Goal: Transaction & Acquisition: Purchase product/service

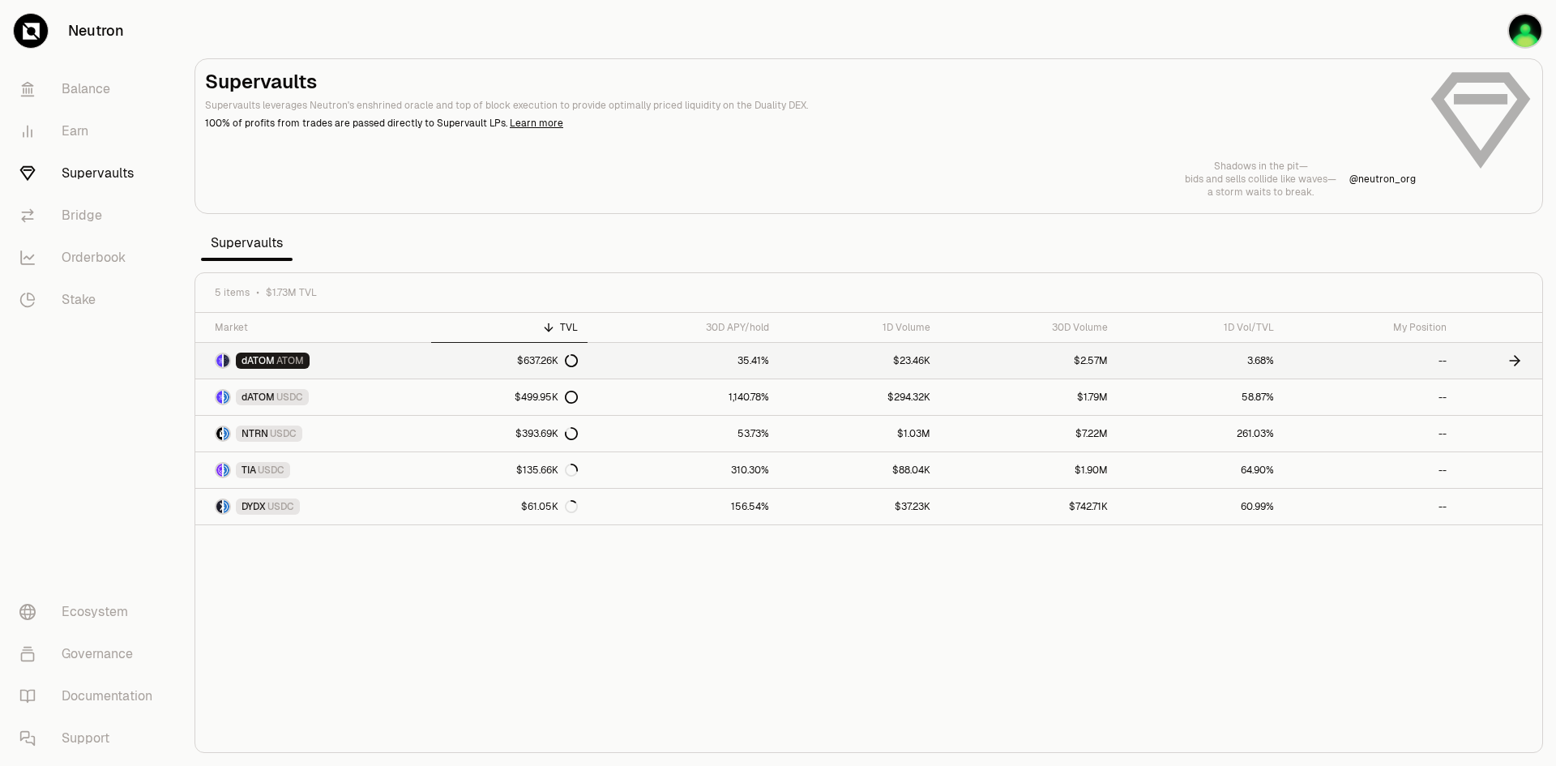
click at [278, 358] on span "ATOM" at bounding box center [290, 360] width 28 height 13
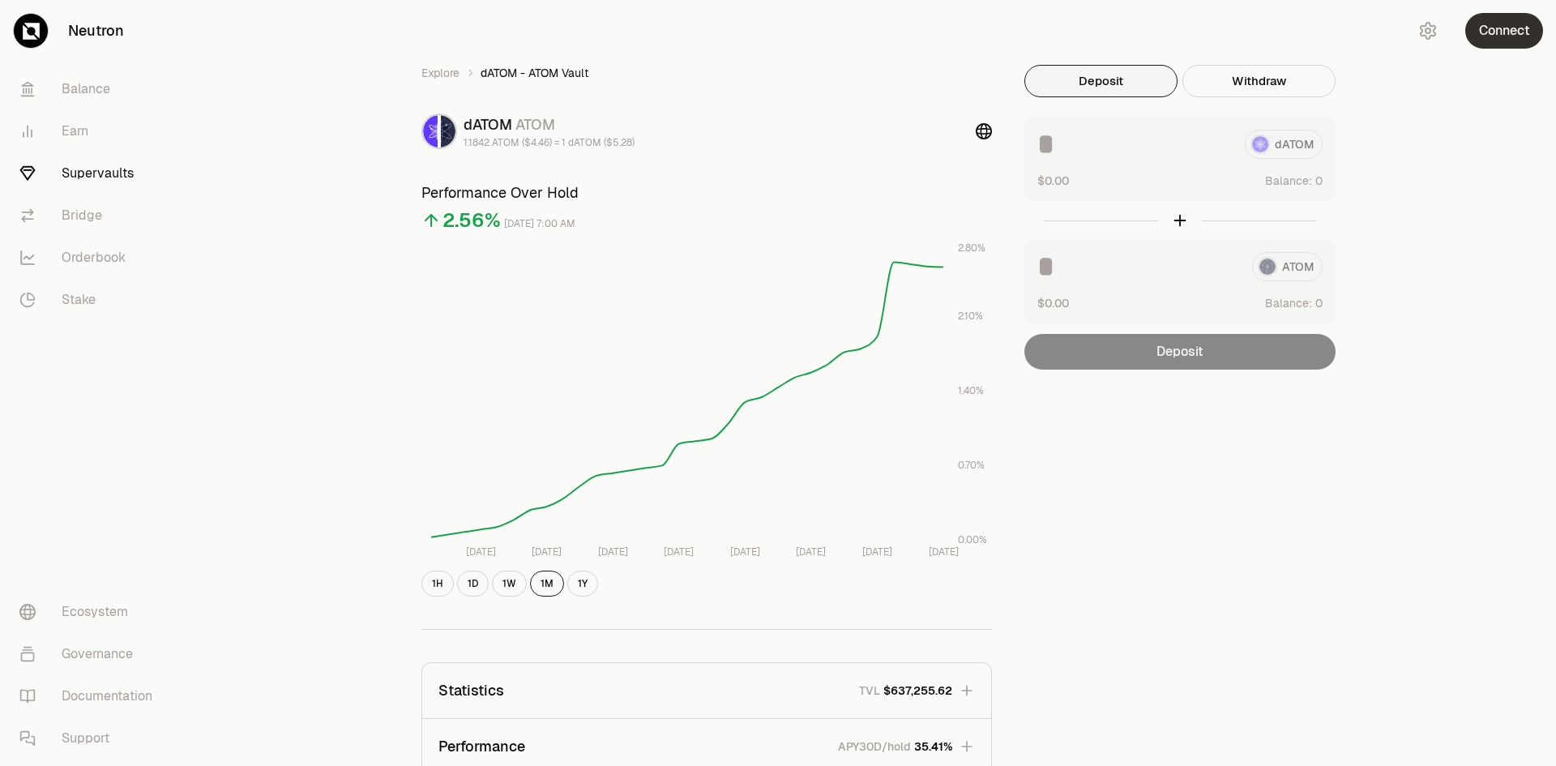
click at [1476, 38] on button "Connect" at bounding box center [1505, 31] width 78 height 36
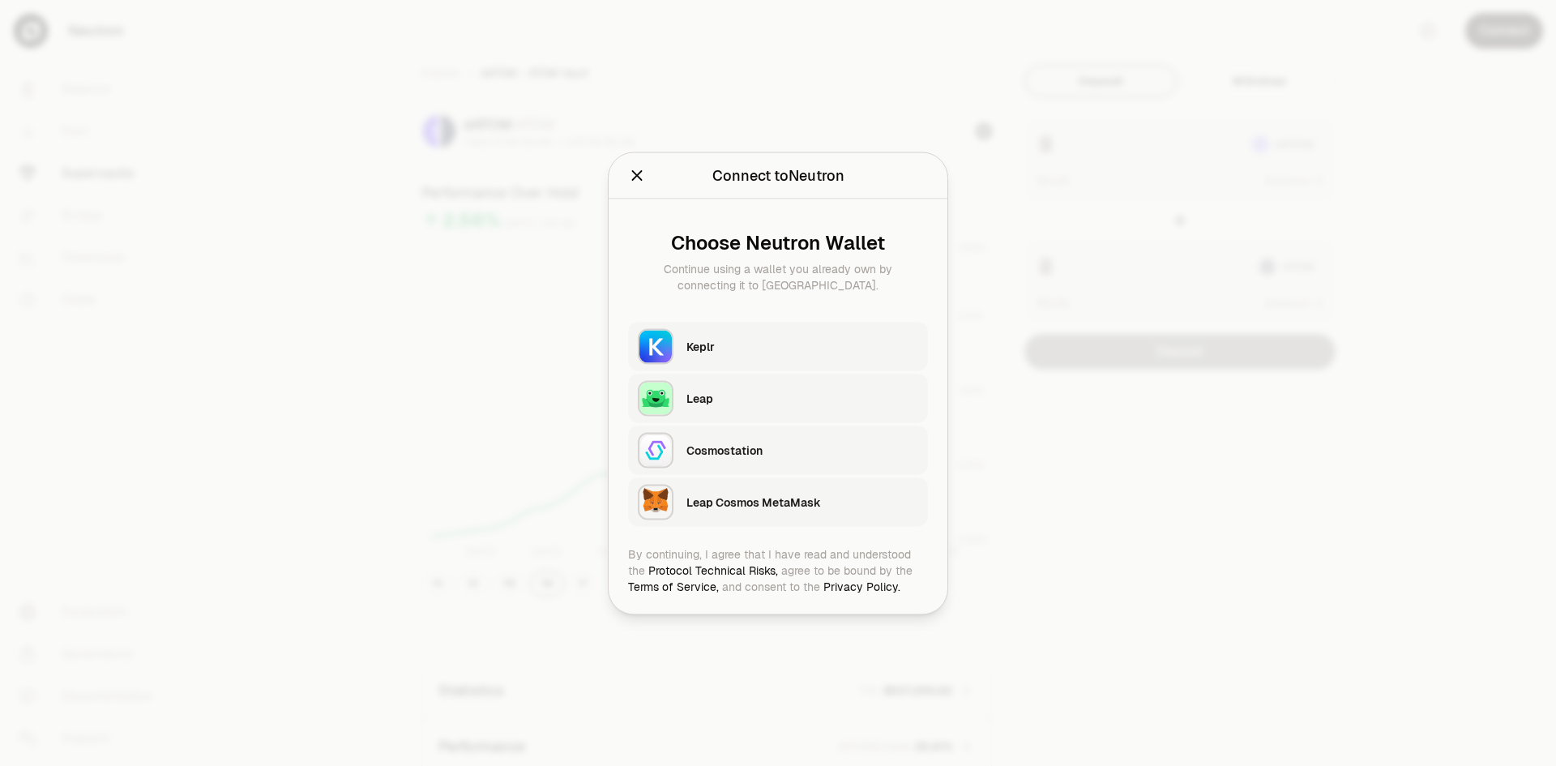
click at [738, 348] on div "Keplr" at bounding box center [803, 346] width 232 height 16
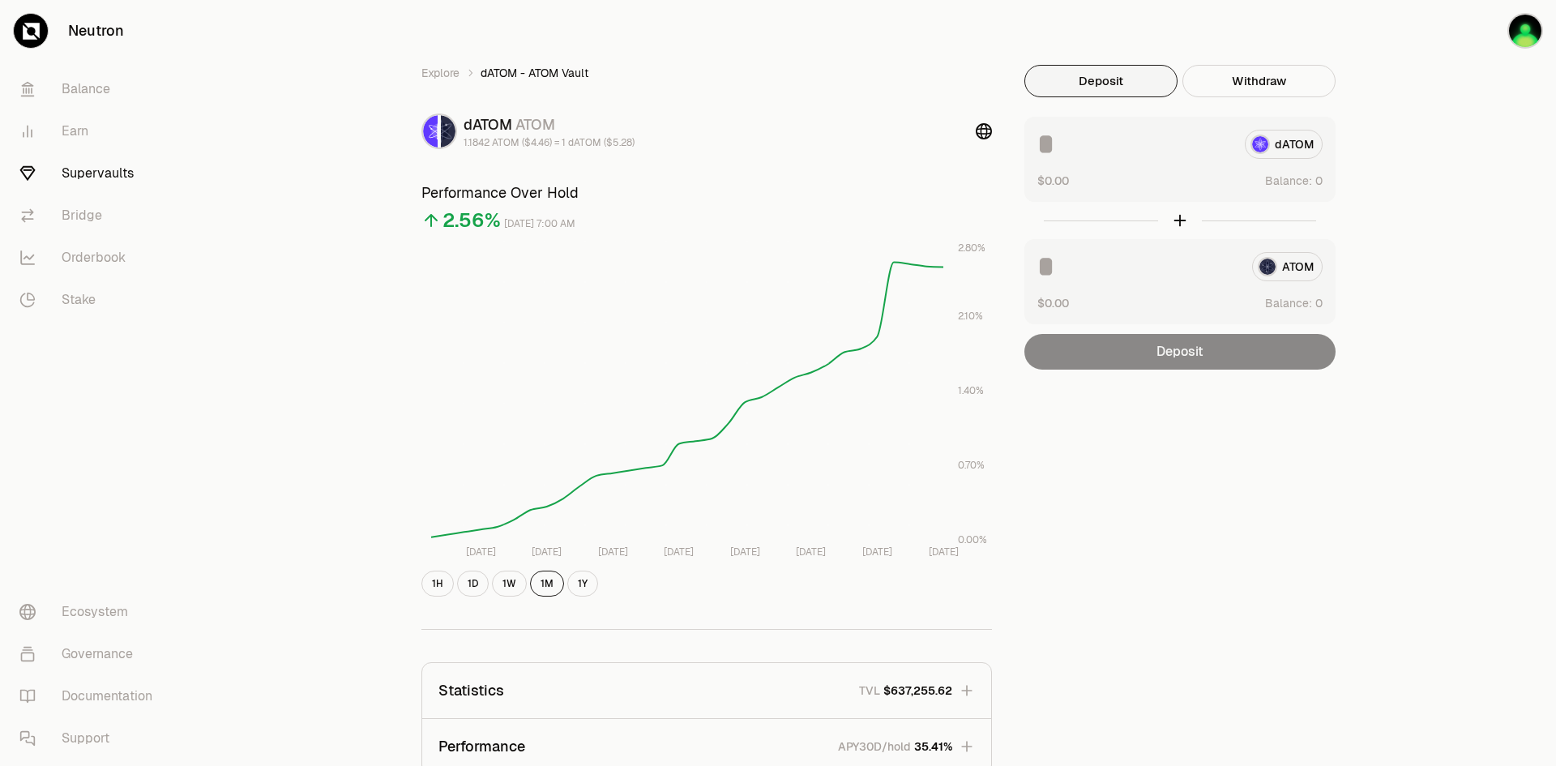
click at [1463, 333] on div "Explore dATOM - ATOM Vault dATOM ATOM 1.1842 ATOM ($4.46) = 1 dATOM ($5.28) Per…" at bounding box center [869, 529] width 1375 height 1059
click at [1098, 86] on button "Deposit" at bounding box center [1101, 81] width 153 height 32
click at [1150, 354] on div "Deposit" at bounding box center [1180, 352] width 311 height 36
click at [1285, 274] on div "ATOM" at bounding box center [1180, 266] width 285 height 29
click at [1286, 273] on div "ATOM" at bounding box center [1180, 266] width 285 height 29
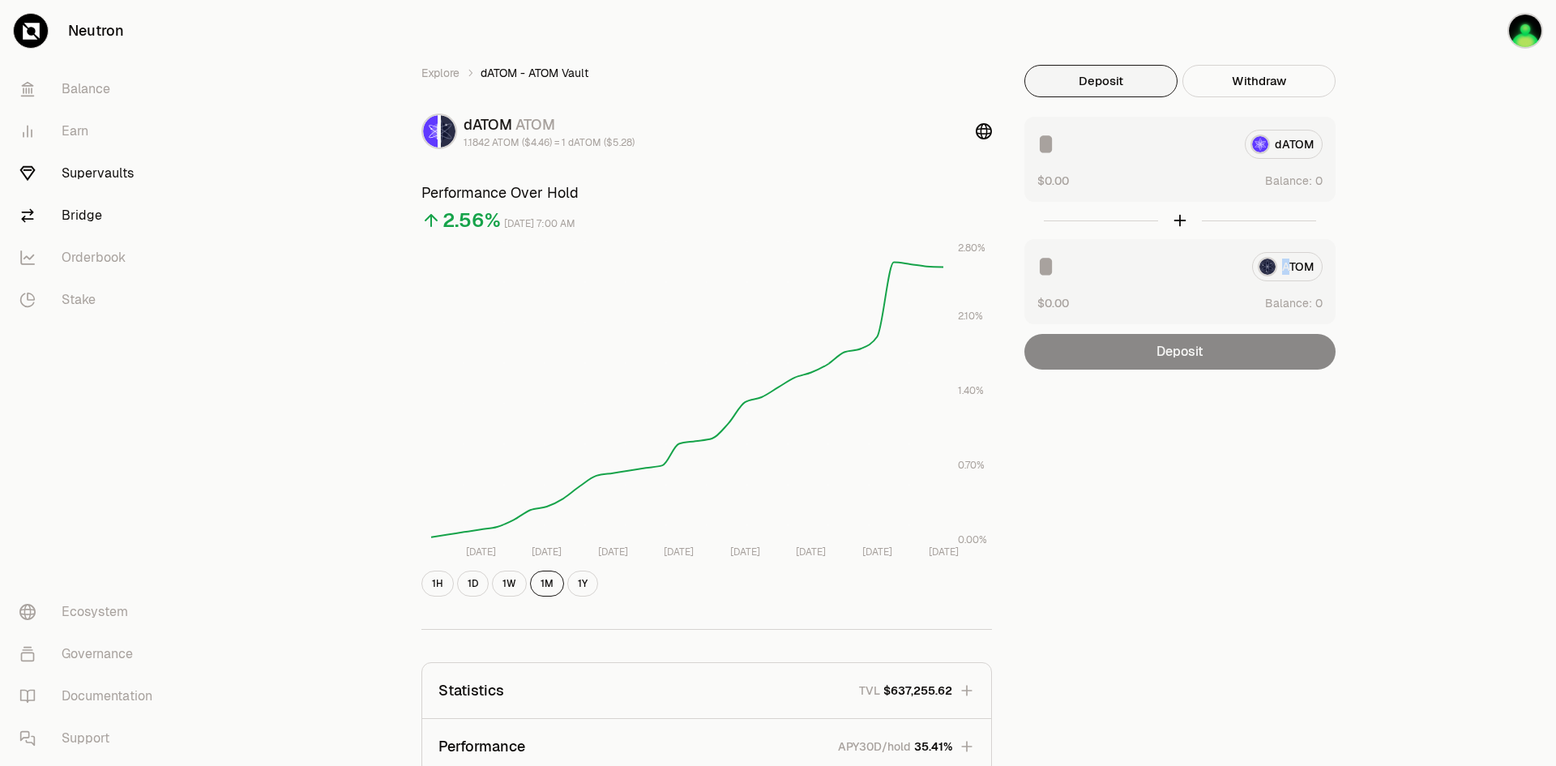
click at [71, 216] on link "Bridge" at bounding box center [90, 216] width 169 height 42
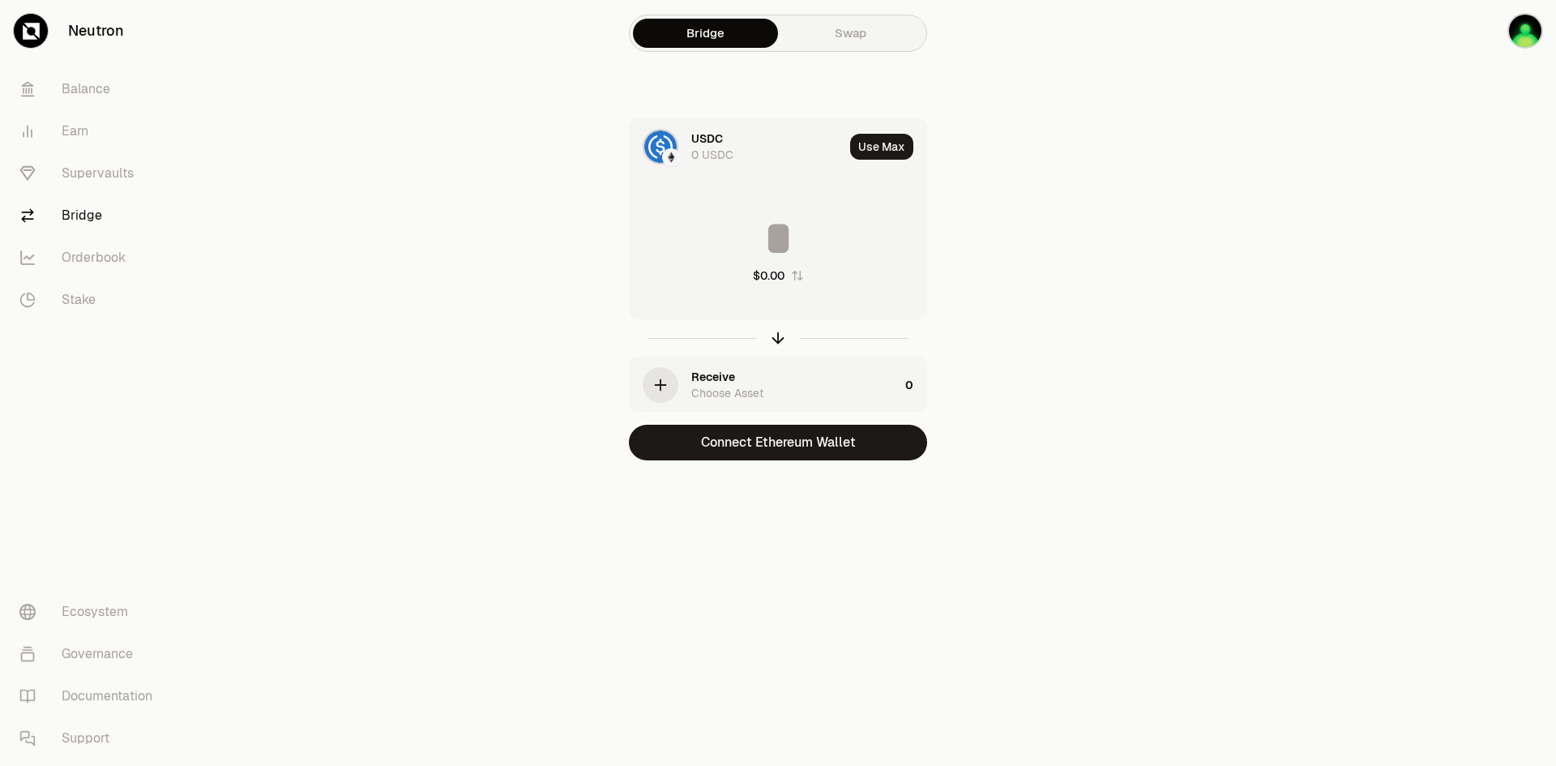
click at [817, 46] on link "Swap" at bounding box center [850, 33] width 145 height 29
click at [830, 31] on link "Swap" at bounding box center [850, 33] width 145 height 29
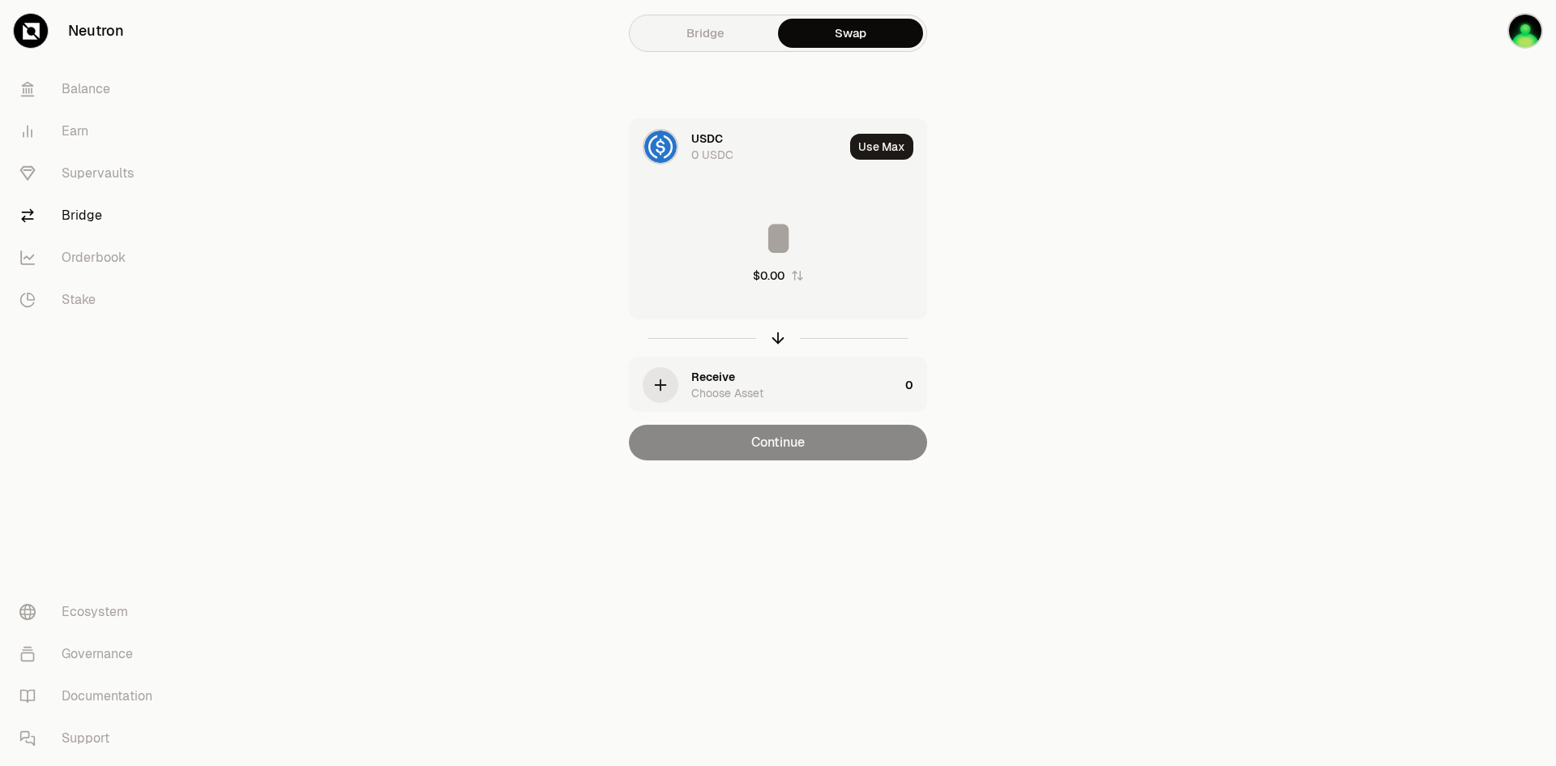
click at [700, 160] on div "0 USDC" at bounding box center [712, 155] width 42 height 16
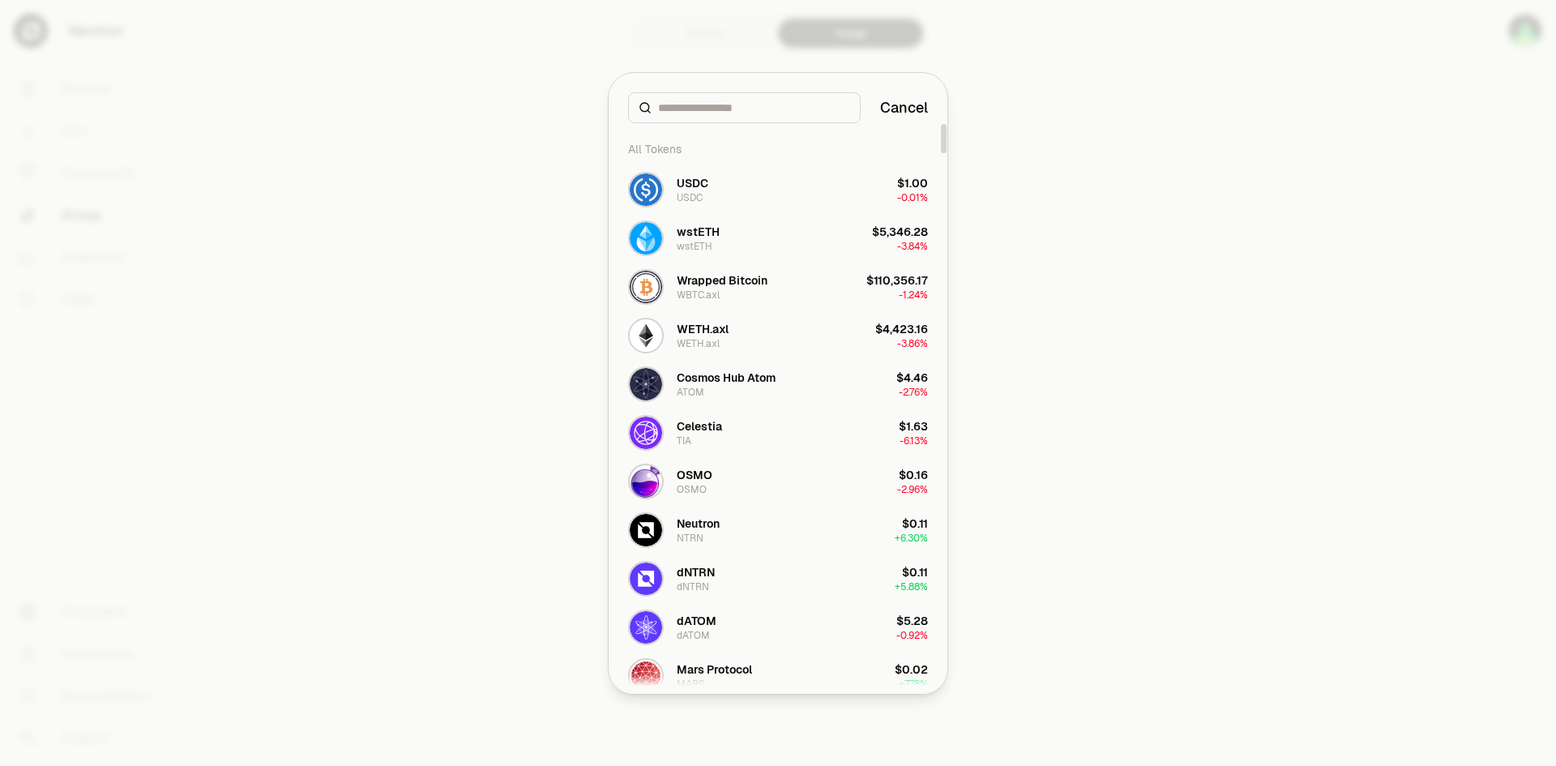
click at [725, 114] on input at bounding box center [754, 108] width 192 height 16
click at [722, 393] on div "Cosmos Hub Atom ATOM" at bounding box center [726, 384] width 99 height 29
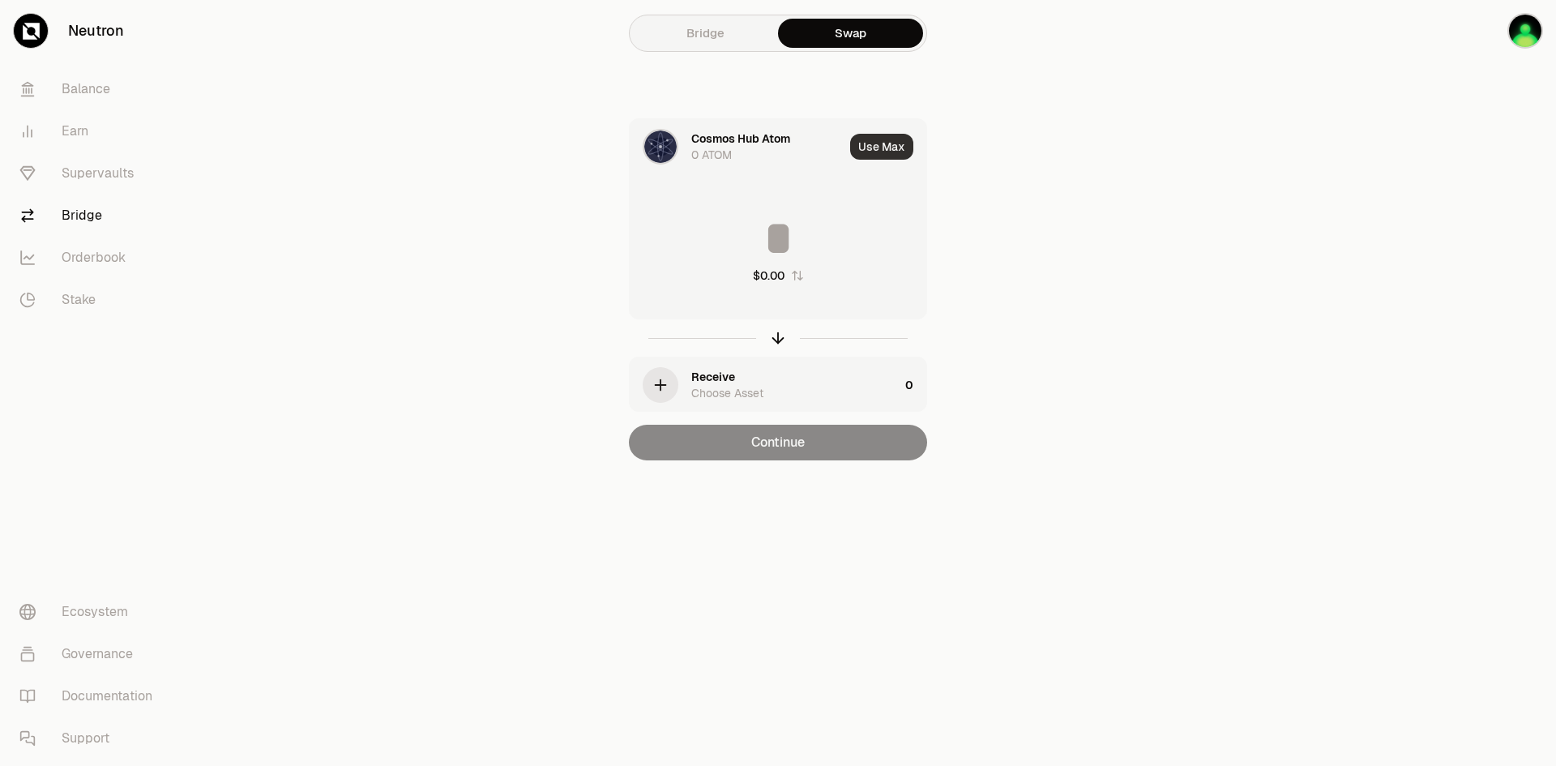
click at [879, 148] on button "Use Max" at bounding box center [881, 147] width 63 height 26
type input "*"
click at [659, 387] on icon "button" at bounding box center [661, 385] width 18 height 18
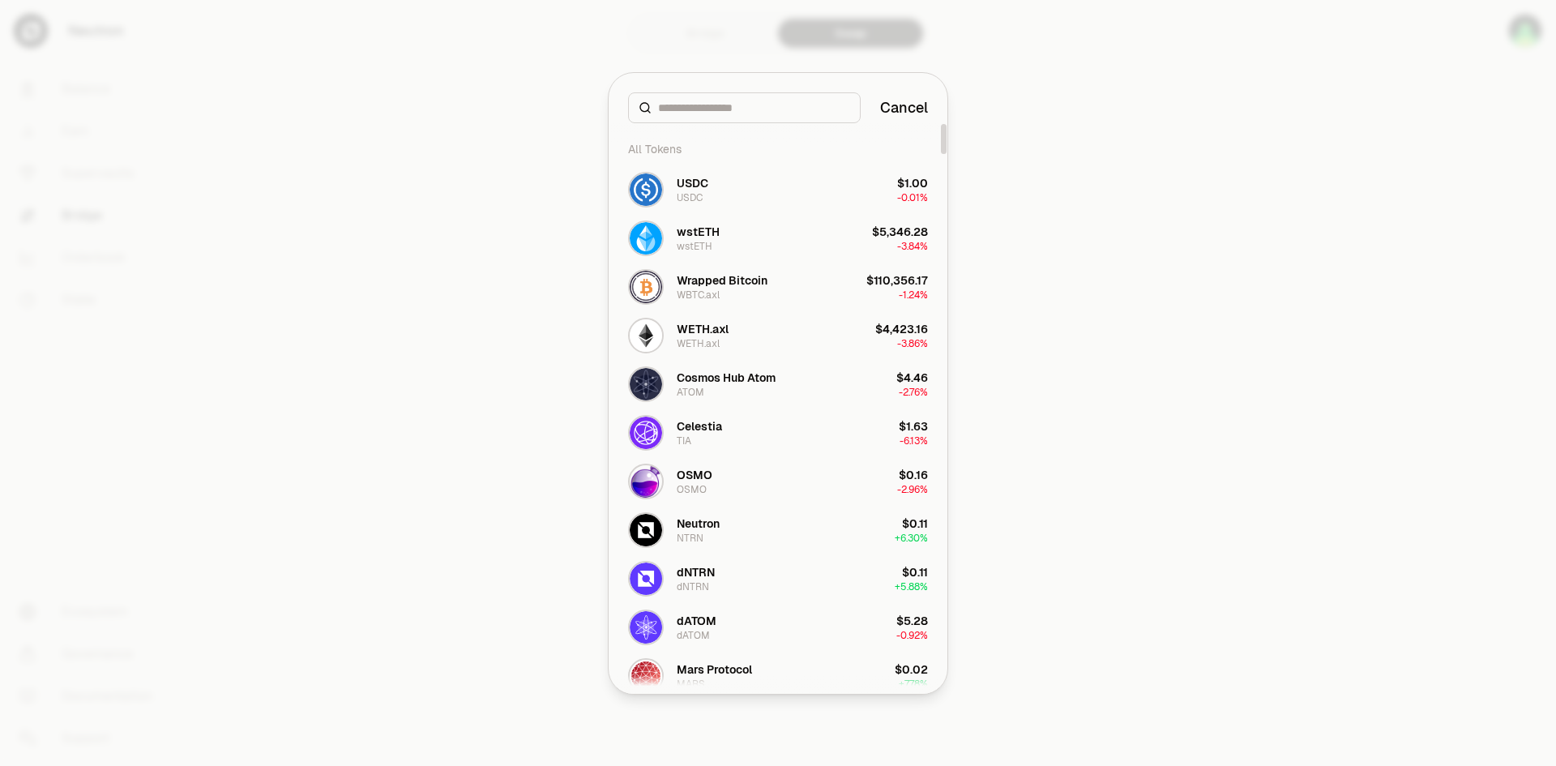
click at [1067, 177] on div at bounding box center [778, 383] width 1556 height 766
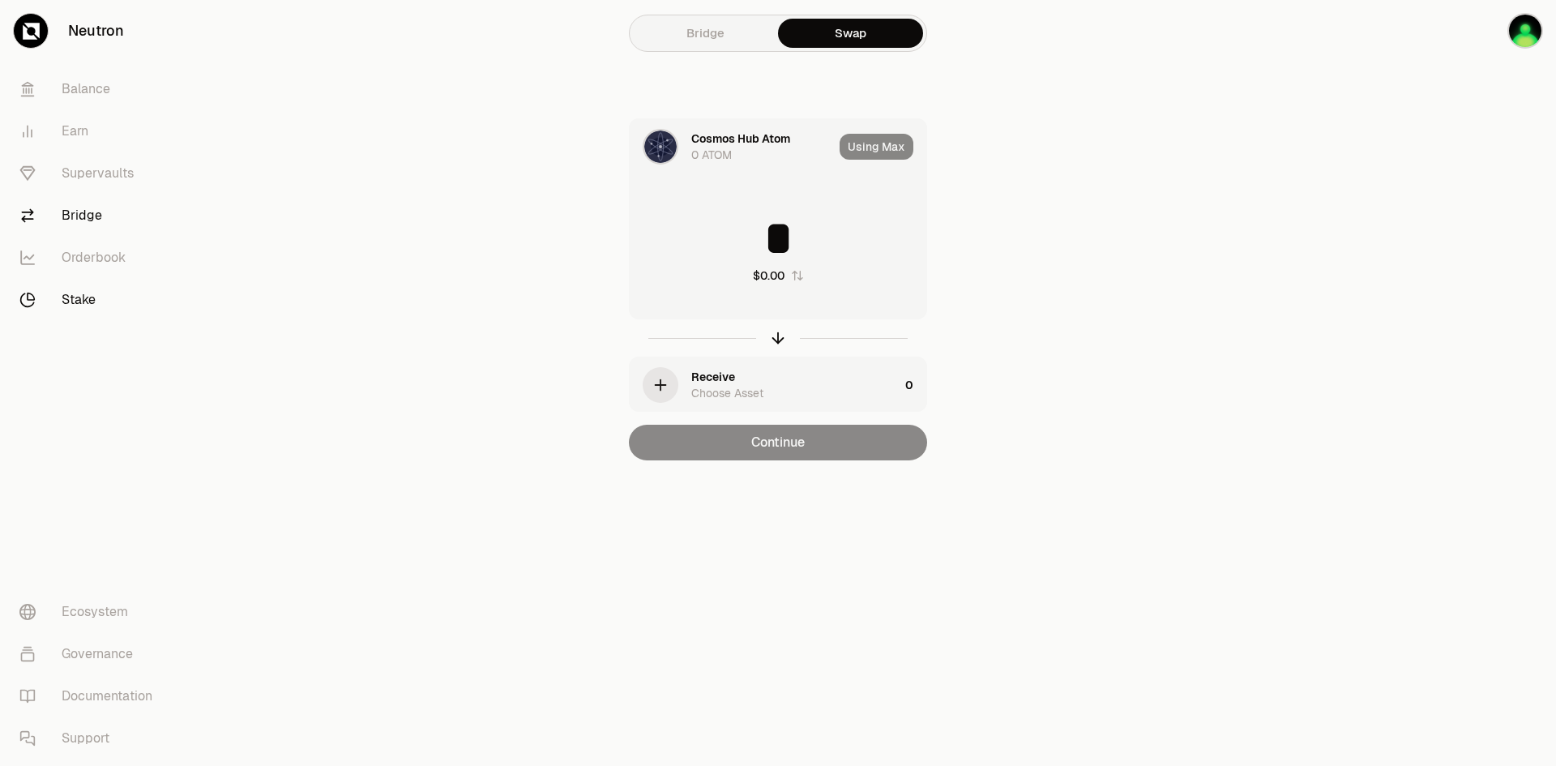
click at [89, 300] on link "Stake" at bounding box center [90, 300] width 169 height 42
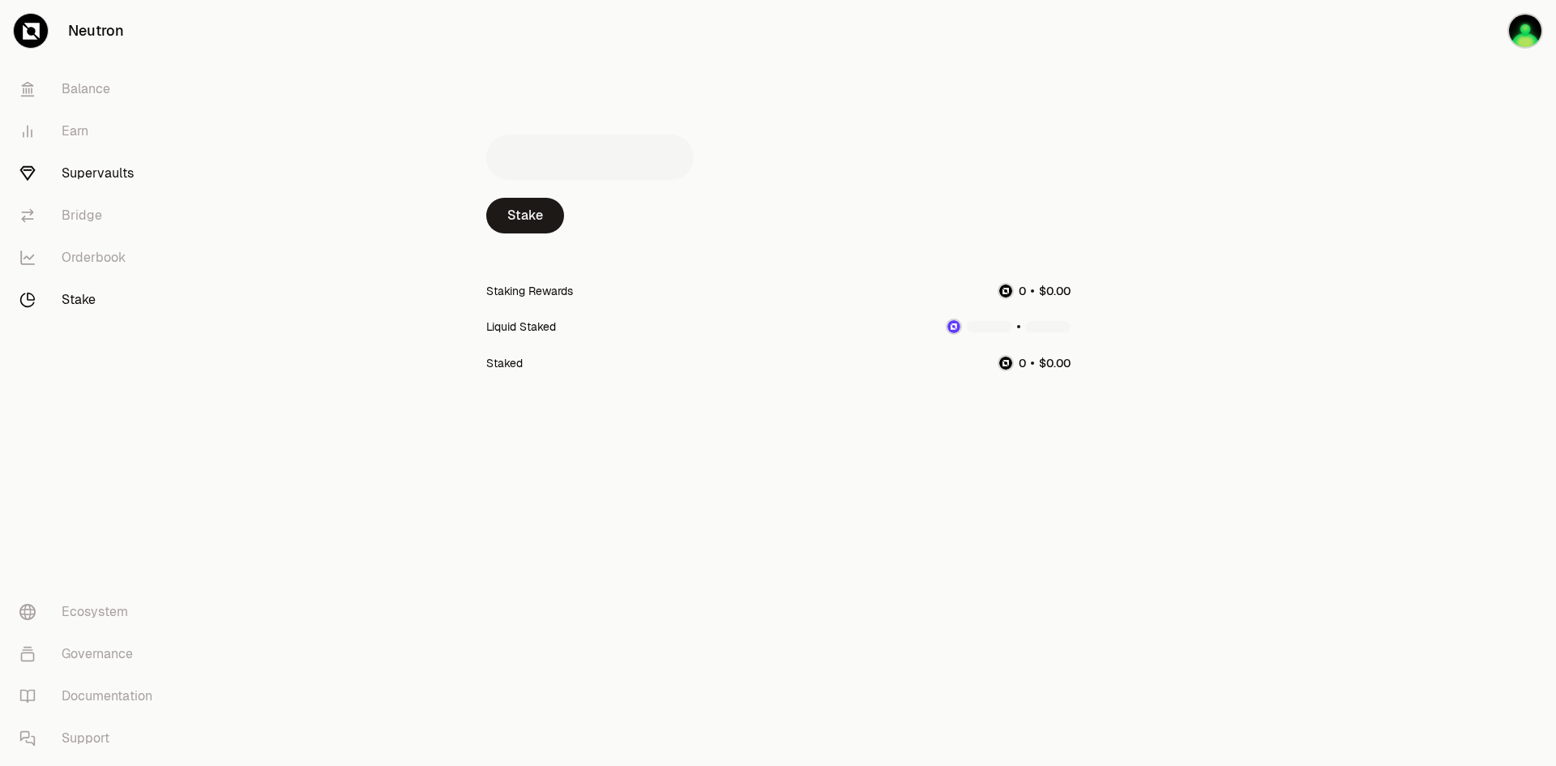
click at [101, 171] on link "Supervaults" at bounding box center [90, 173] width 169 height 42
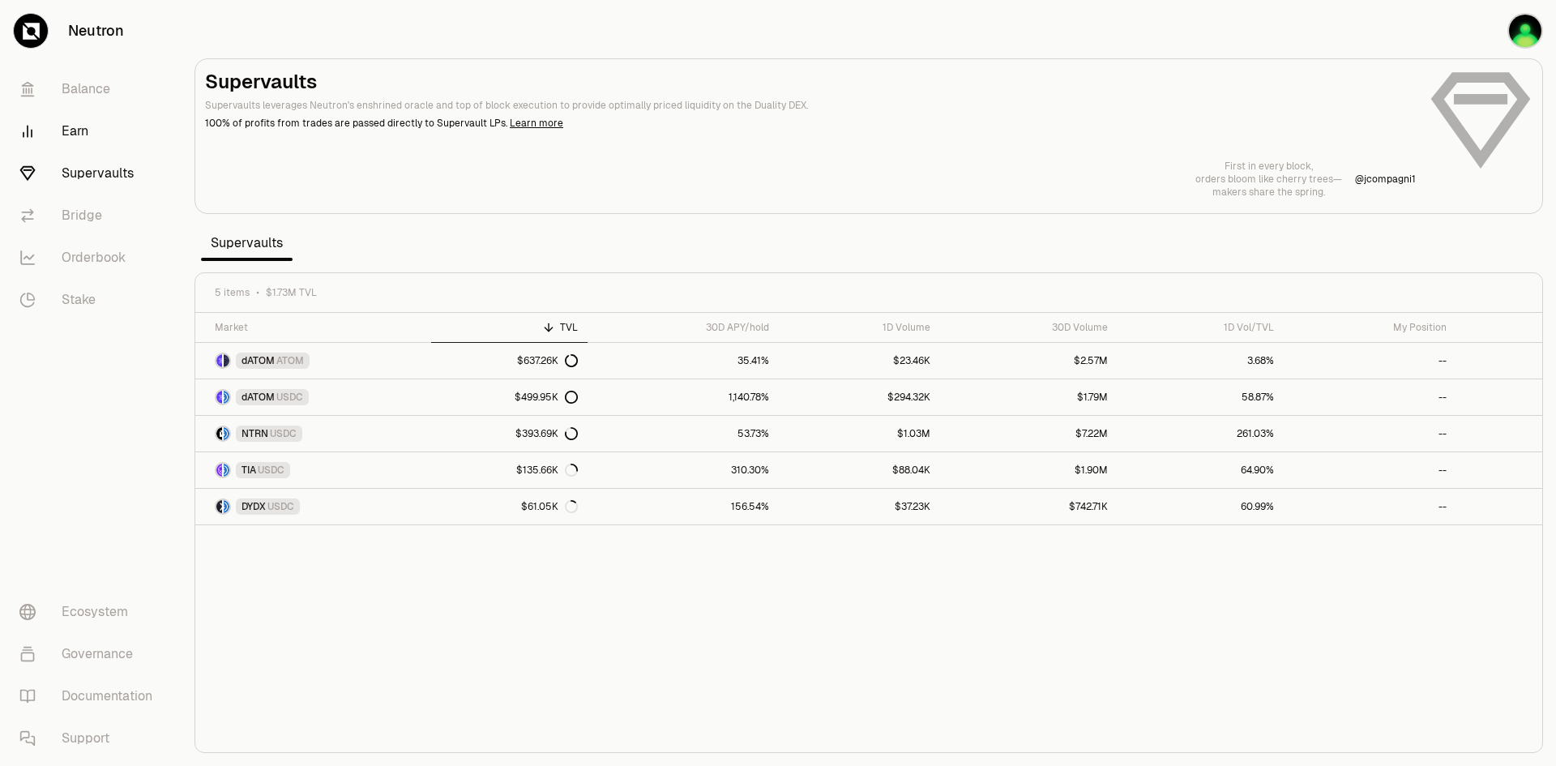
click at [73, 134] on link "Earn" at bounding box center [90, 131] width 169 height 42
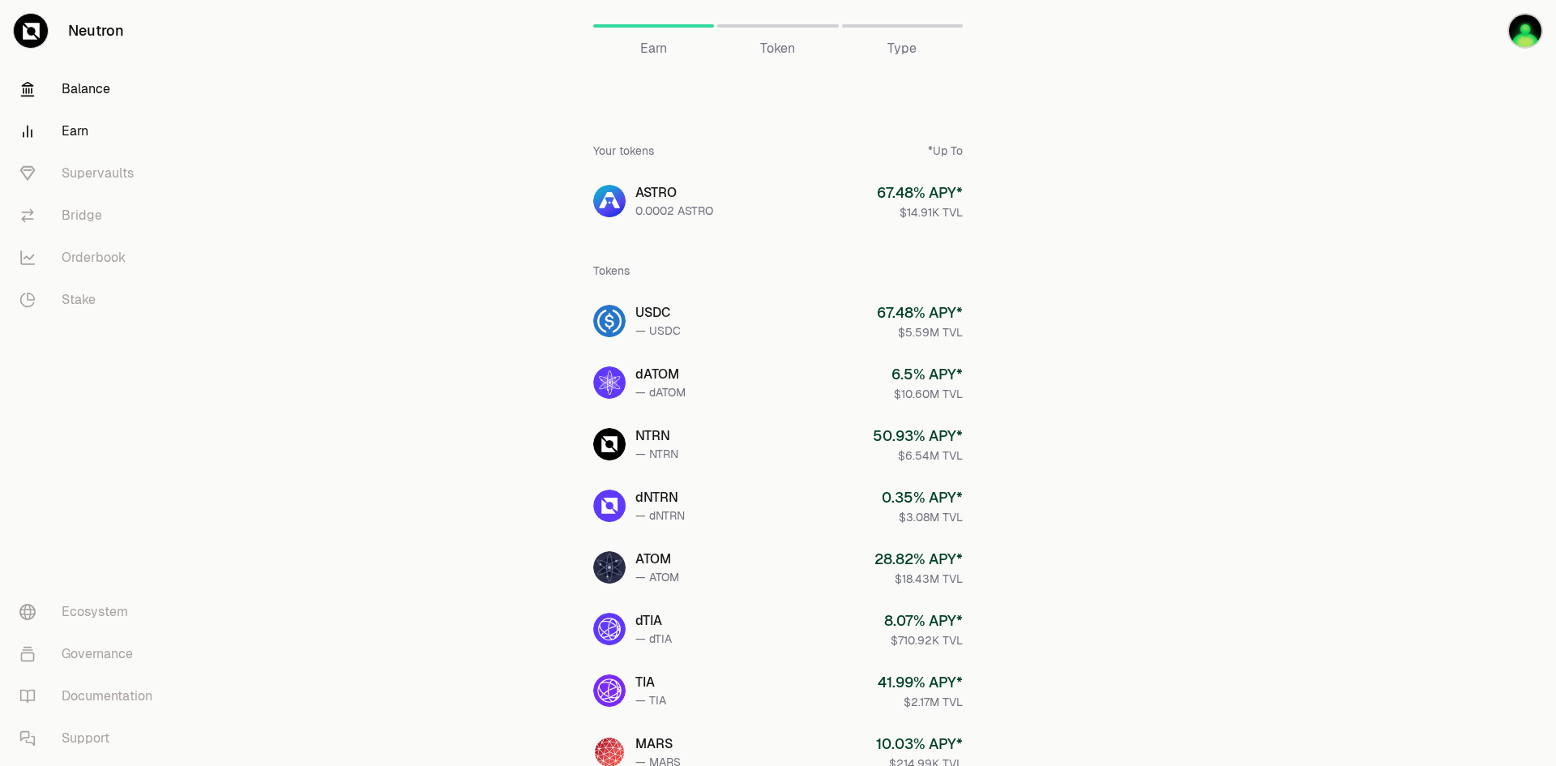
click at [78, 80] on link "Balance" at bounding box center [90, 89] width 169 height 42
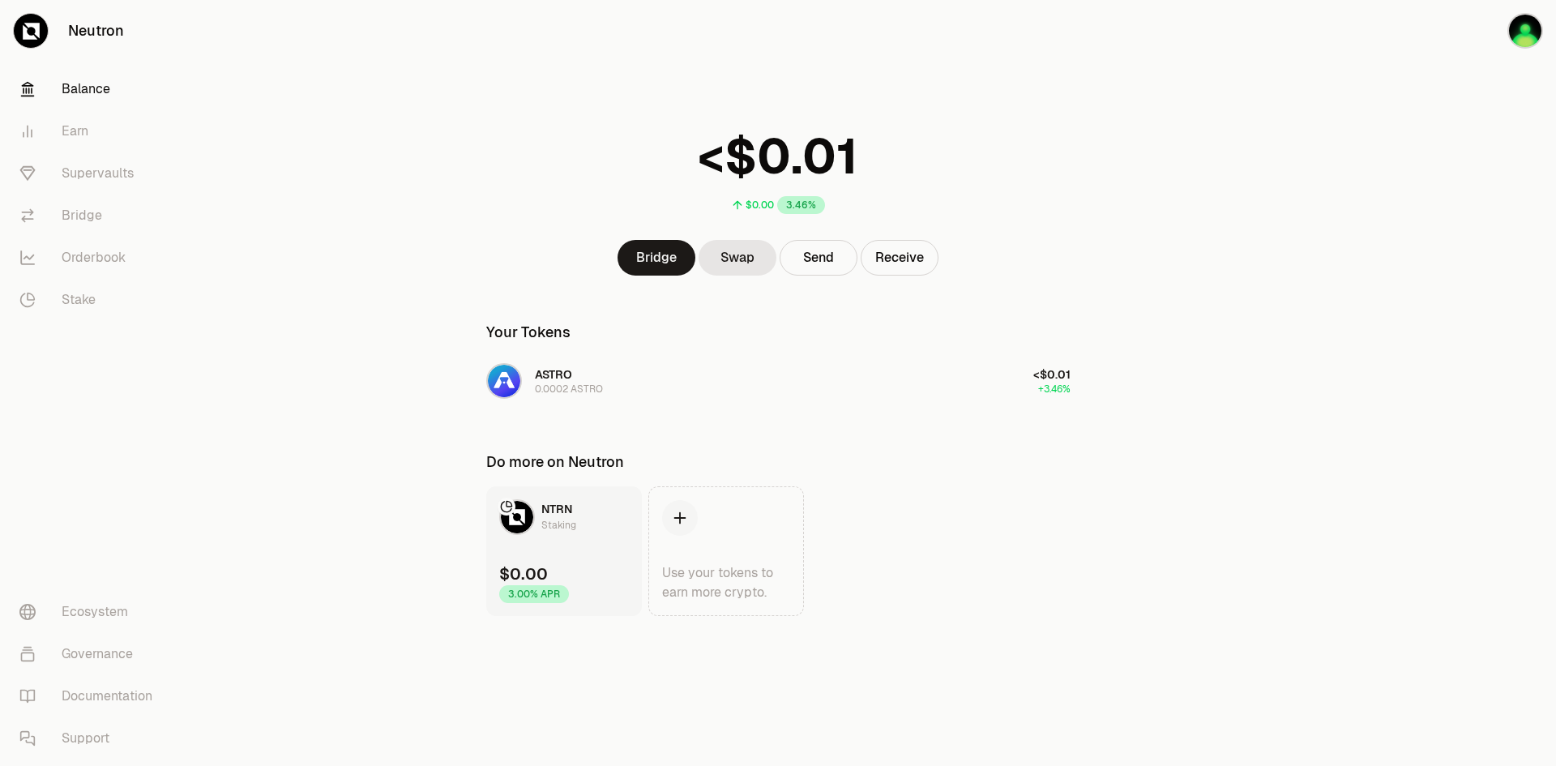
click at [538, 546] on link "NTRN Staking $0.00 3.00% APR" at bounding box center [564, 551] width 156 height 130
click at [88, 175] on link "Supervaults" at bounding box center [90, 173] width 169 height 42
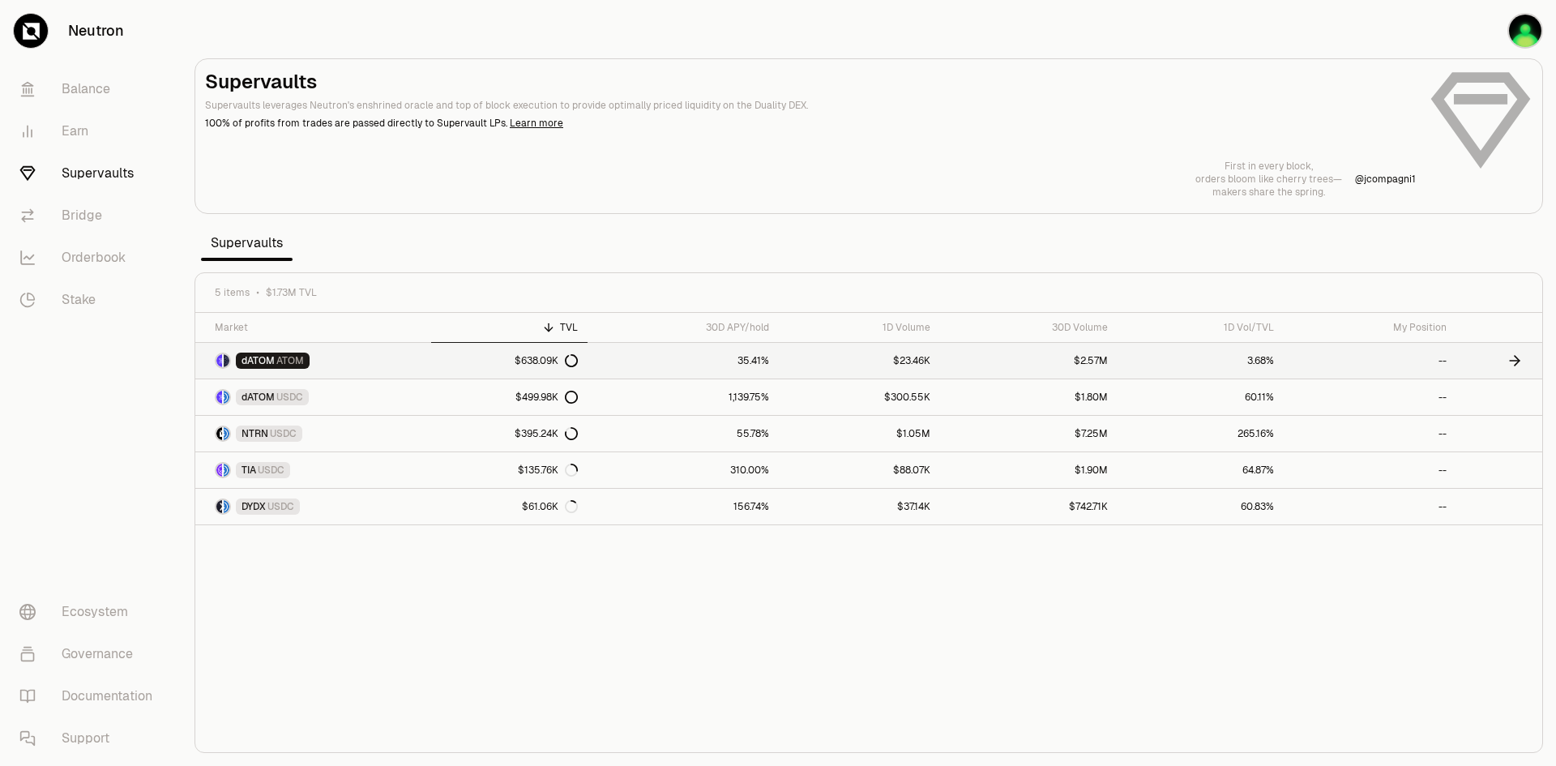
click at [298, 359] on span "ATOM" at bounding box center [290, 360] width 28 height 13
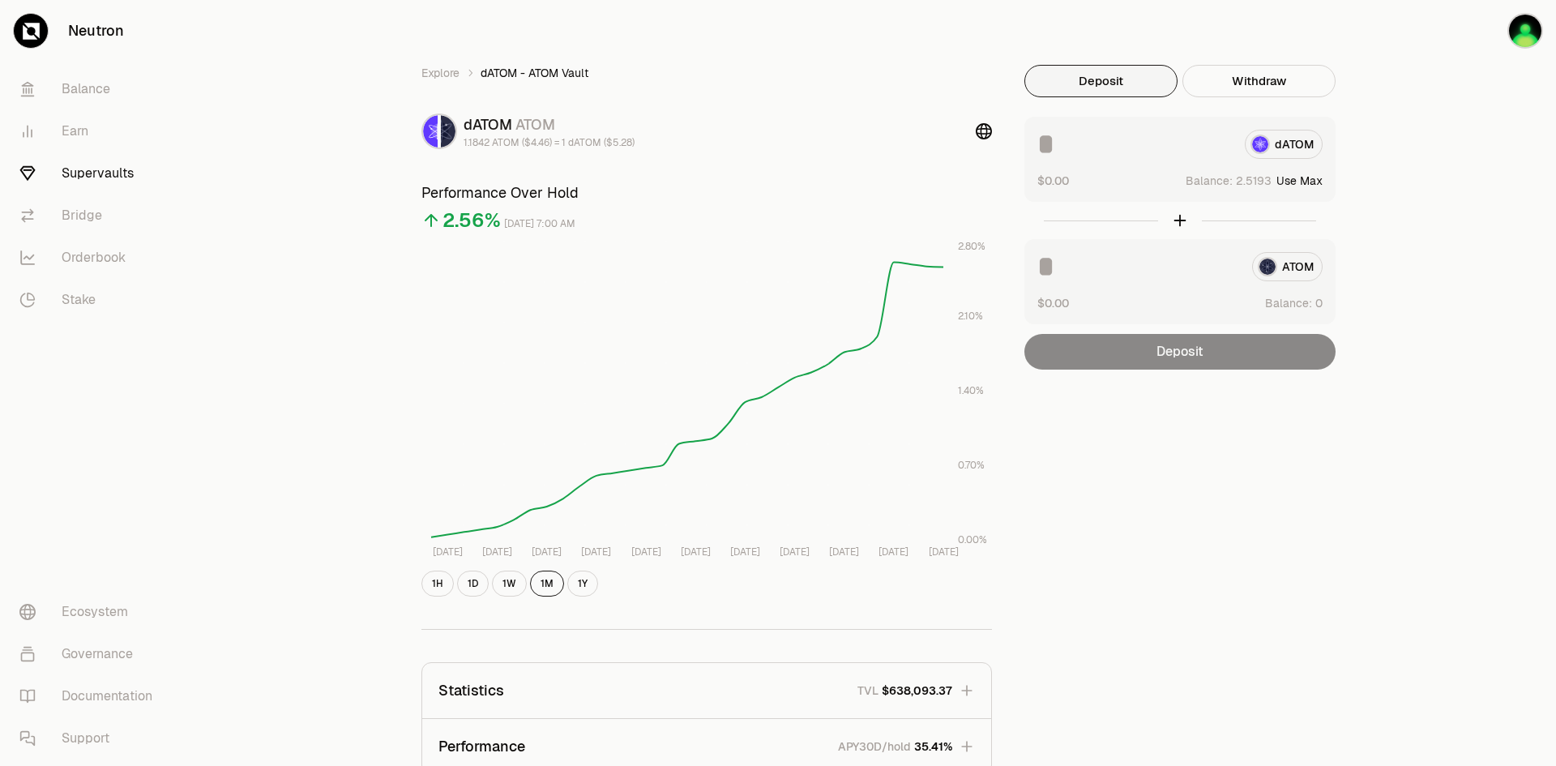
click at [1290, 276] on div "ATOM" at bounding box center [1180, 266] width 285 height 29
click at [1151, 431] on div "Explore dATOM - ATOM Vault dATOM ATOM 1.1842 ATOM ($4.46) = 1 dATOM ($5.28) Per…" at bounding box center [869, 530] width 934 height 930
click at [1287, 148] on div "dATOM" at bounding box center [1180, 144] width 285 height 29
click at [1072, 139] on input at bounding box center [1135, 144] width 195 height 29
click at [1290, 141] on div "dATOM" at bounding box center [1180, 144] width 285 height 29
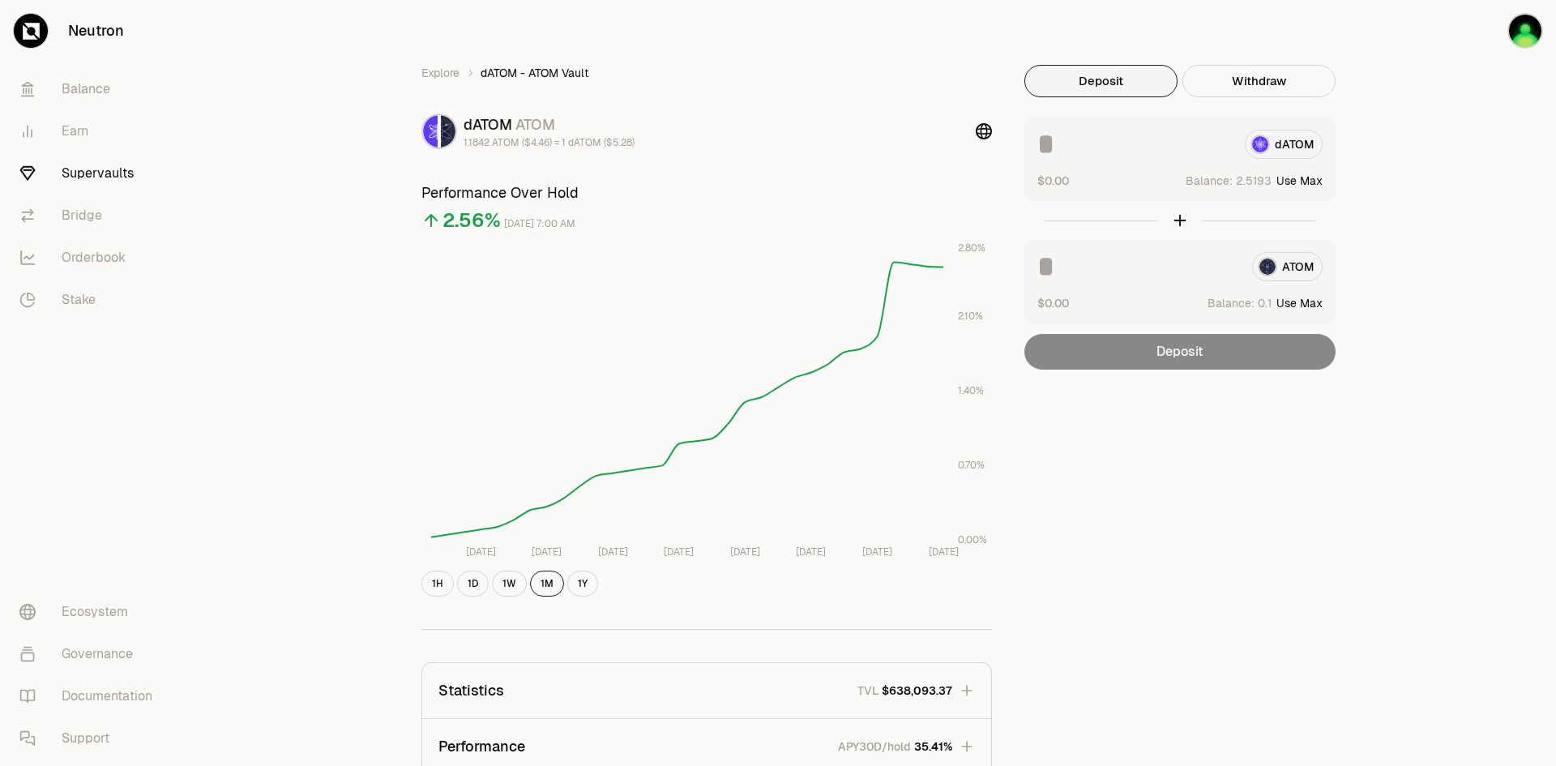
click at [1300, 183] on button "Use Max" at bounding box center [1300, 181] width 46 height 16
type input "********"
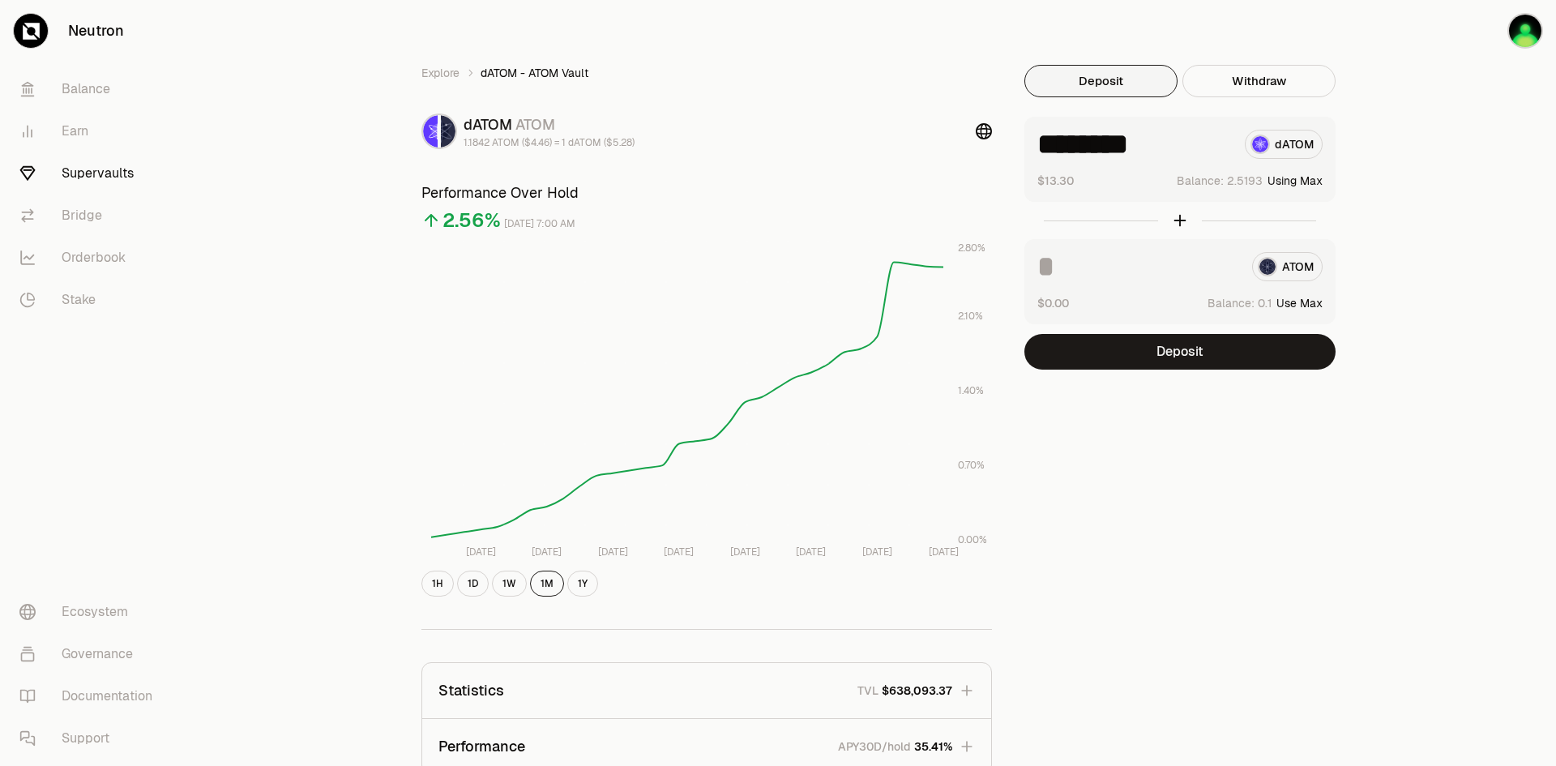
click at [1299, 302] on button "Use Max" at bounding box center [1300, 303] width 46 height 16
type input "***"
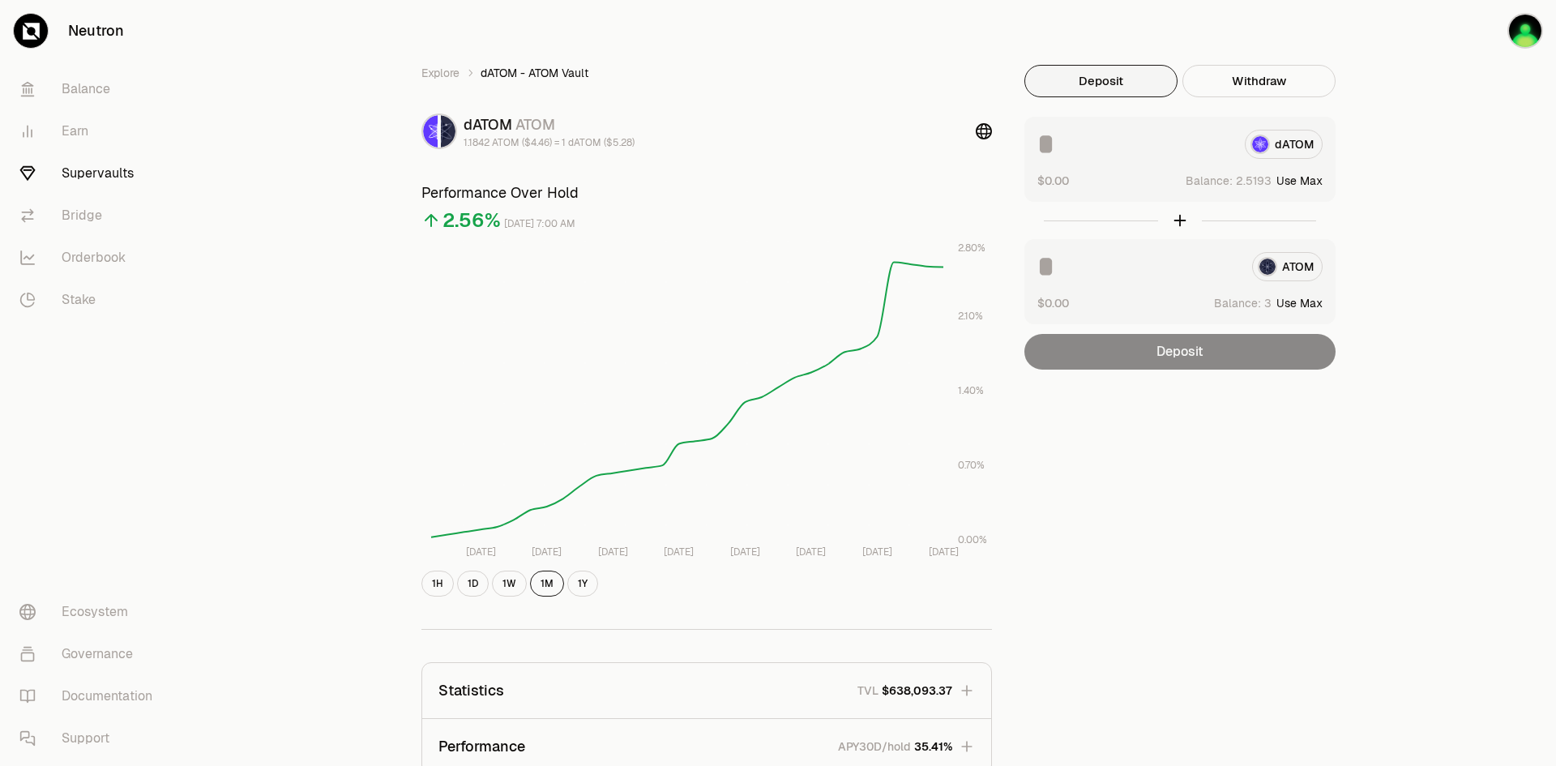
click at [1309, 305] on button "Use Max" at bounding box center [1300, 303] width 46 height 16
type input "*"
click at [1299, 178] on button "Use Max" at bounding box center [1300, 181] width 46 height 16
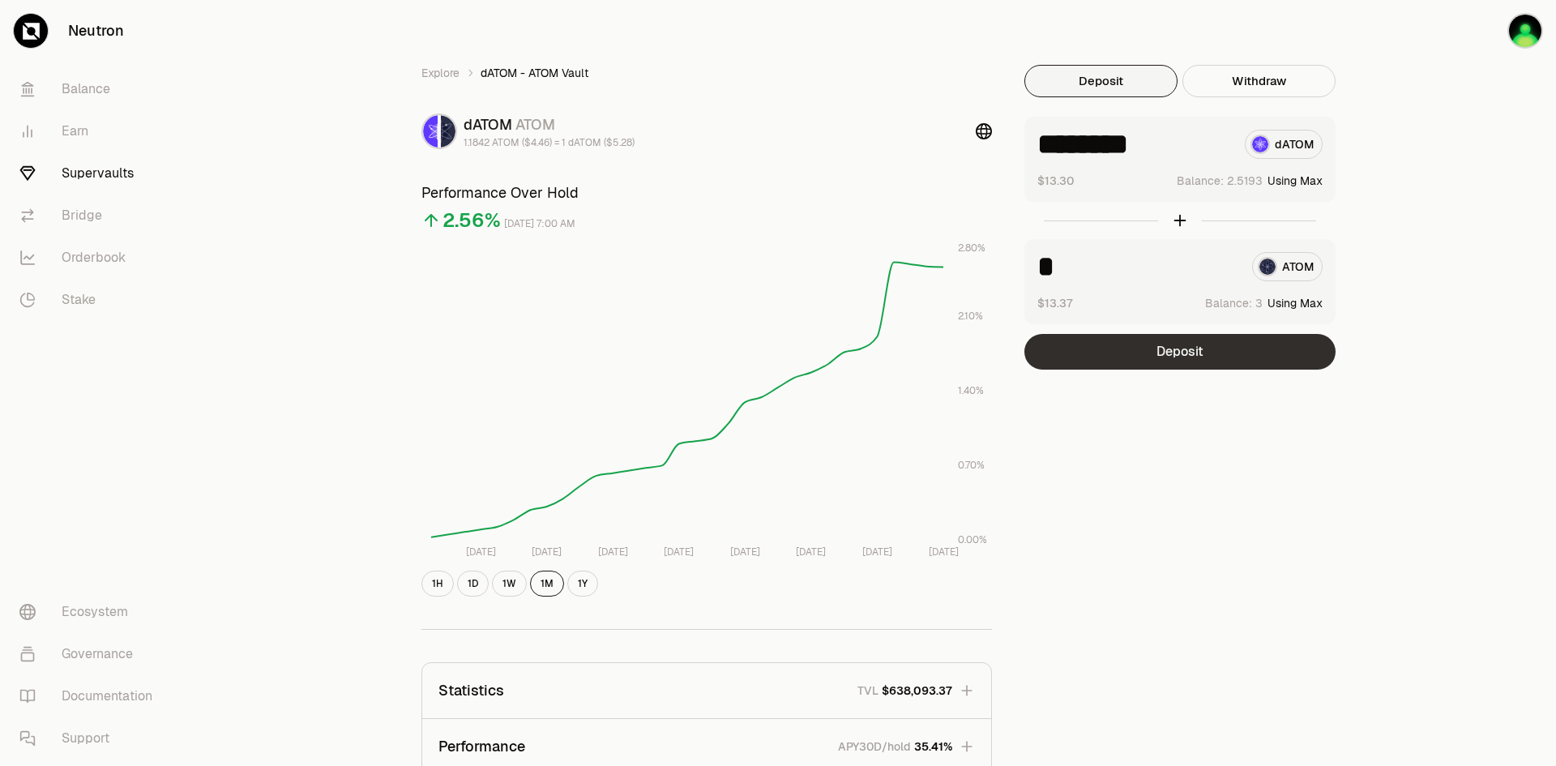
click at [1188, 353] on button "Deposit" at bounding box center [1180, 352] width 311 height 36
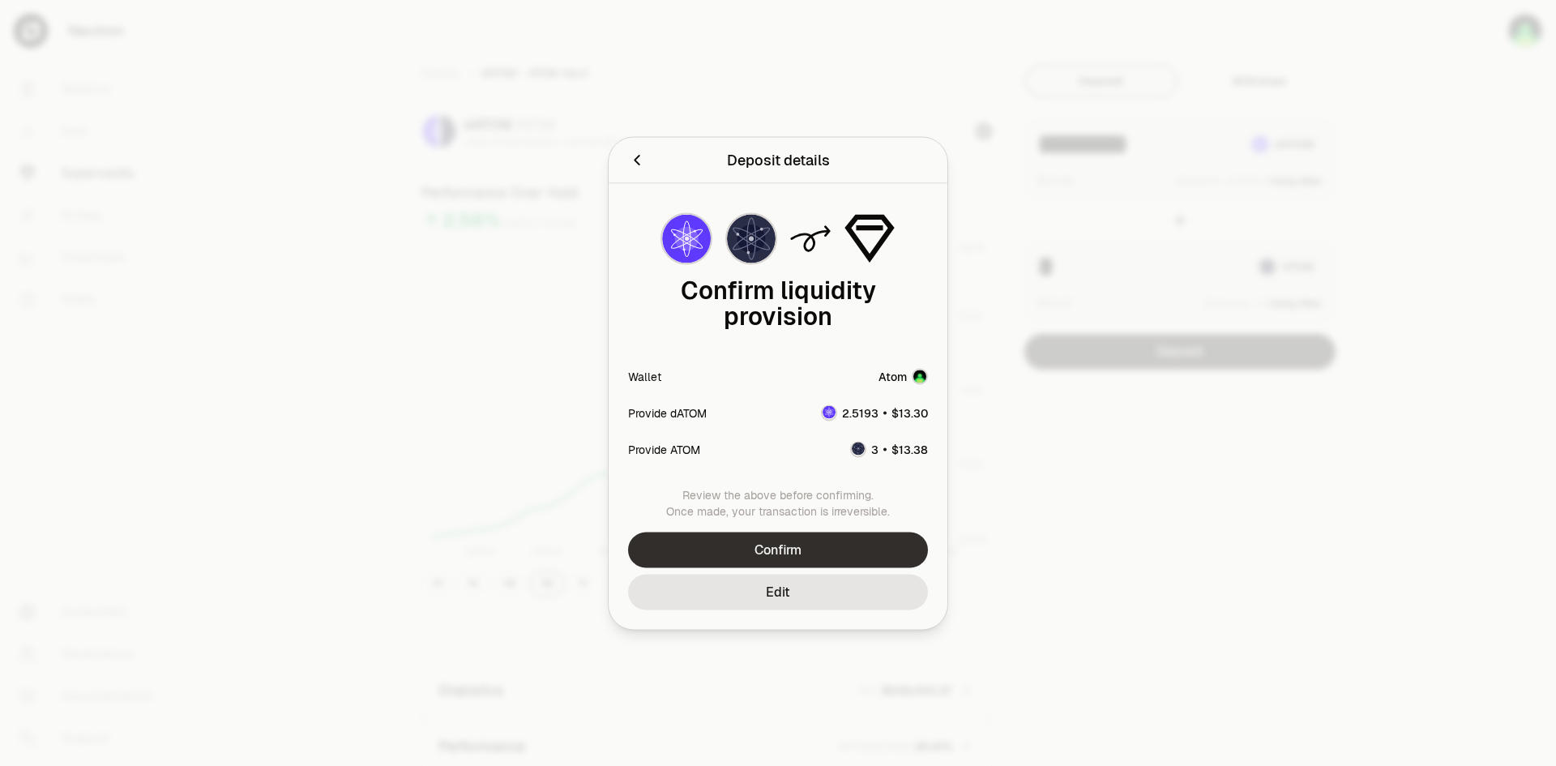
click at [755, 550] on button "Confirm" at bounding box center [778, 550] width 300 height 36
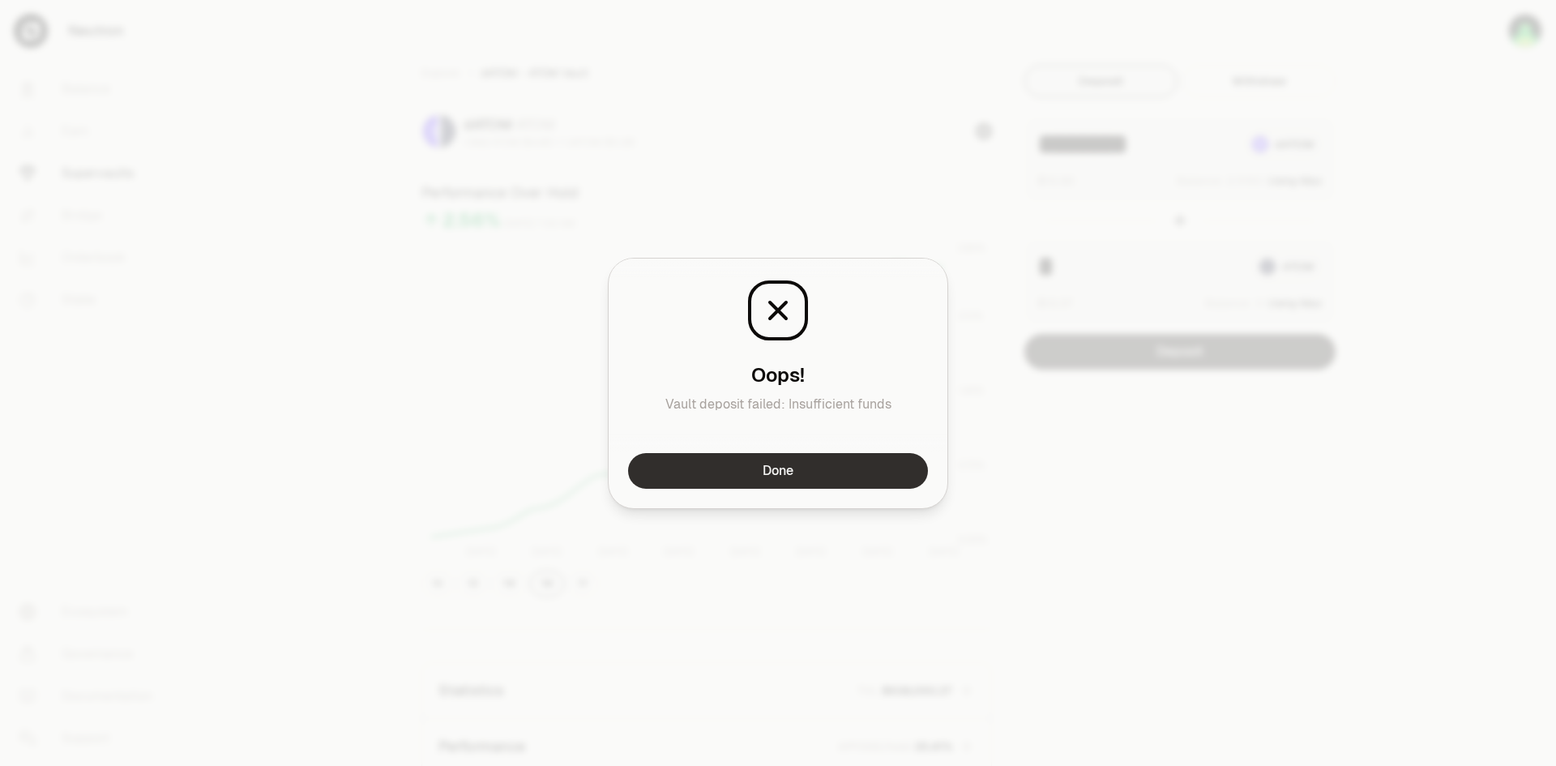
click at [756, 465] on button "Done" at bounding box center [778, 471] width 300 height 36
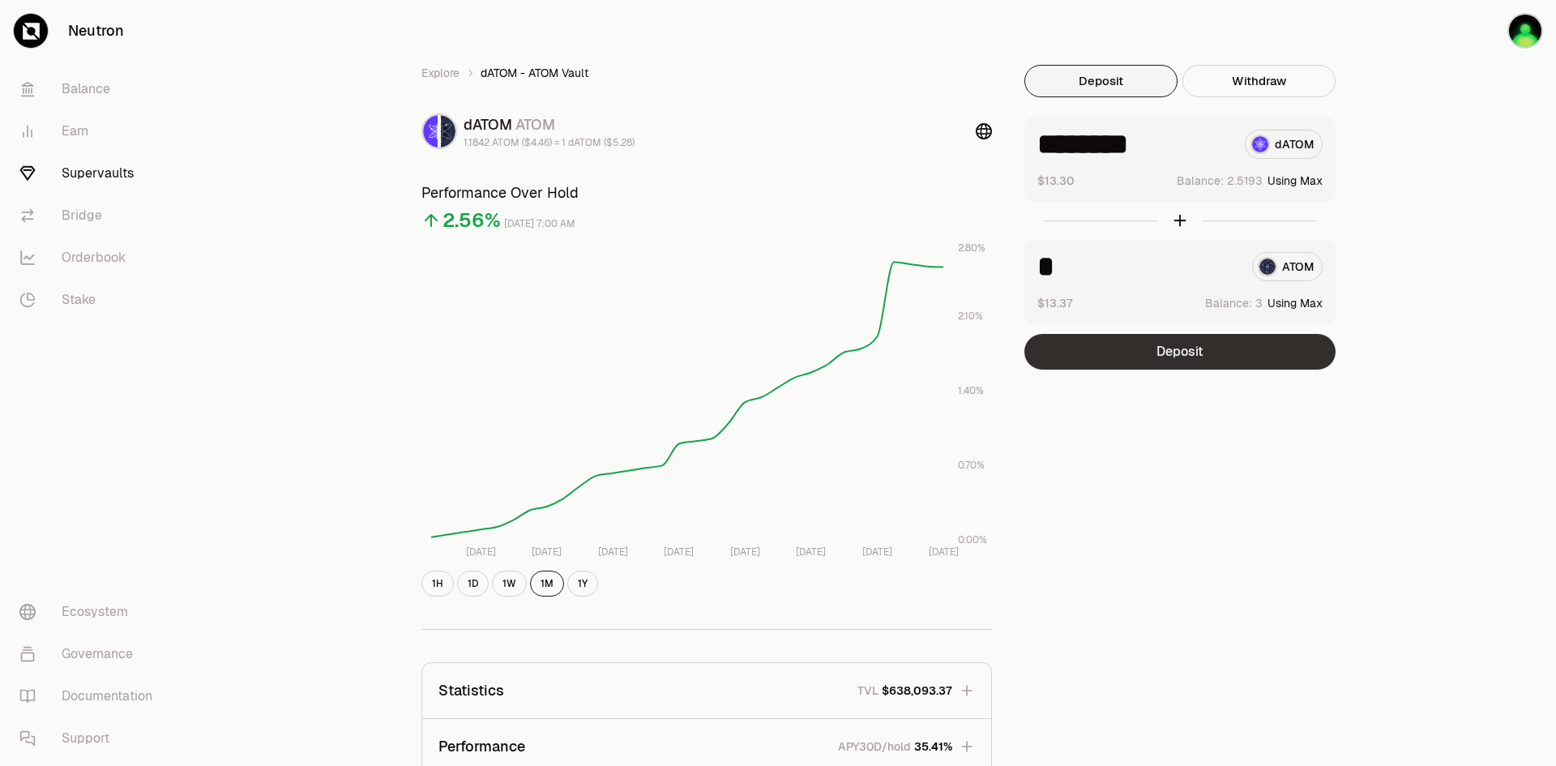
click at [1200, 362] on button "Deposit" at bounding box center [1180, 352] width 311 height 36
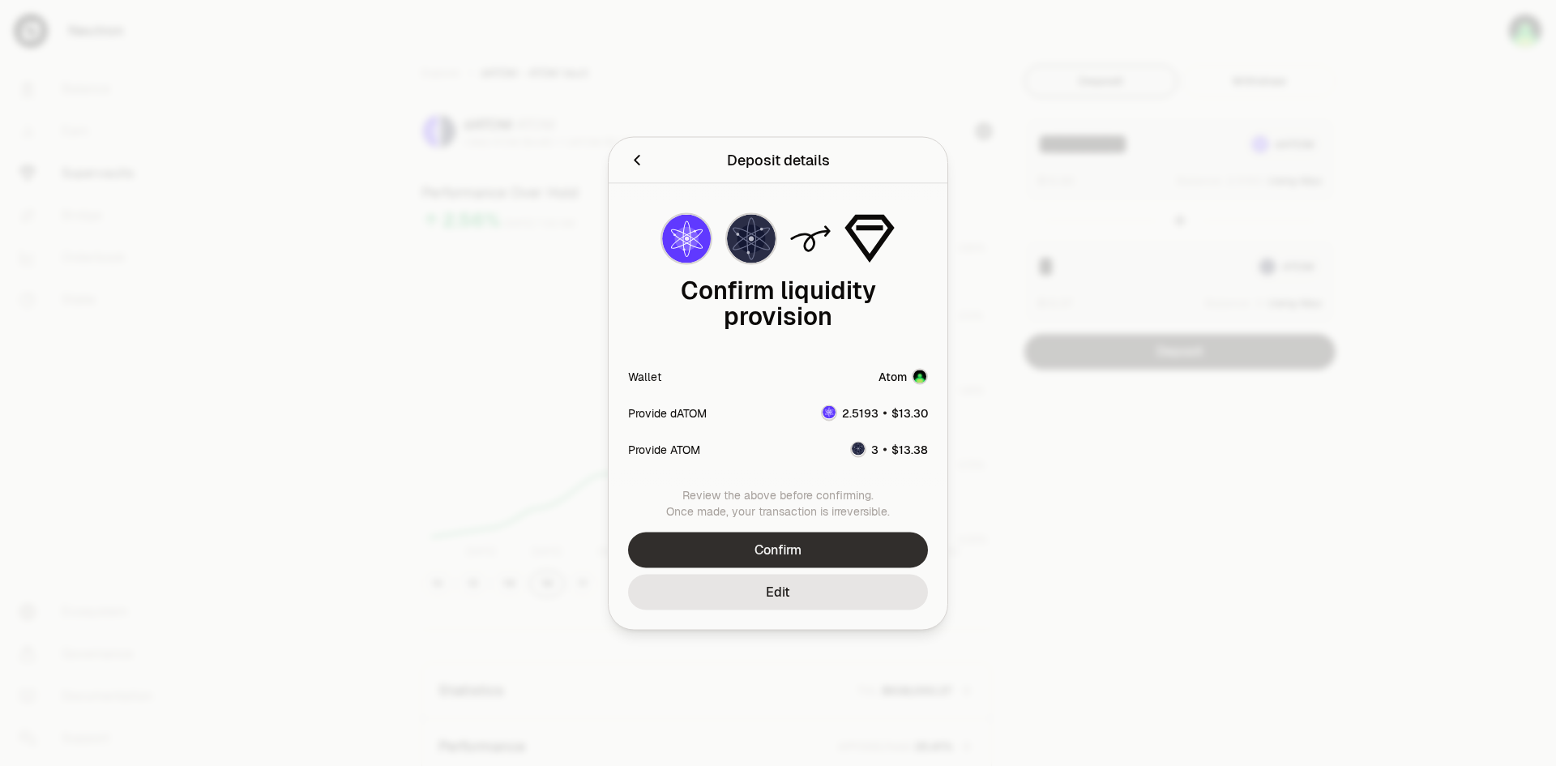
click at [837, 546] on button "Confirm" at bounding box center [778, 550] width 300 height 36
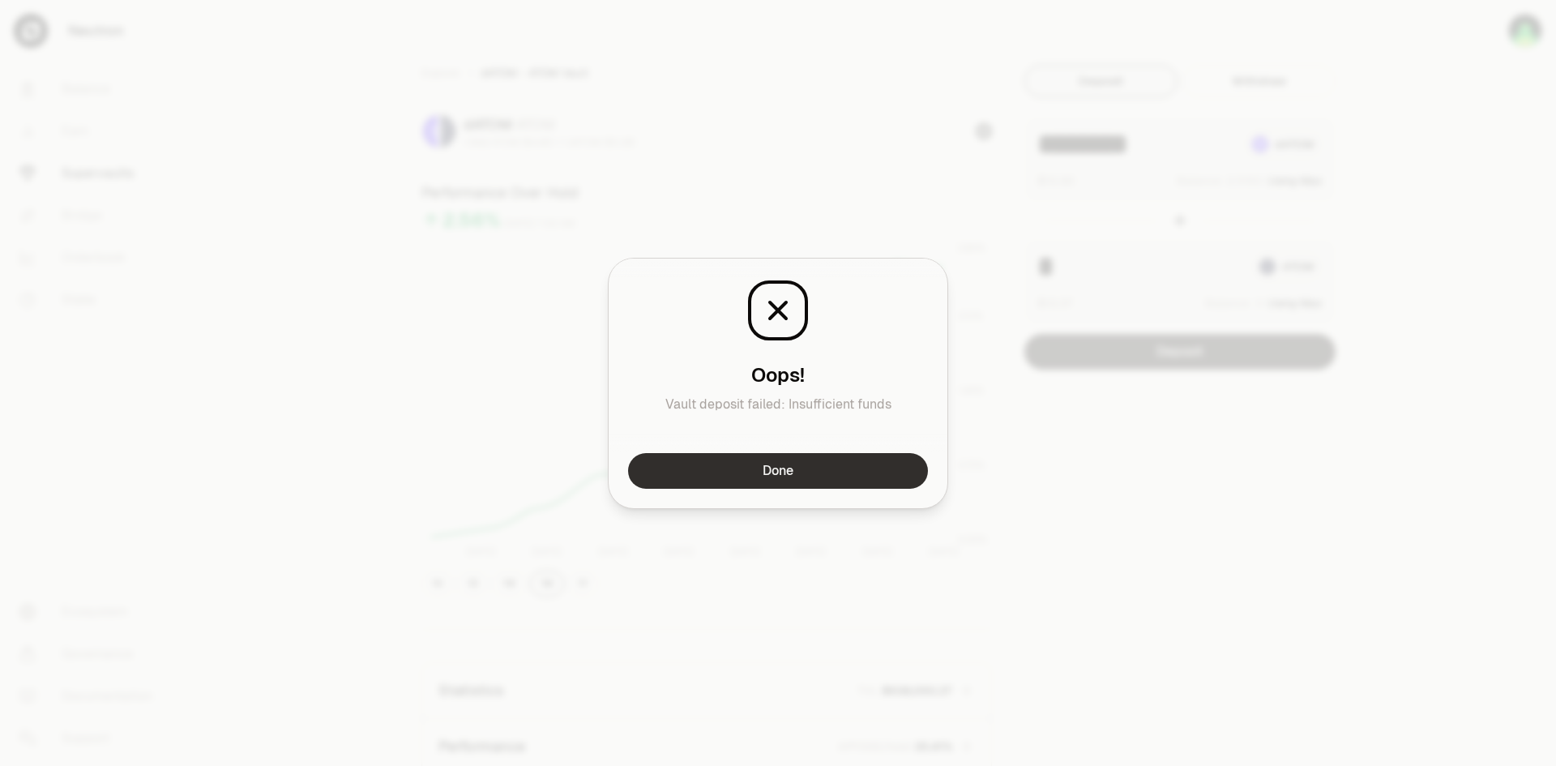
click at [752, 473] on button "Done" at bounding box center [778, 471] width 300 height 36
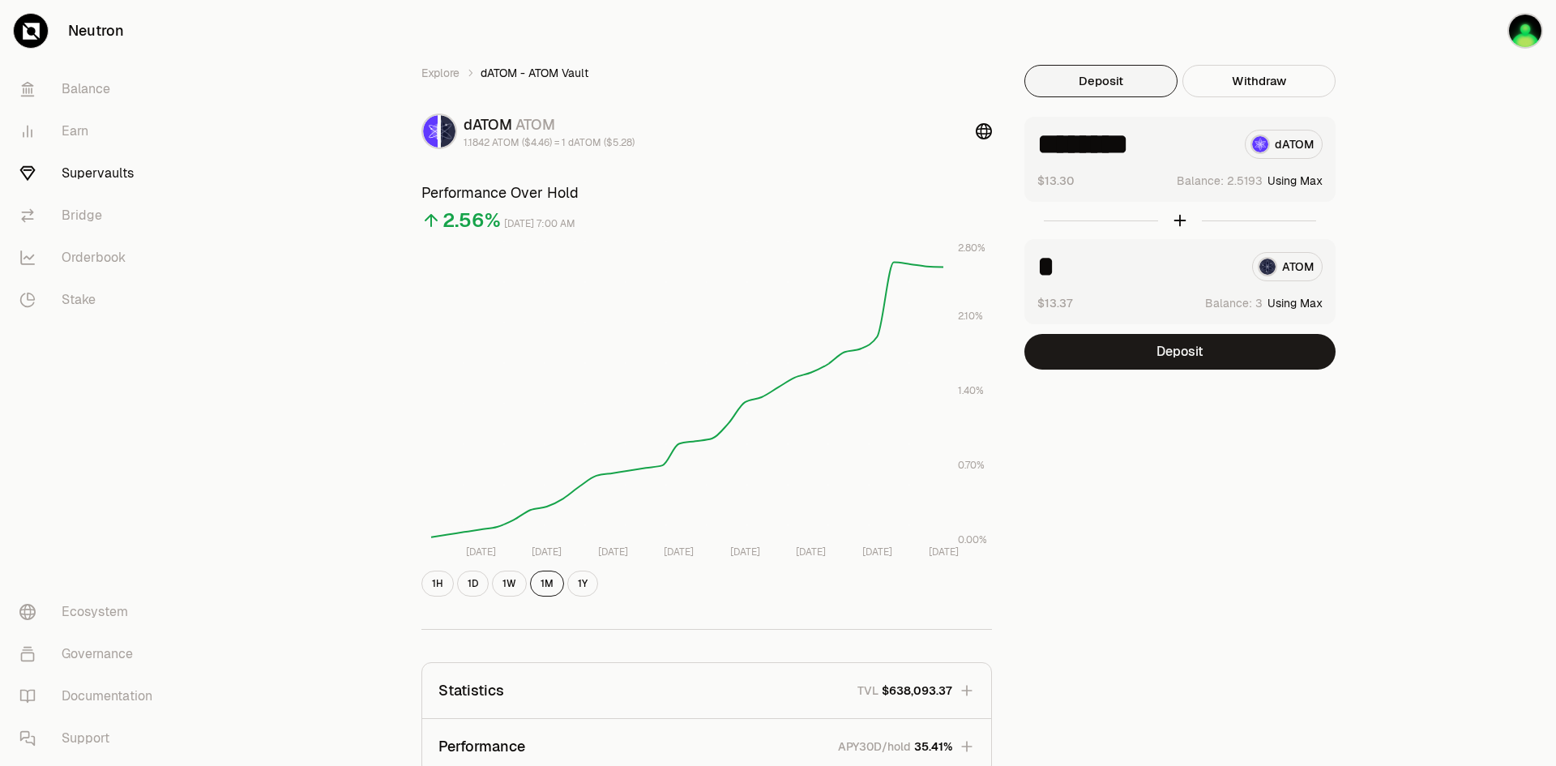
click at [1158, 142] on input "********" at bounding box center [1135, 144] width 195 height 29
click at [1132, 357] on button "Deposit" at bounding box center [1180, 352] width 311 height 36
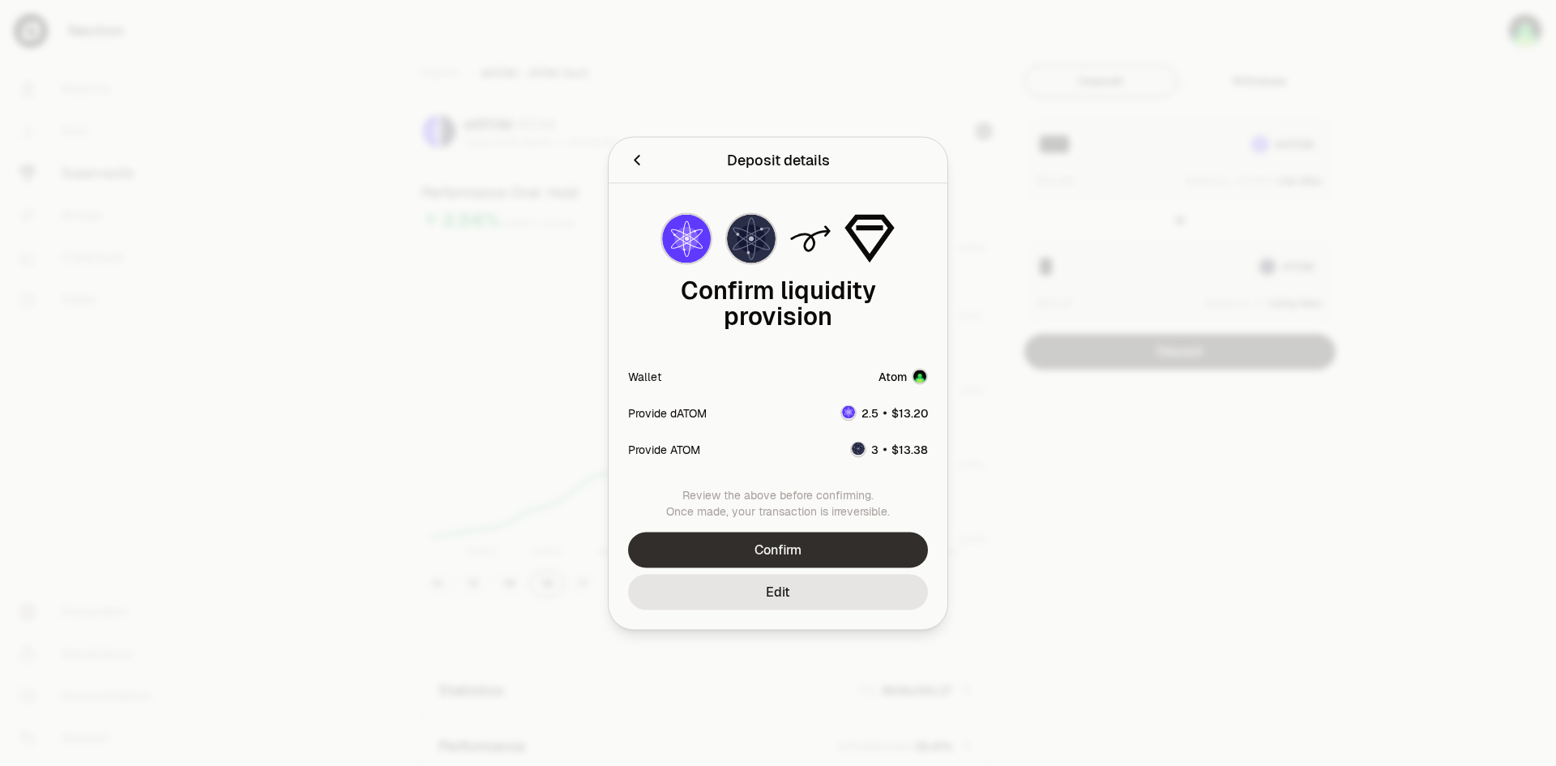
click at [839, 546] on button "Confirm" at bounding box center [778, 550] width 300 height 36
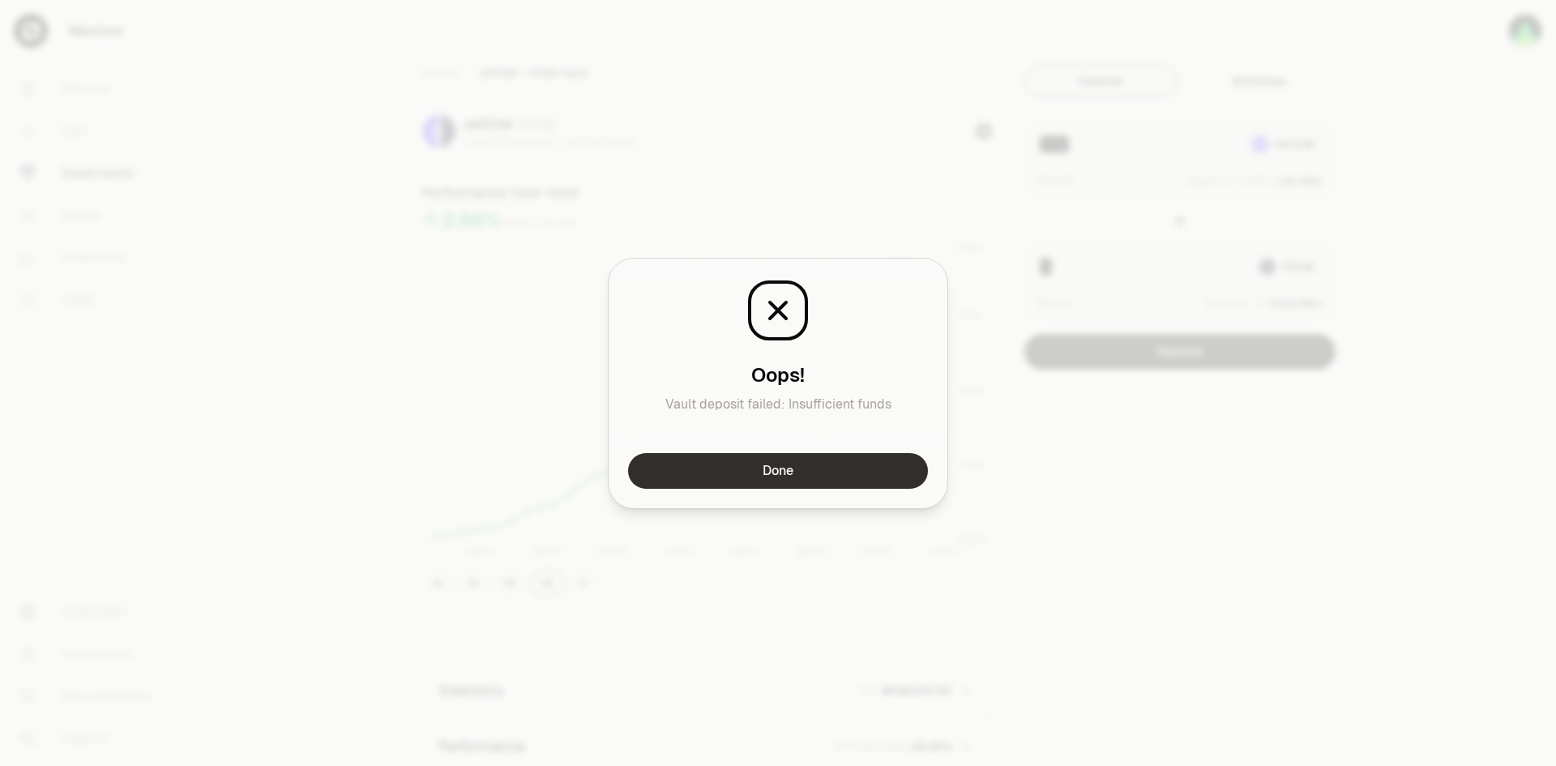
click at [868, 474] on button "Done" at bounding box center [778, 471] width 300 height 36
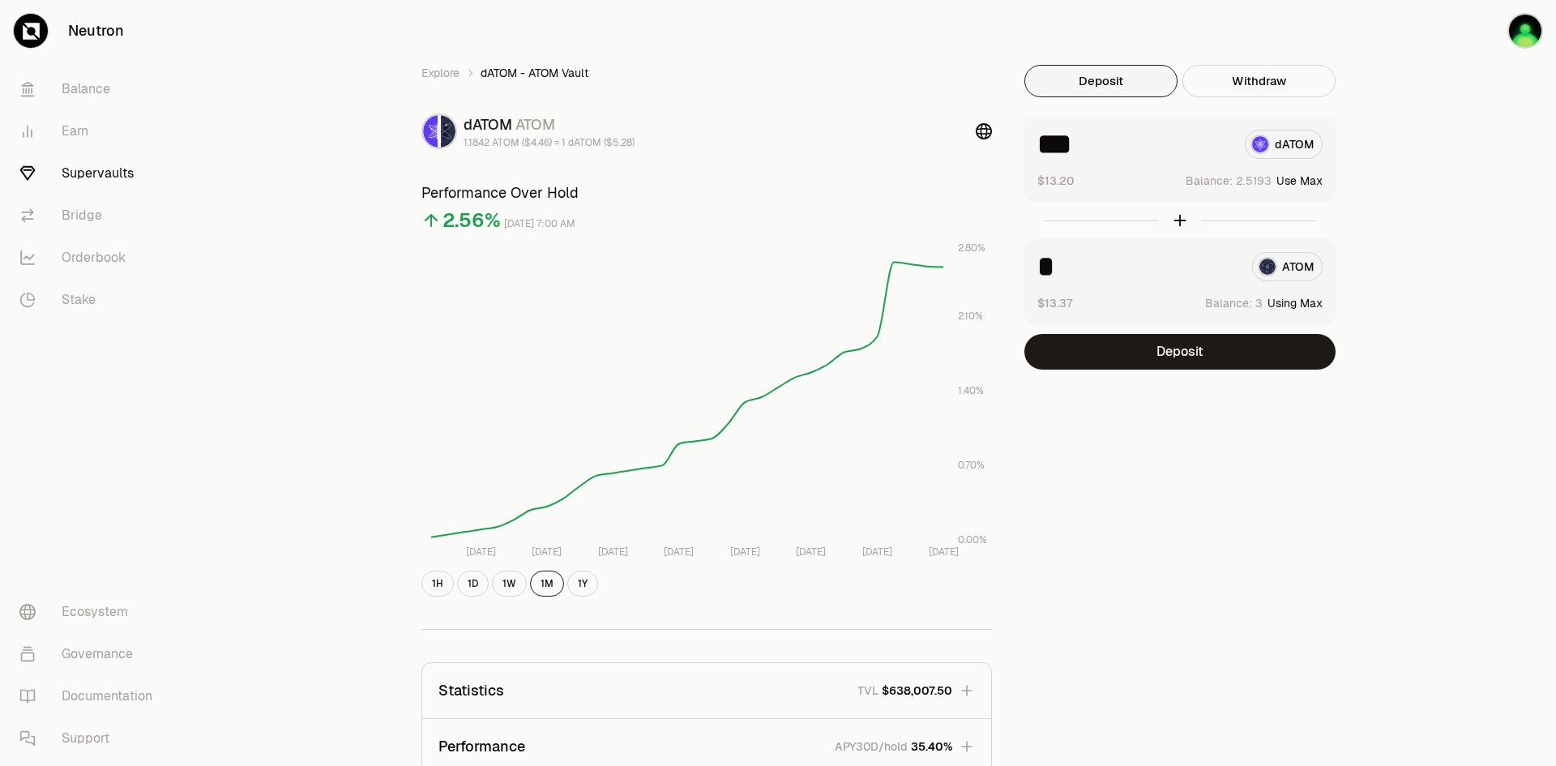
click at [1081, 271] on input "*" at bounding box center [1139, 266] width 202 height 29
click at [1281, 182] on button "Use Max" at bounding box center [1300, 181] width 46 height 16
click at [1280, 302] on button "Using Max" at bounding box center [1295, 303] width 55 height 16
click at [1166, 143] on input "********" at bounding box center [1135, 144] width 195 height 29
drag, startPoint x: 1163, startPoint y: 143, endPoint x: 1051, endPoint y: 143, distance: 111.9
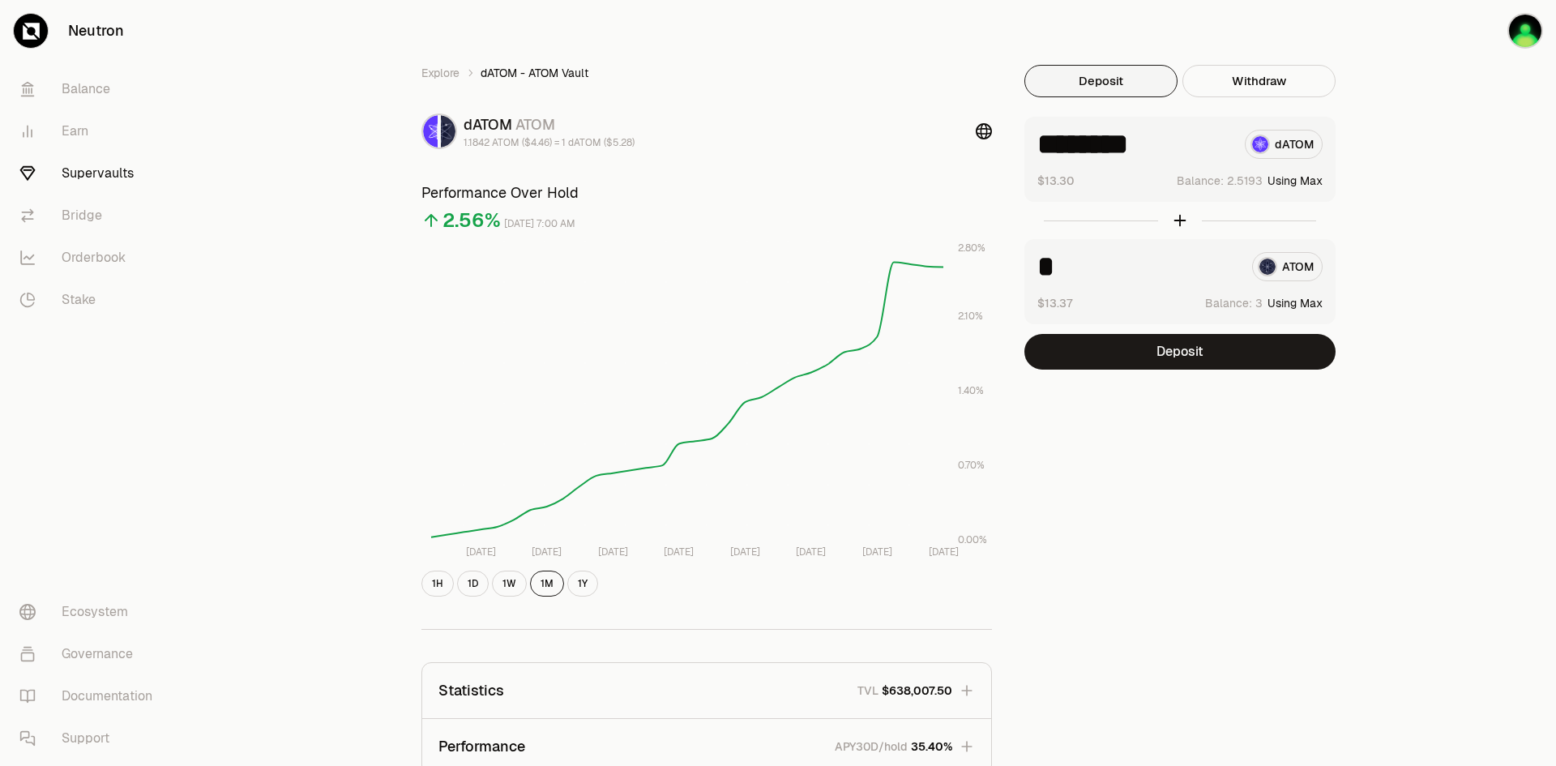
click at [1061, 145] on input "********" at bounding box center [1135, 144] width 195 height 29
click at [1154, 141] on input "********" at bounding box center [1135, 144] width 195 height 29
type input "***"
click at [1152, 357] on button "Deposit" at bounding box center [1180, 352] width 311 height 36
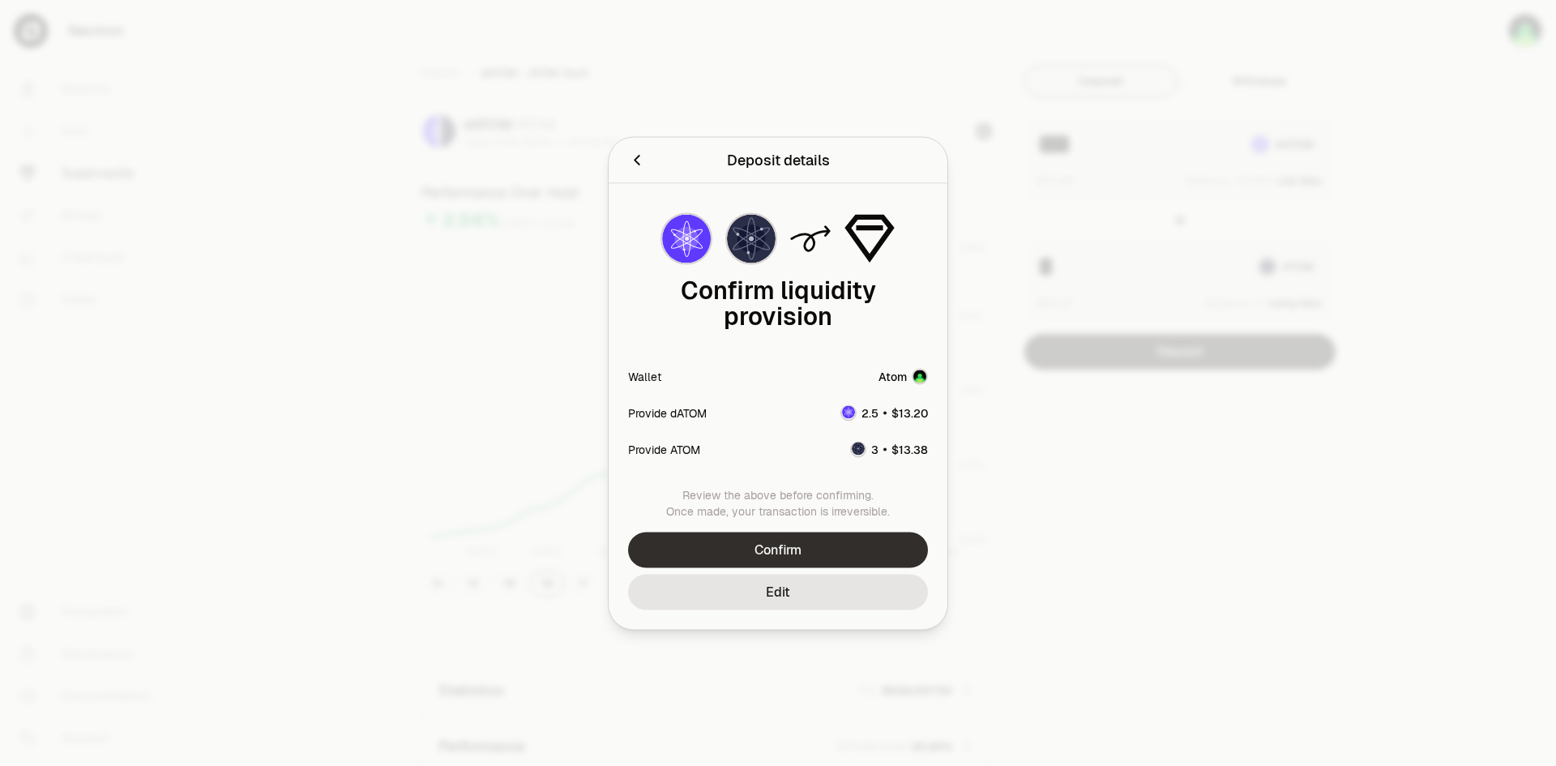
click at [833, 550] on button "Confirm" at bounding box center [778, 550] width 300 height 36
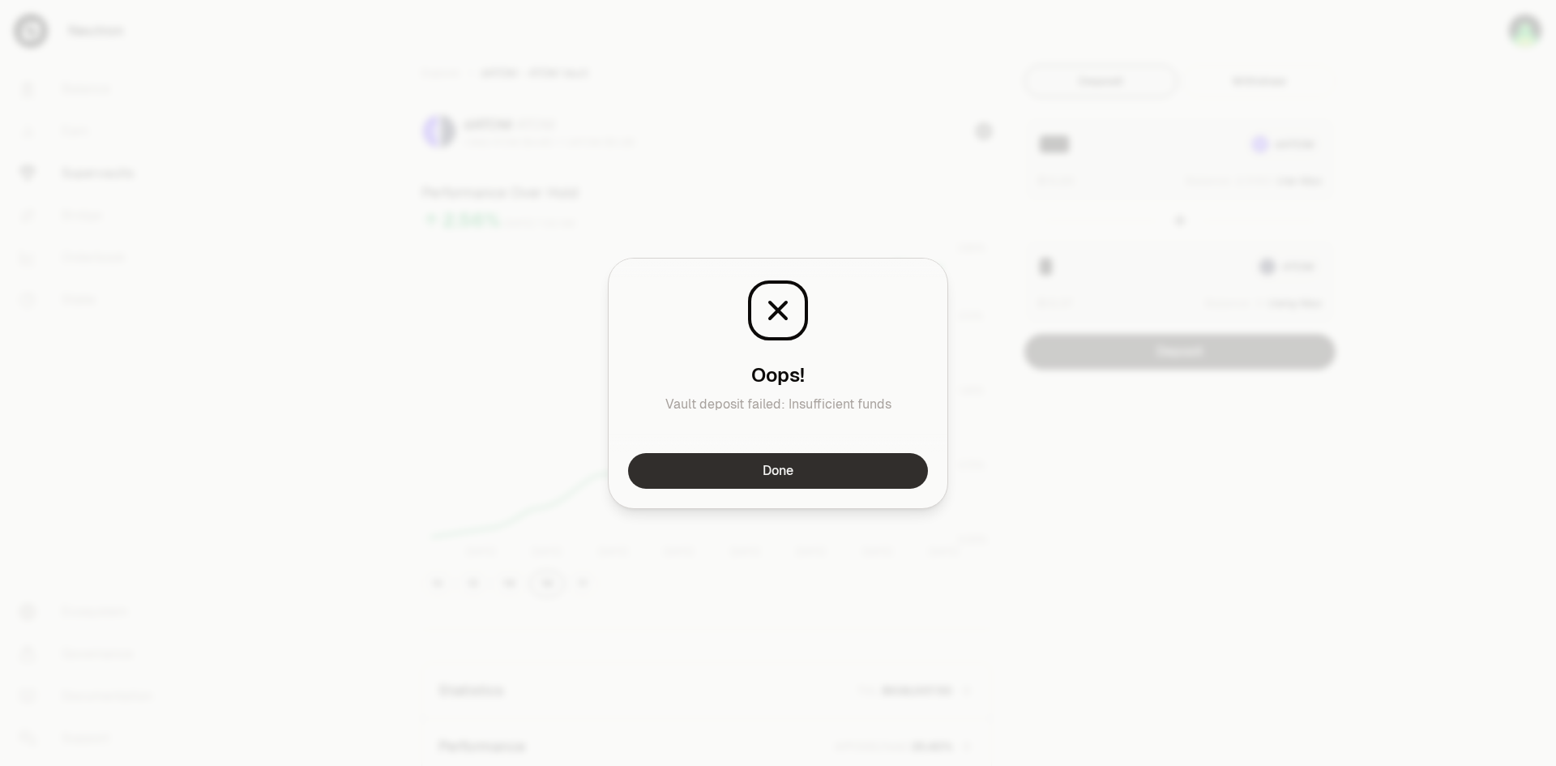
click at [767, 469] on button "Done" at bounding box center [778, 471] width 300 height 36
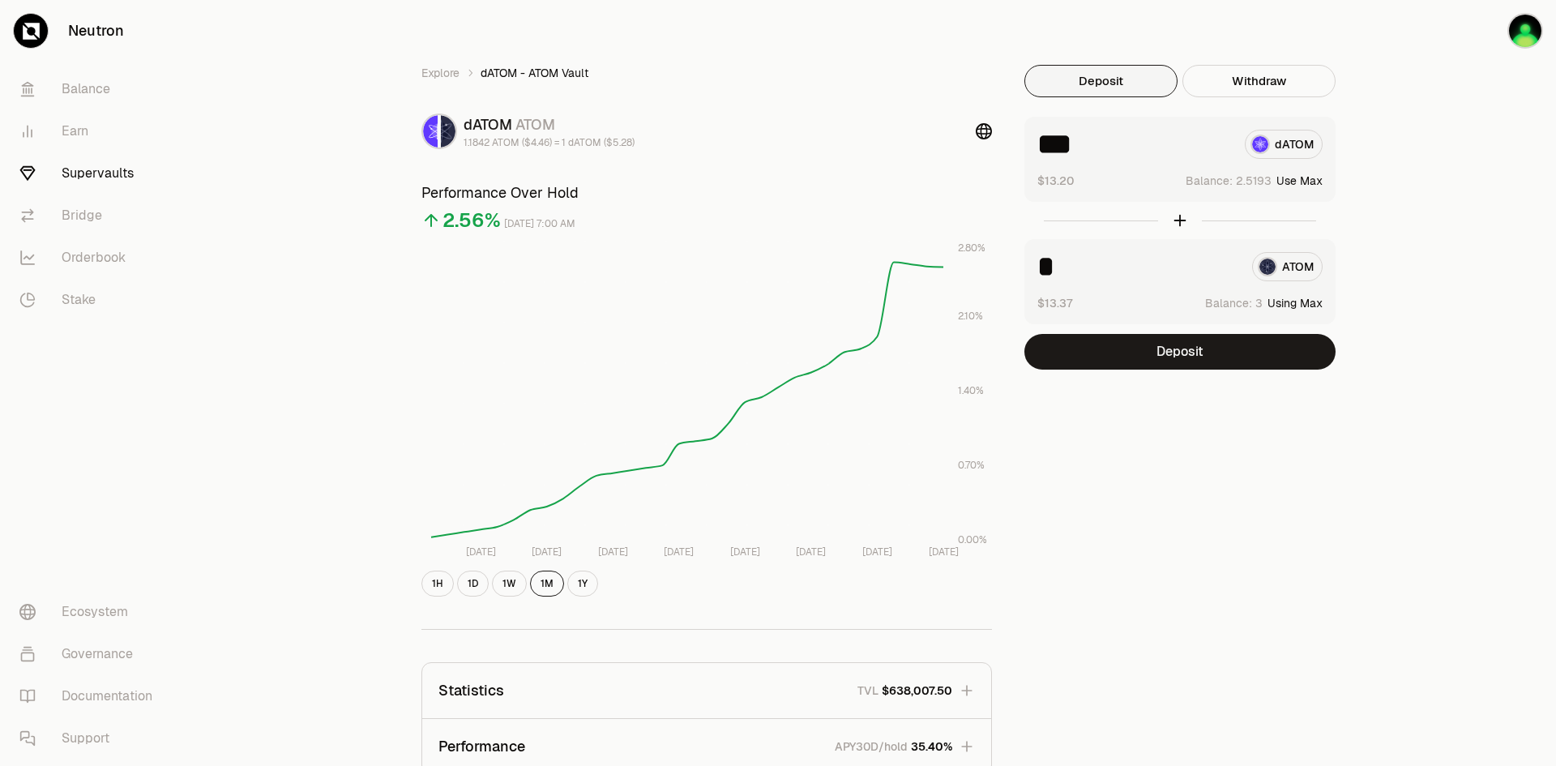
click at [1089, 151] on input "***" at bounding box center [1135, 144] width 195 height 29
click at [1075, 276] on input "*" at bounding box center [1139, 266] width 202 height 29
type input "***"
click at [1125, 361] on button "Deposit" at bounding box center [1180, 352] width 311 height 36
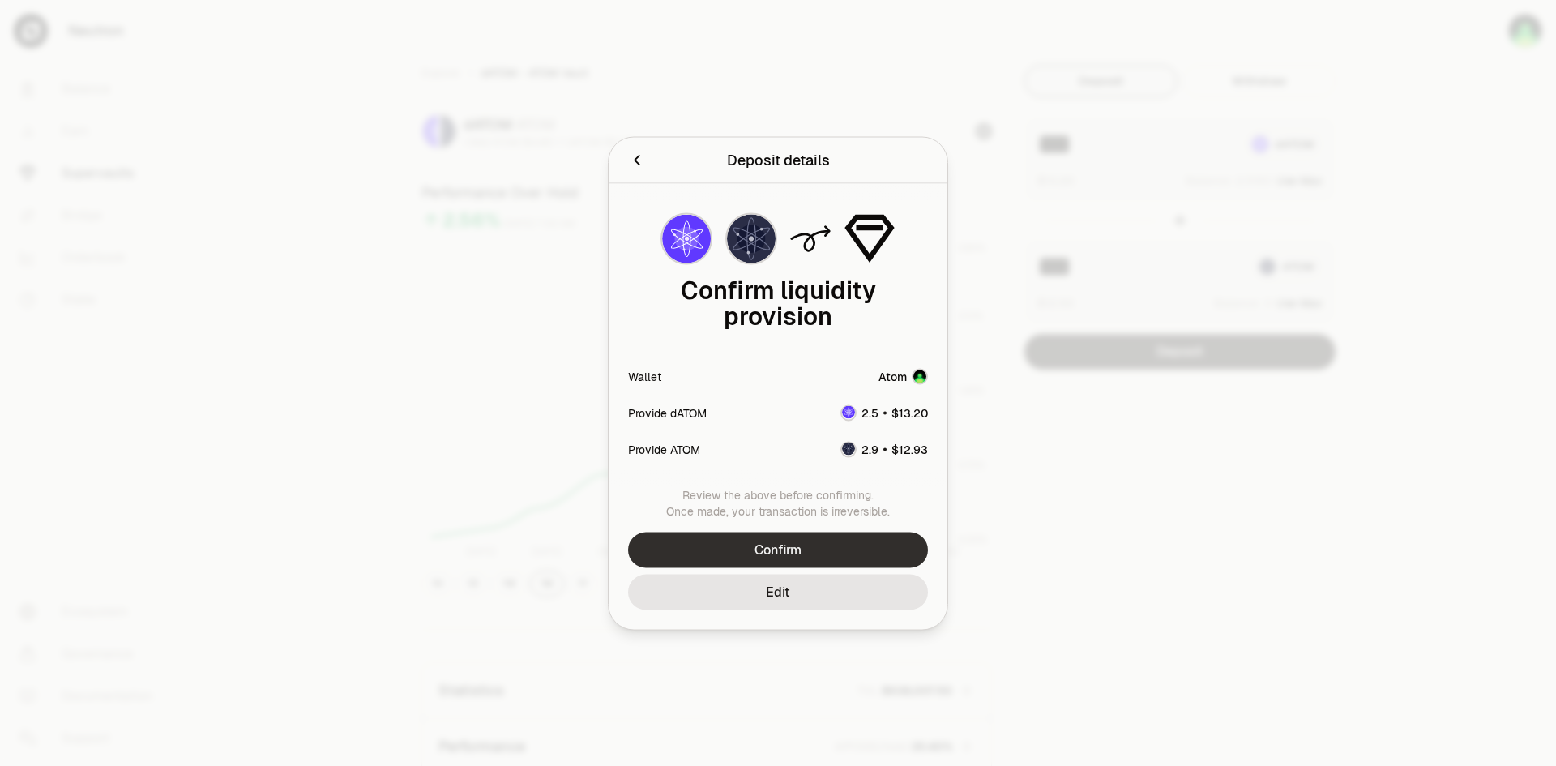
click at [826, 553] on button "Confirm" at bounding box center [778, 550] width 300 height 36
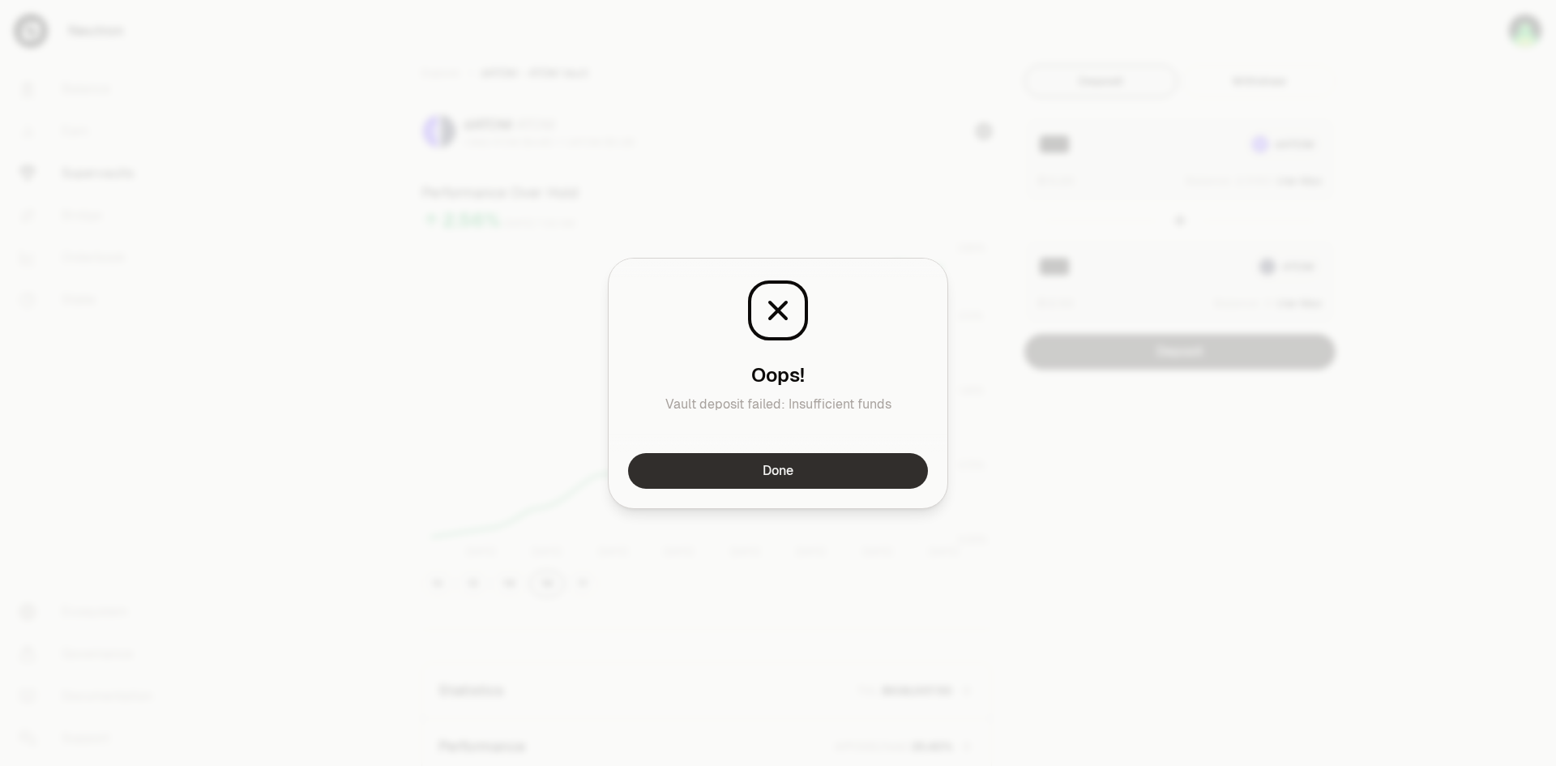
click at [799, 477] on button "Done" at bounding box center [778, 471] width 300 height 36
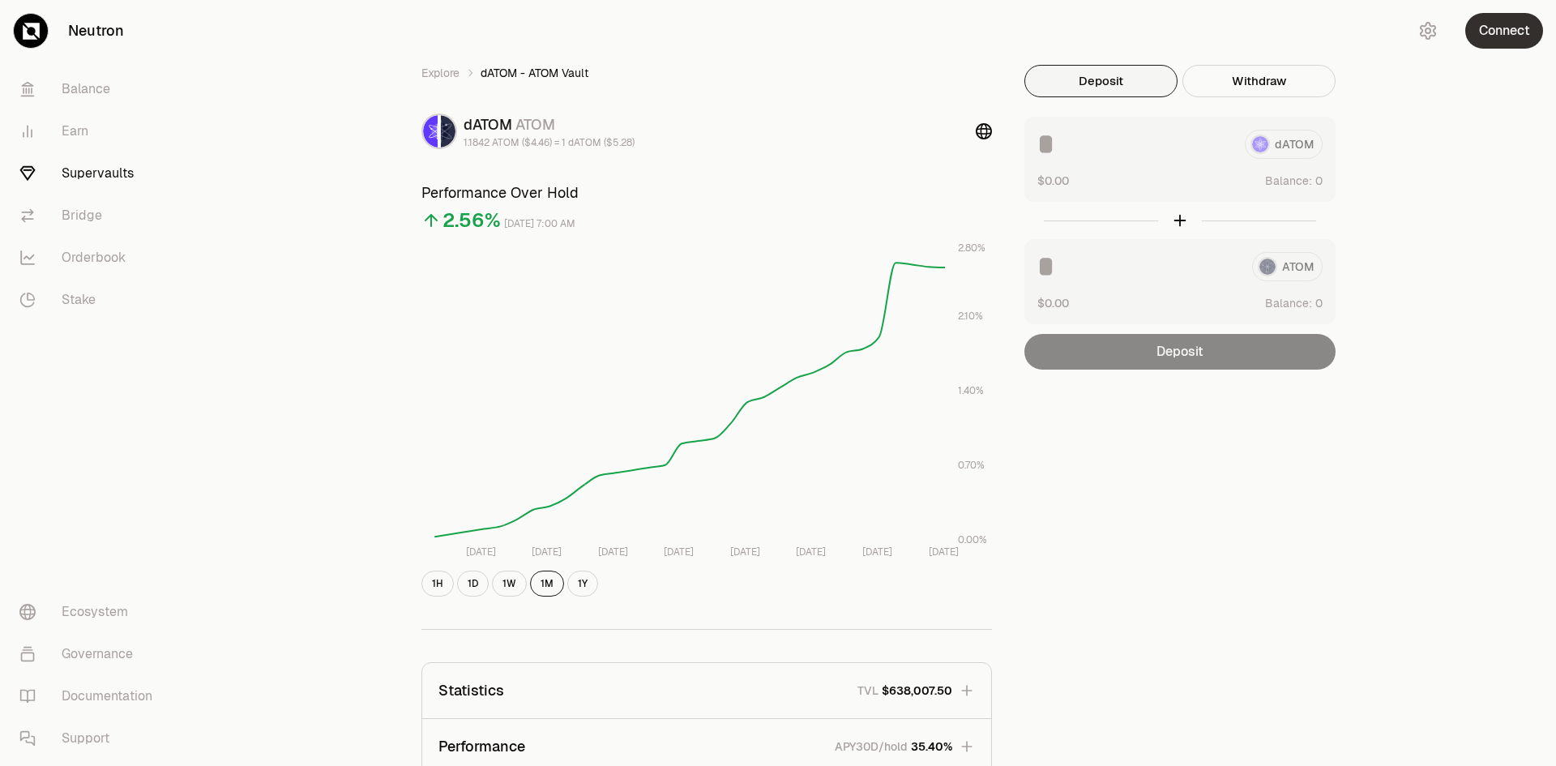
click at [1509, 25] on button "Connect" at bounding box center [1505, 31] width 78 height 36
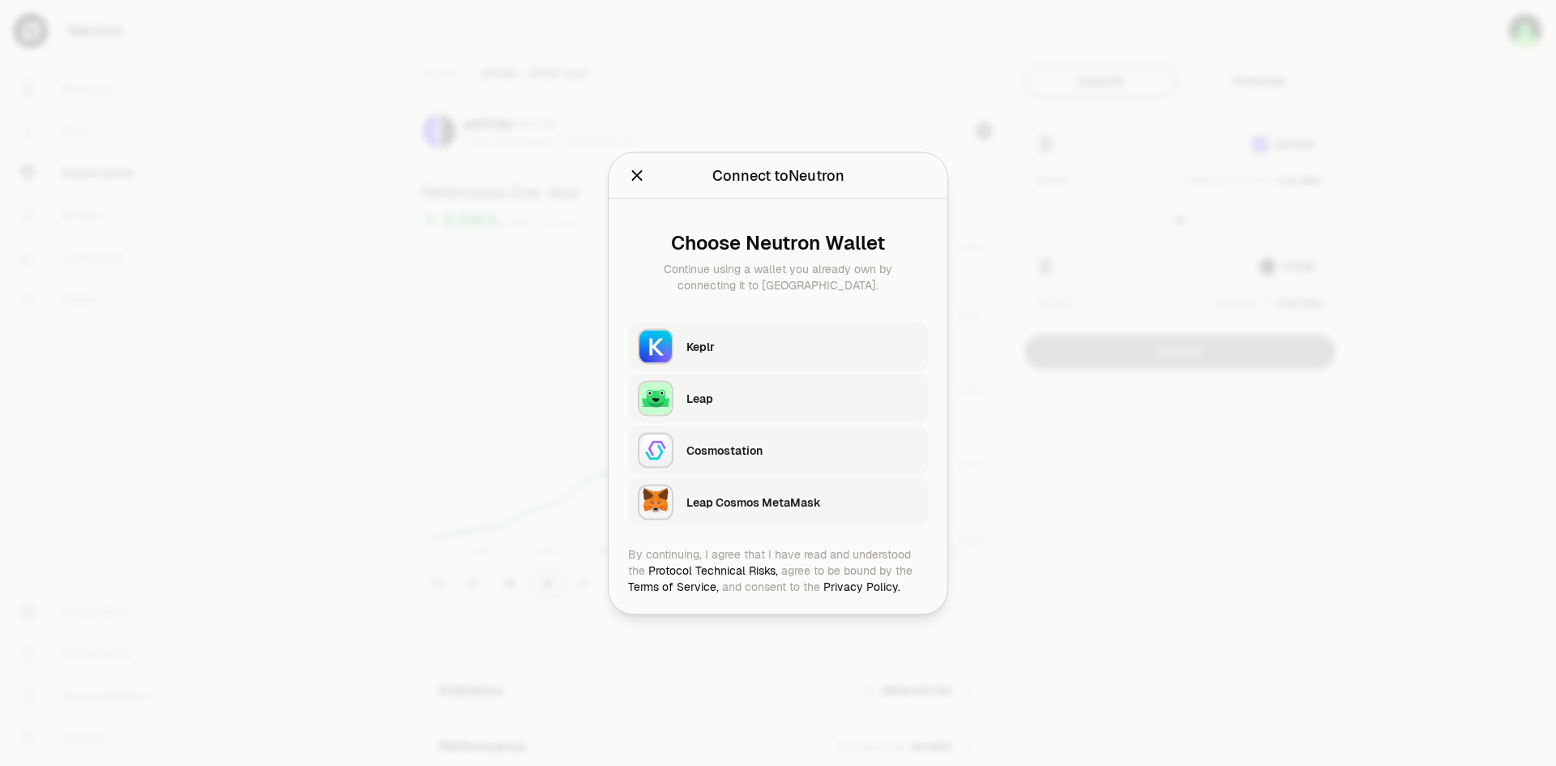
click at [753, 353] on div "Keplr" at bounding box center [803, 346] width 232 height 16
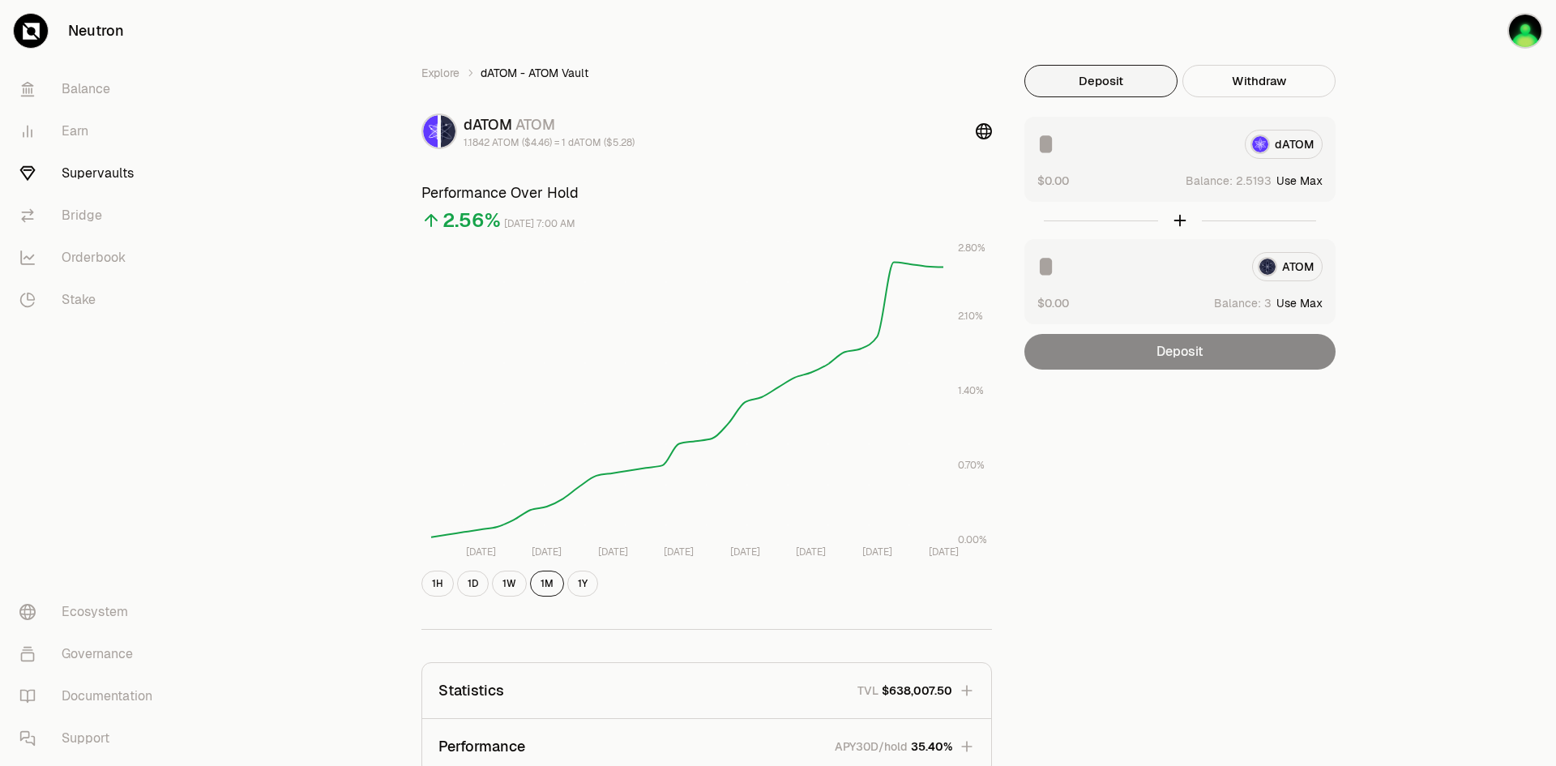
click at [1296, 178] on button "Use Max" at bounding box center [1300, 181] width 46 height 16
type input "********"
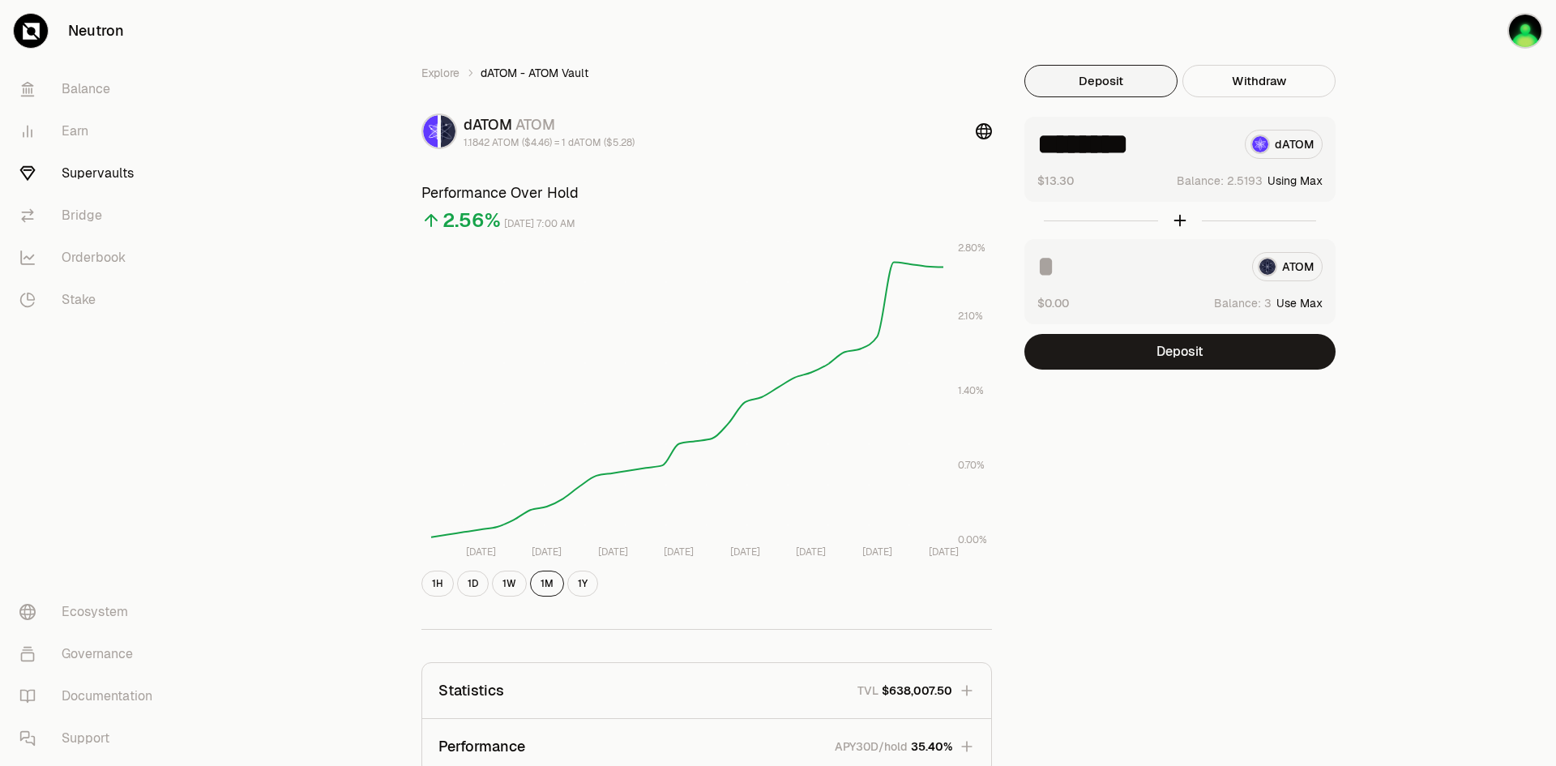
click at [1312, 300] on button "Use Max" at bounding box center [1300, 303] width 46 height 16
type input "*"
click at [1177, 352] on button "Deposit" at bounding box center [1180, 352] width 311 height 36
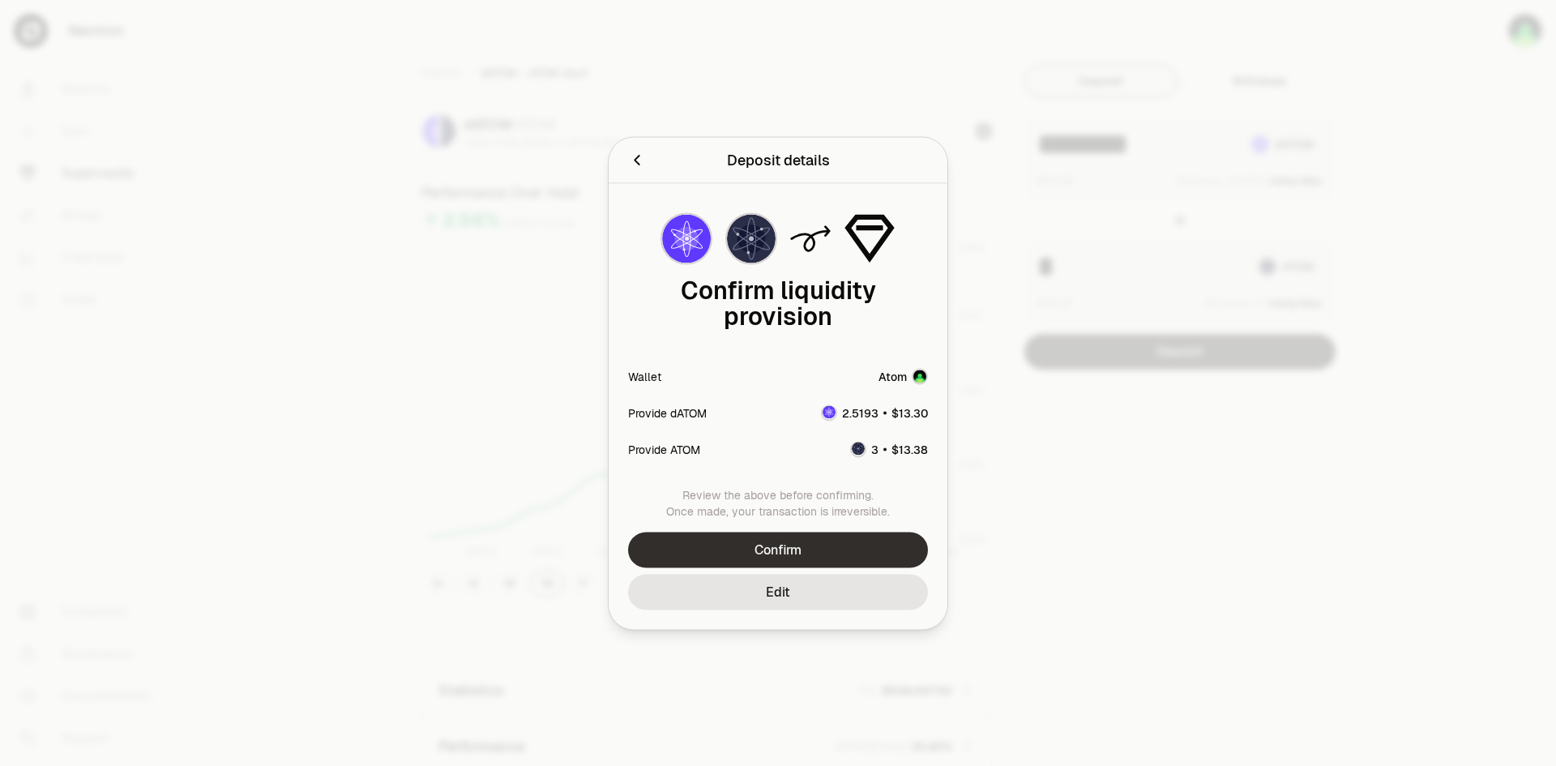
click at [828, 545] on button "Confirm" at bounding box center [778, 550] width 300 height 36
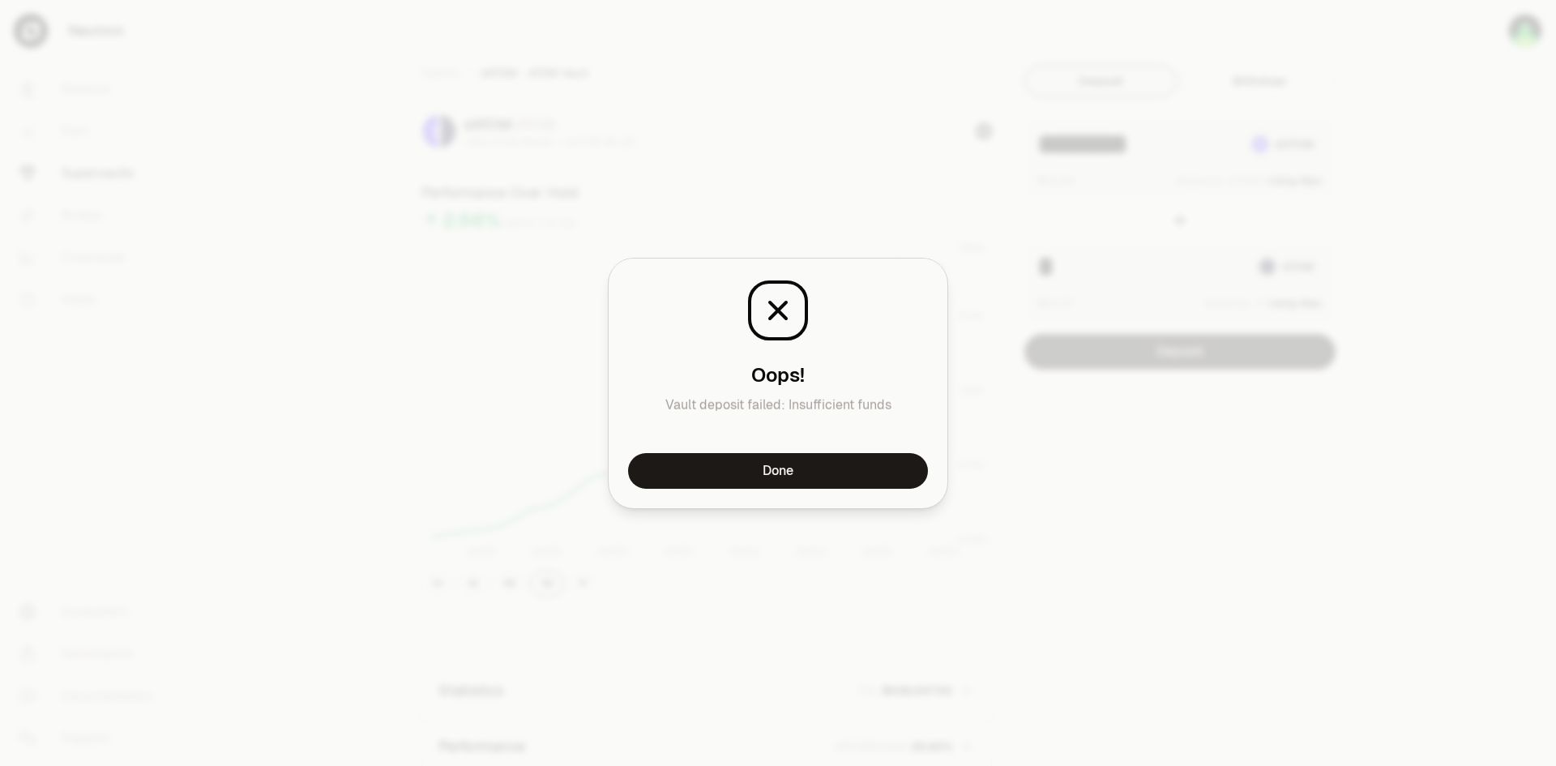
click at [840, 464] on button "Done" at bounding box center [778, 471] width 300 height 36
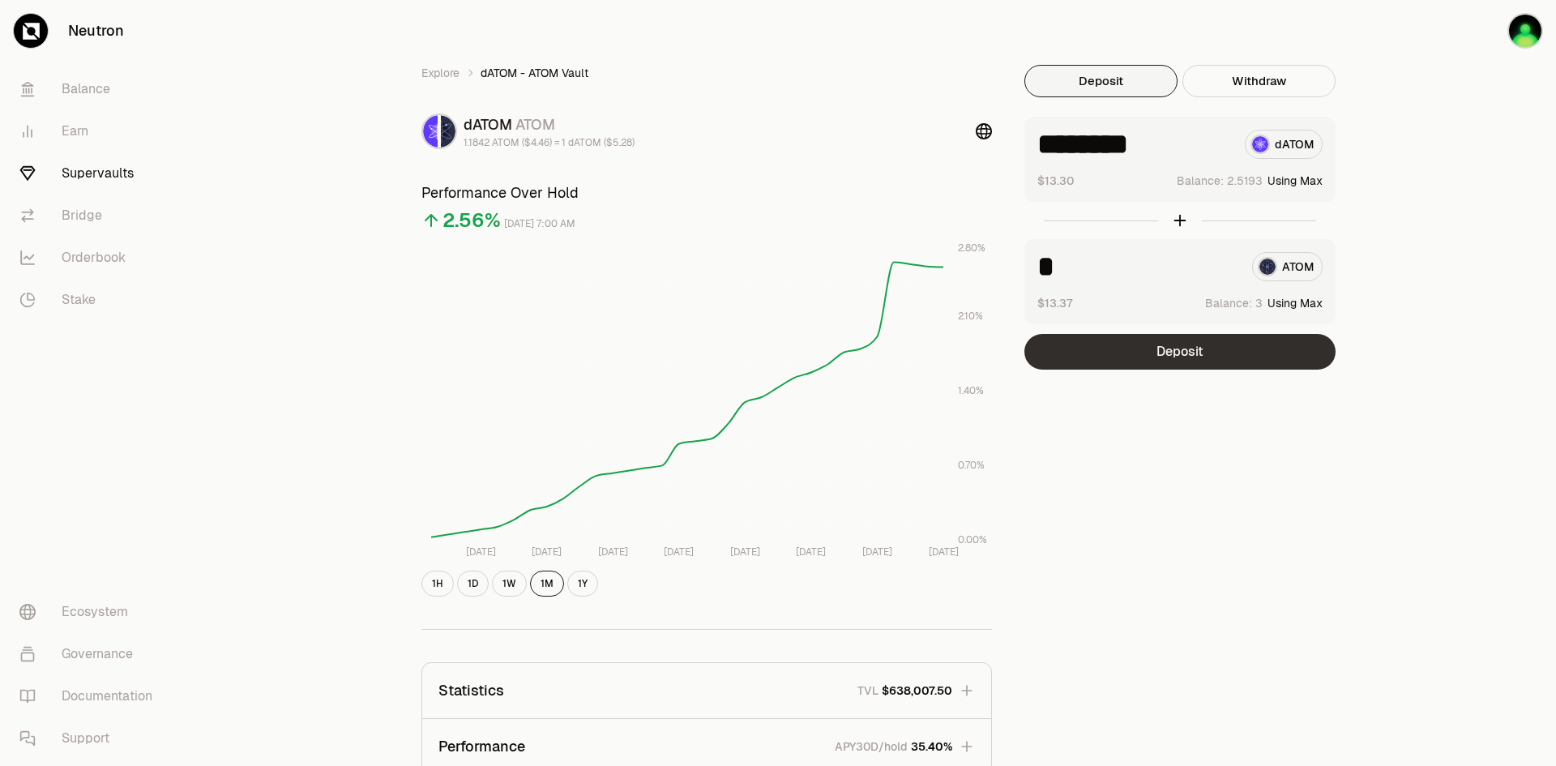
click at [1171, 352] on button "Deposit" at bounding box center [1180, 352] width 311 height 36
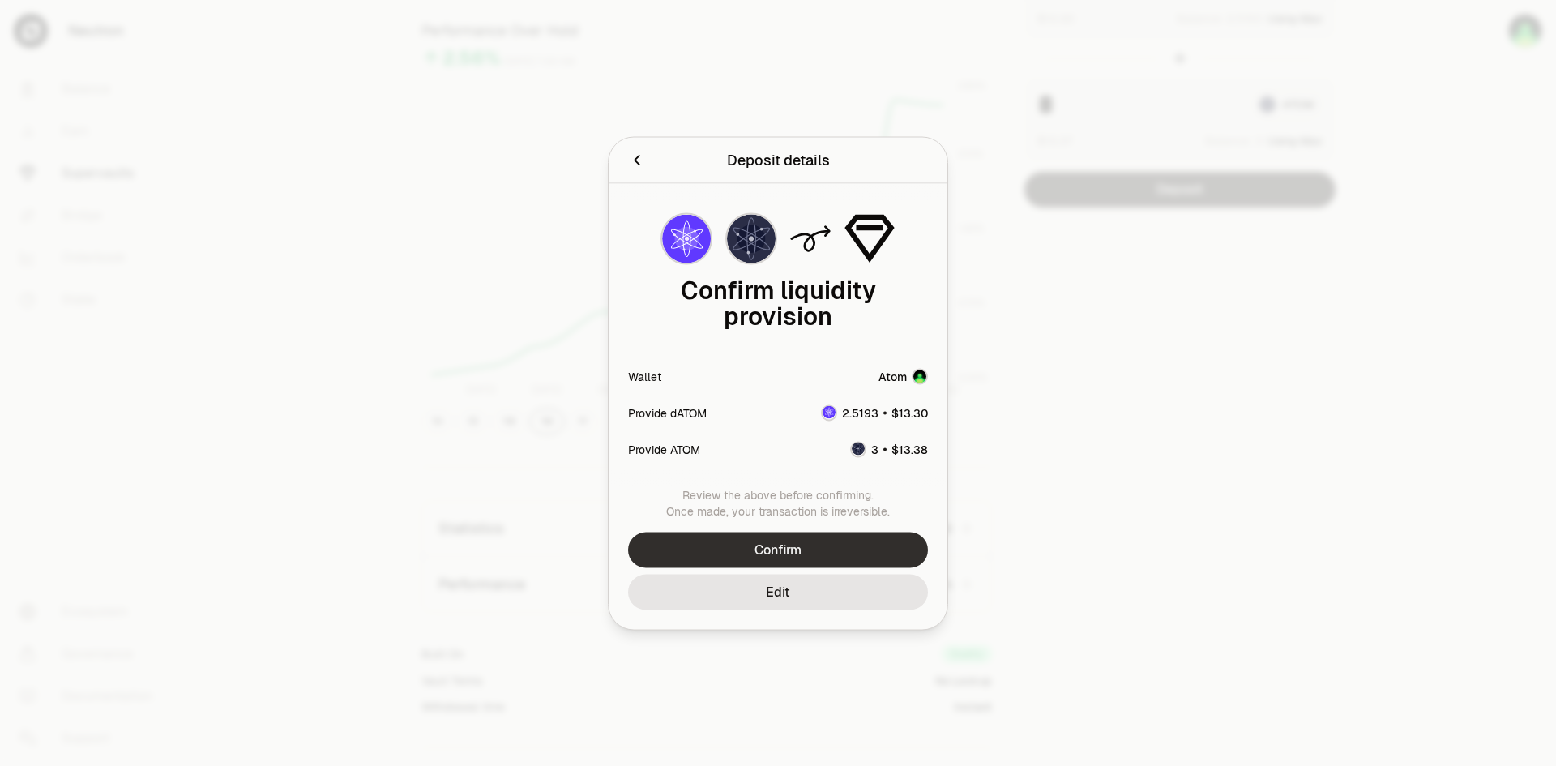
click at [756, 555] on button "Confirm" at bounding box center [778, 550] width 300 height 36
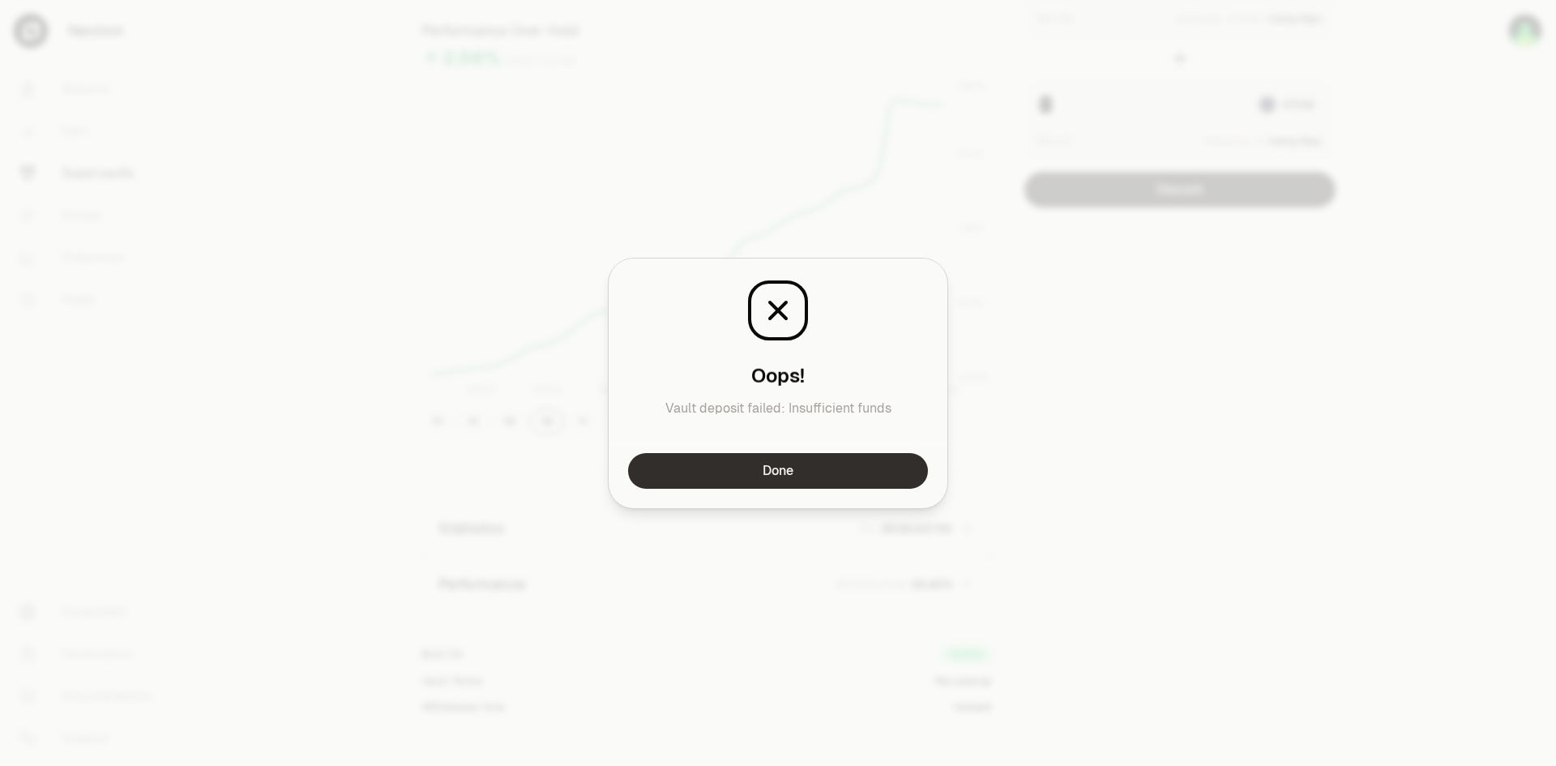
click at [828, 477] on button "Done" at bounding box center [778, 471] width 300 height 36
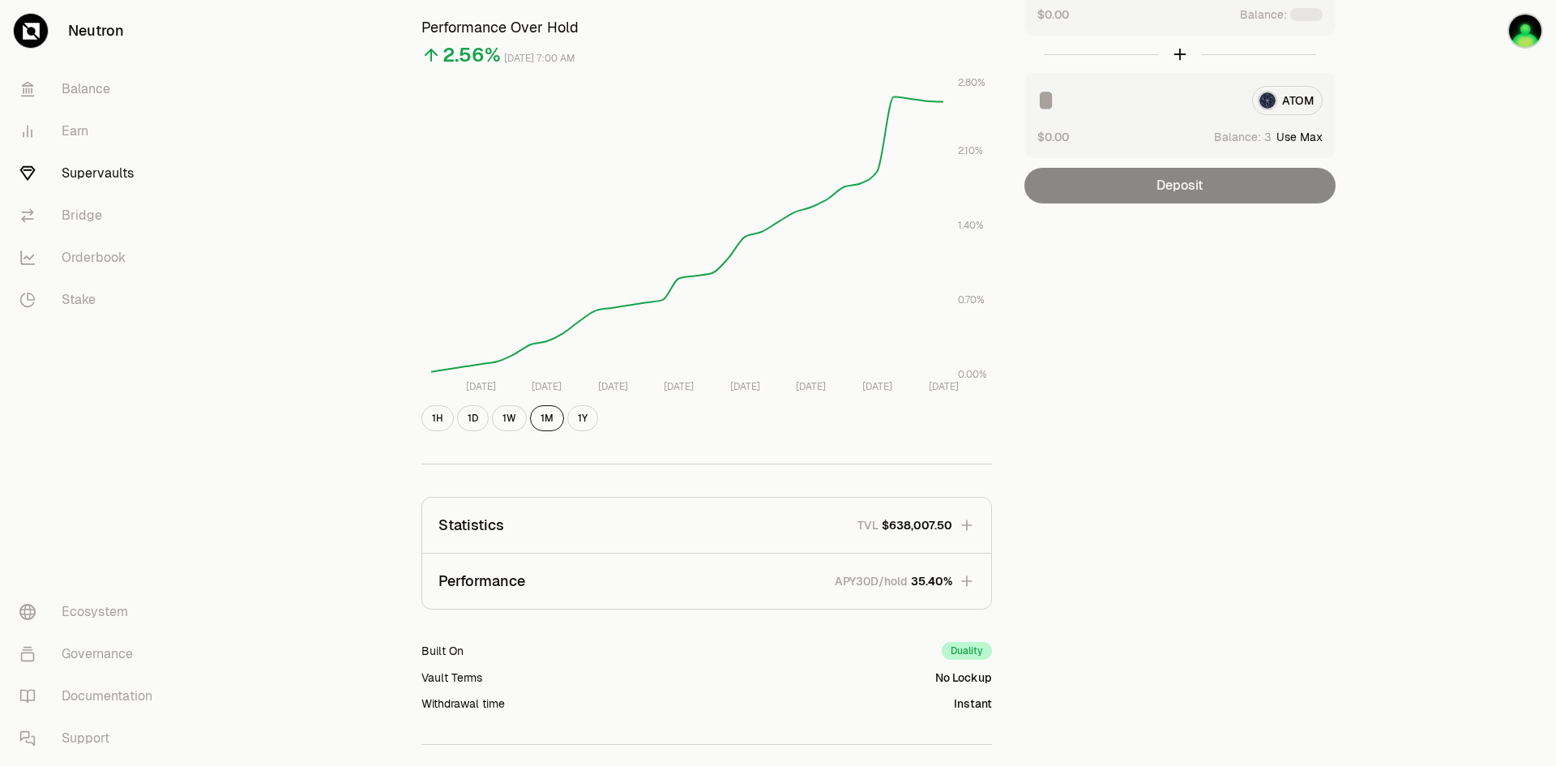
scroll to position [3, 0]
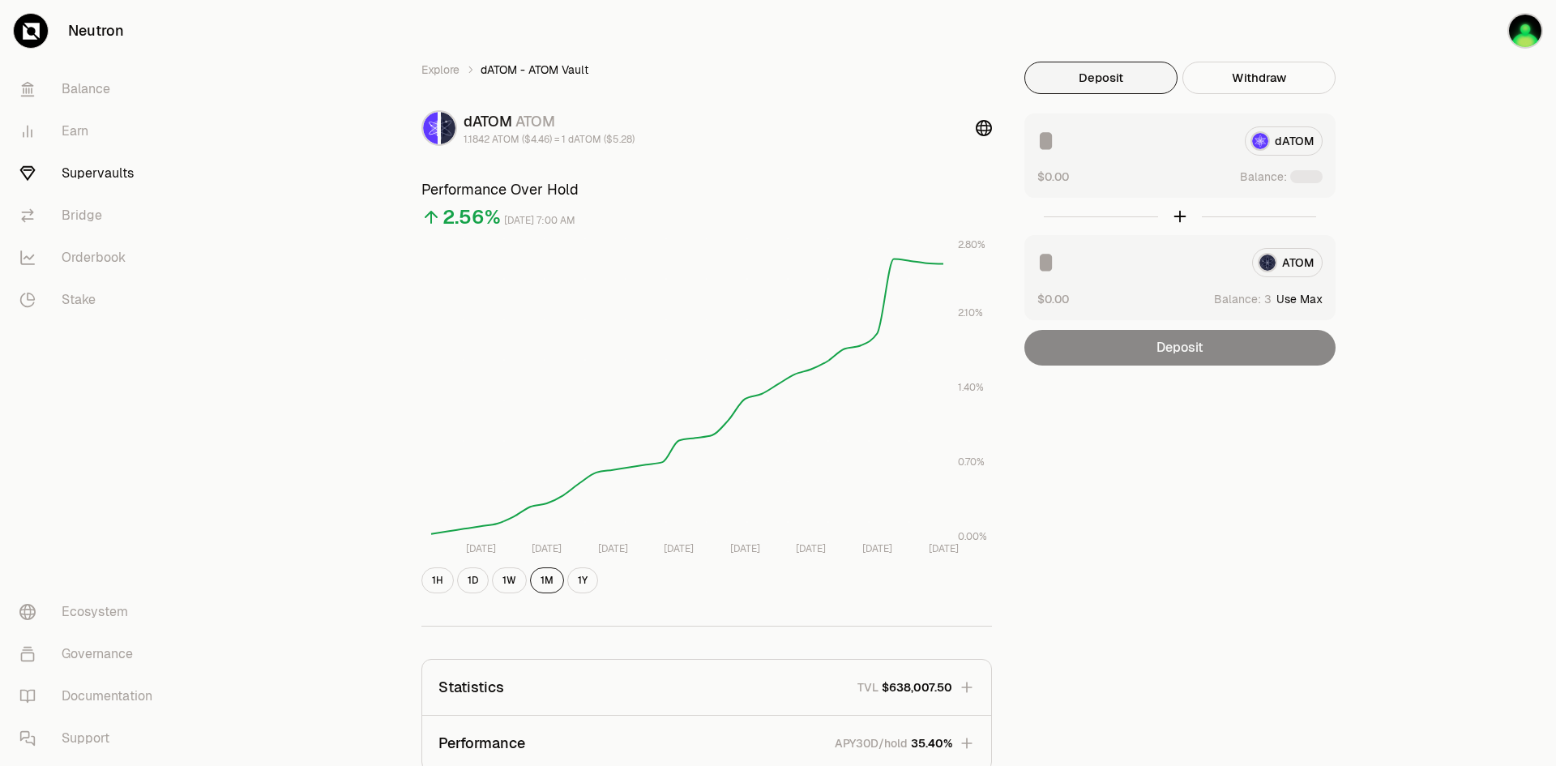
click at [1307, 300] on button "Use Max" at bounding box center [1300, 299] width 46 height 16
type input "*"
click at [1301, 184] on div "Balance:" at bounding box center [1281, 177] width 83 height 16
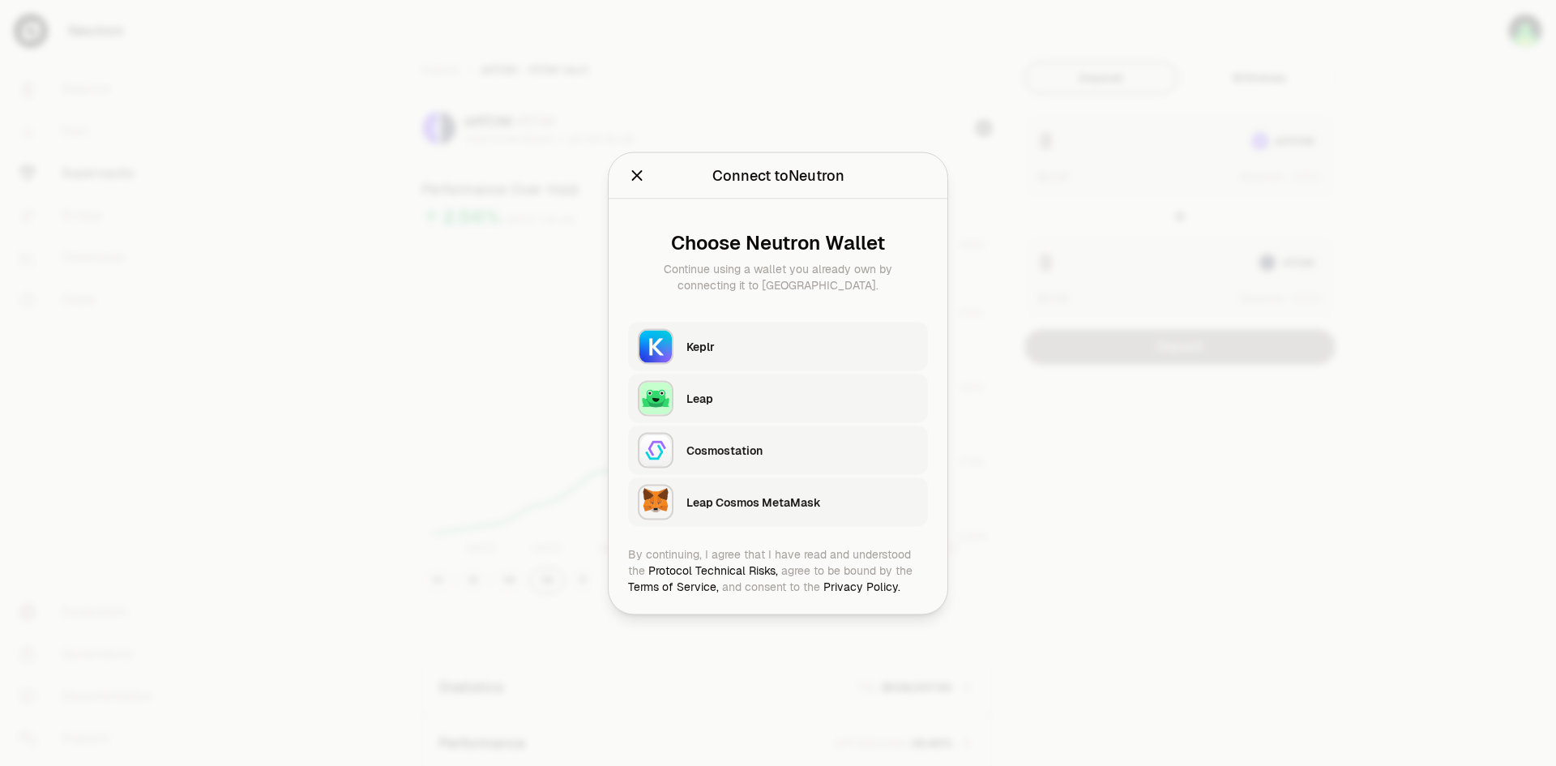
click at [780, 344] on div "Keplr" at bounding box center [803, 346] width 232 height 16
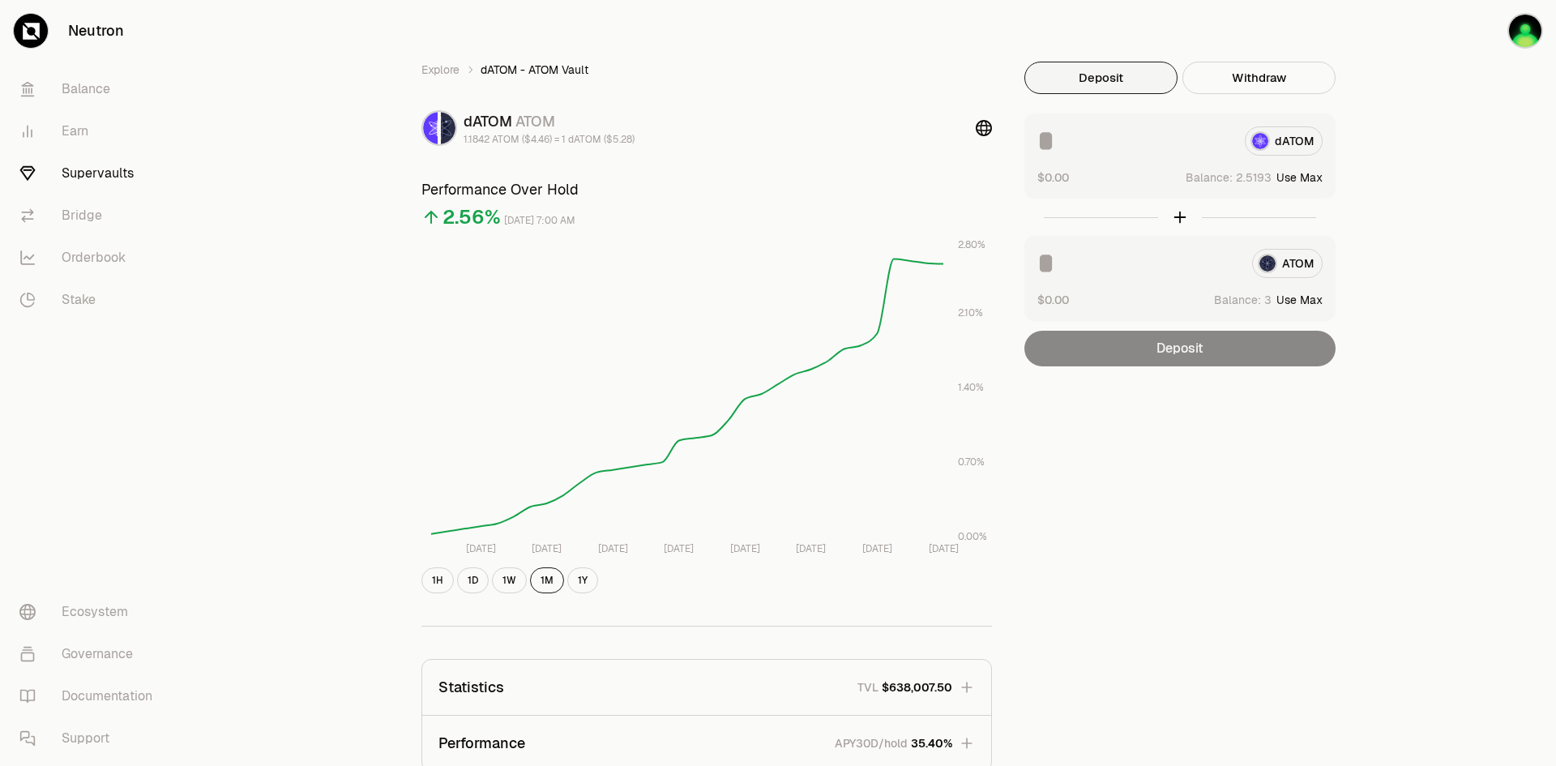
click at [1287, 141] on div "dATOM" at bounding box center [1180, 140] width 285 height 29
click at [1300, 177] on button "Use Max" at bounding box center [1300, 177] width 46 height 16
type input "********"
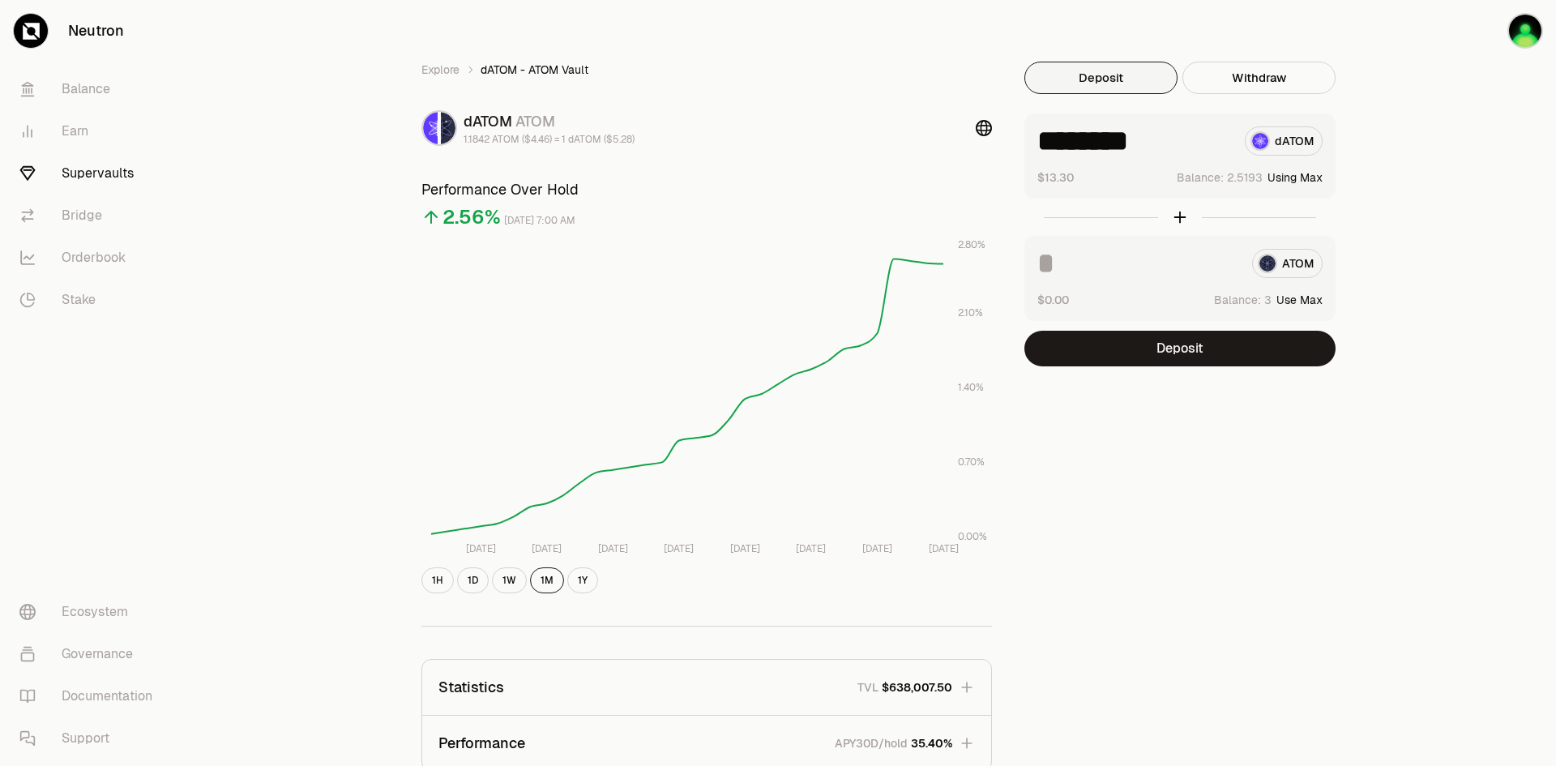
click at [1291, 270] on div "ATOM" at bounding box center [1180, 263] width 285 height 29
click at [1295, 302] on button "Use Max" at bounding box center [1300, 300] width 46 height 16
type input "*"
click at [1128, 346] on button "Deposit" at bounding box center [1180, 349] width 311 height 36
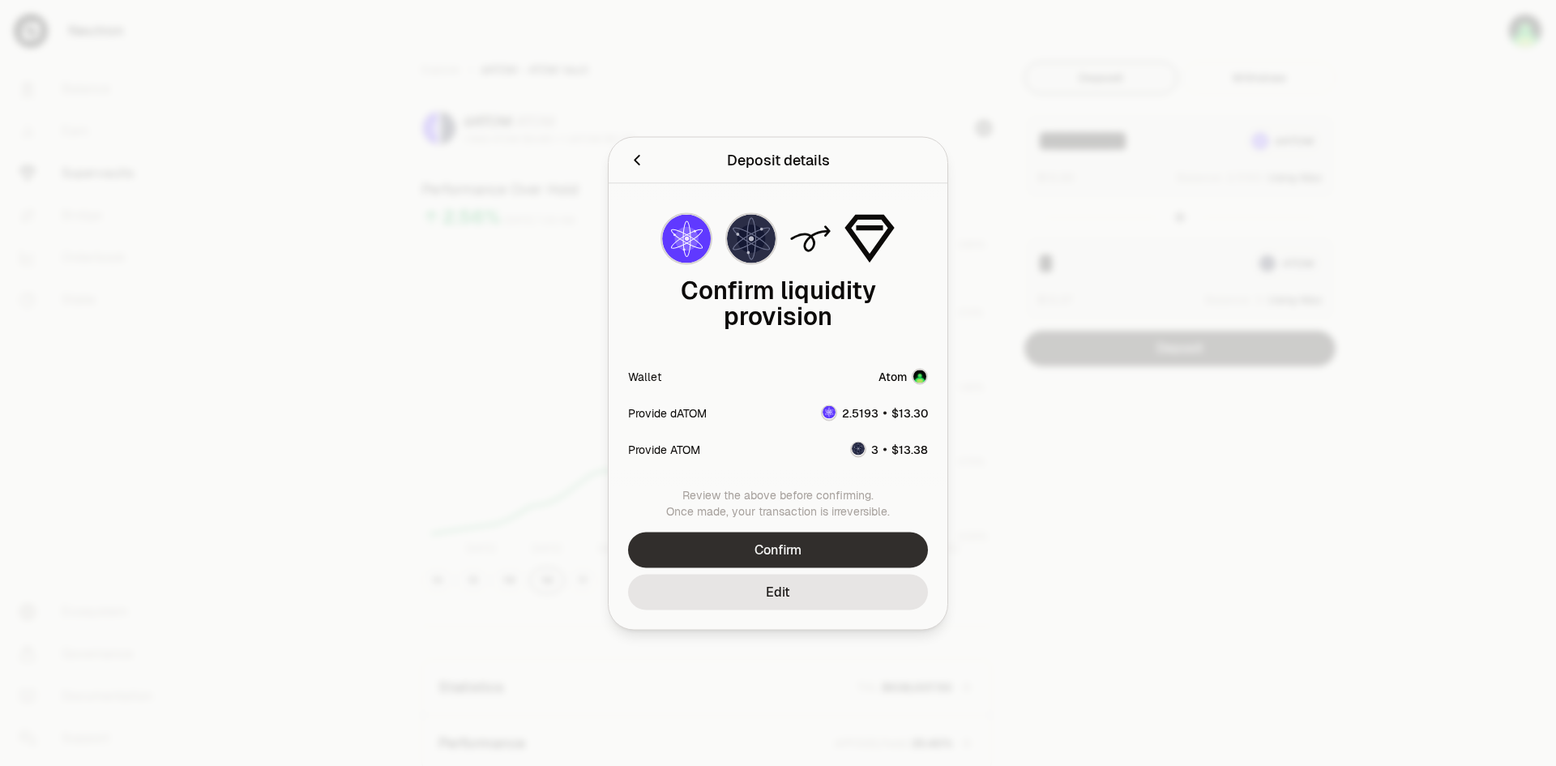
click at [757, 550] on button "Confirm" at bounding box center [778, 550] width 300 height 36
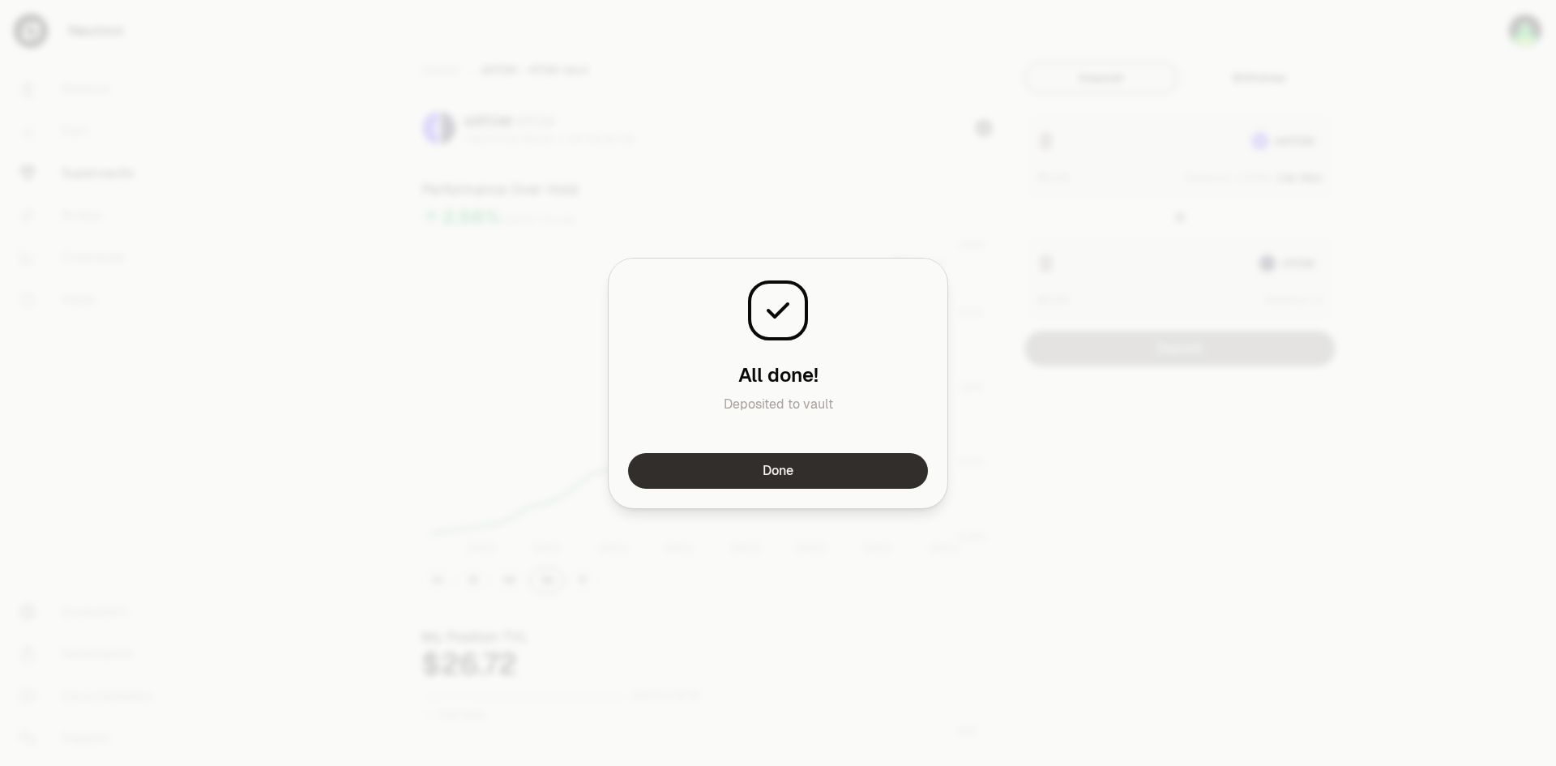
click at [758, 477] on button "Done" at bounding box center [778, 471] width 300 height 36
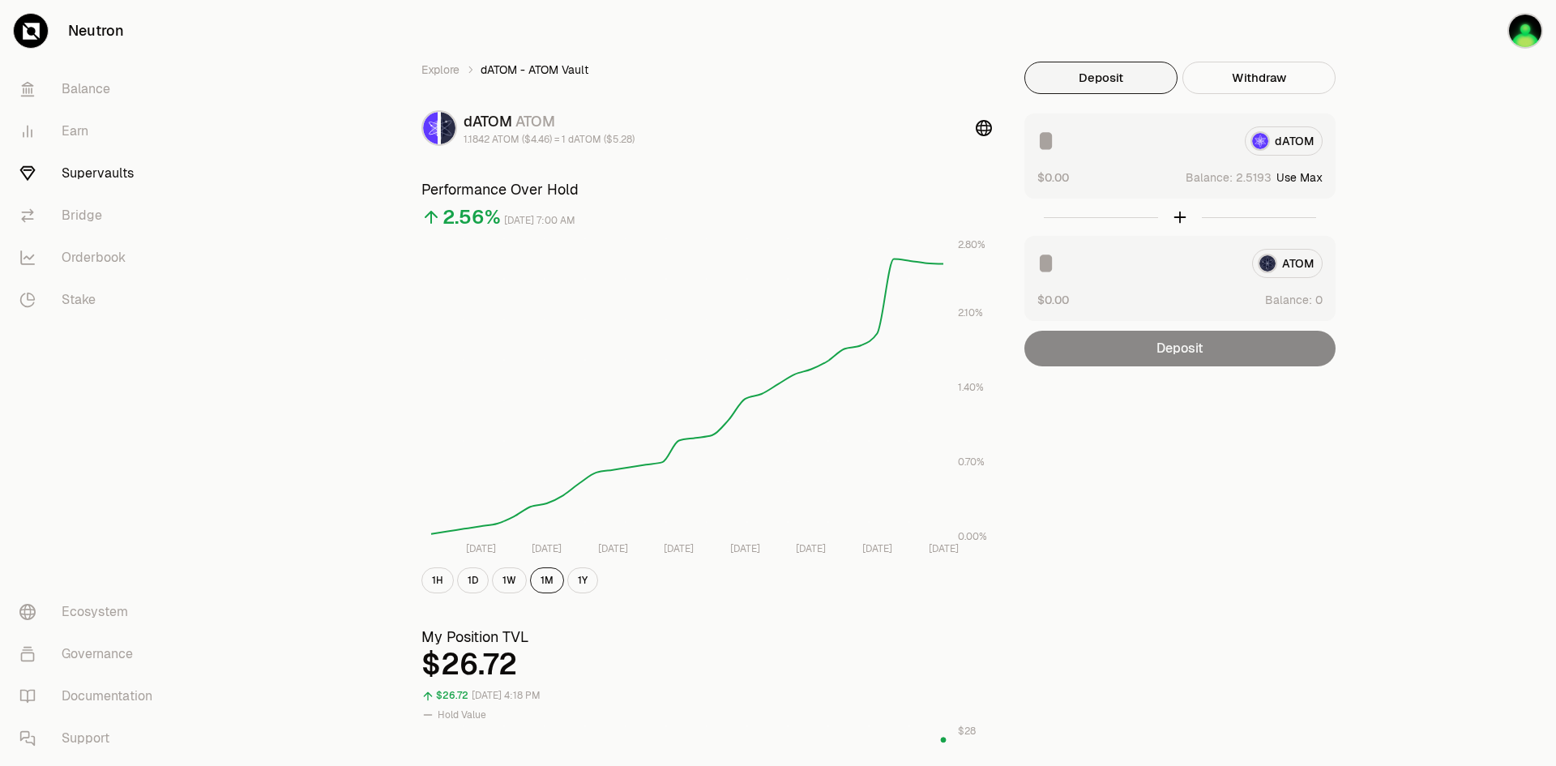
scroll to position [165, 0]
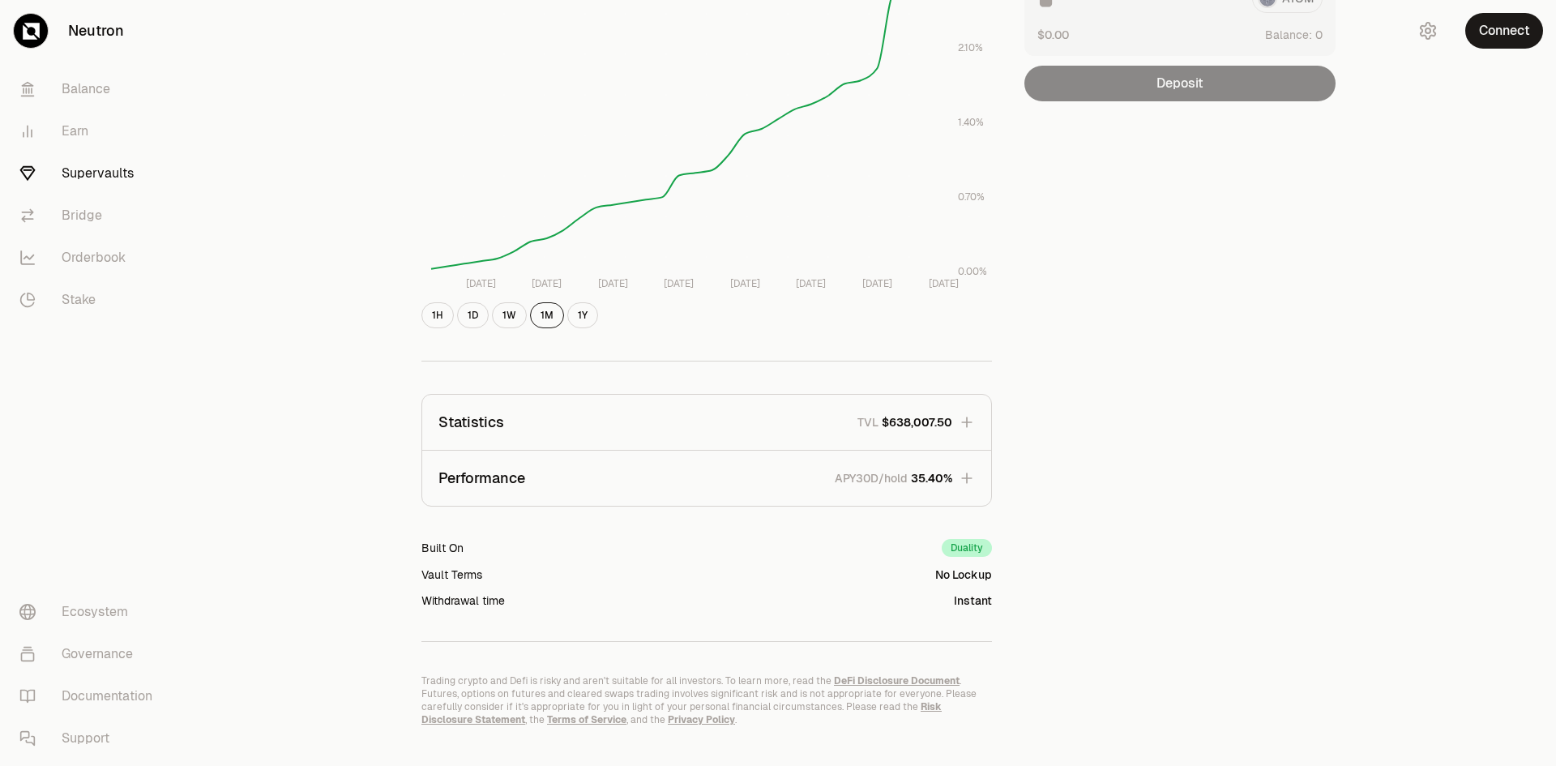
scroll to position [293, 0]
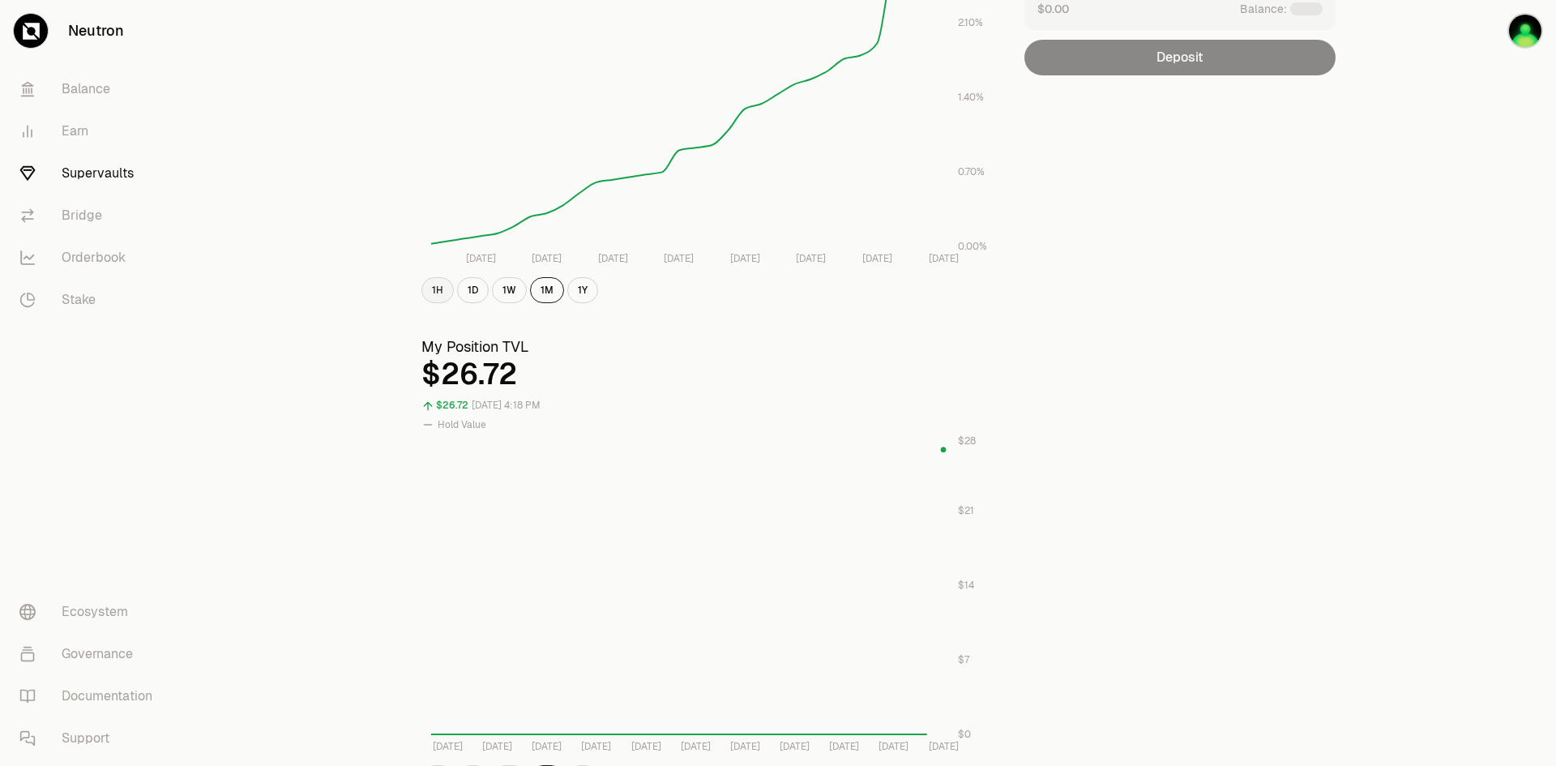
click at [436, 291] on button "1H" at bounding box center [438, 290] width 32 height 26
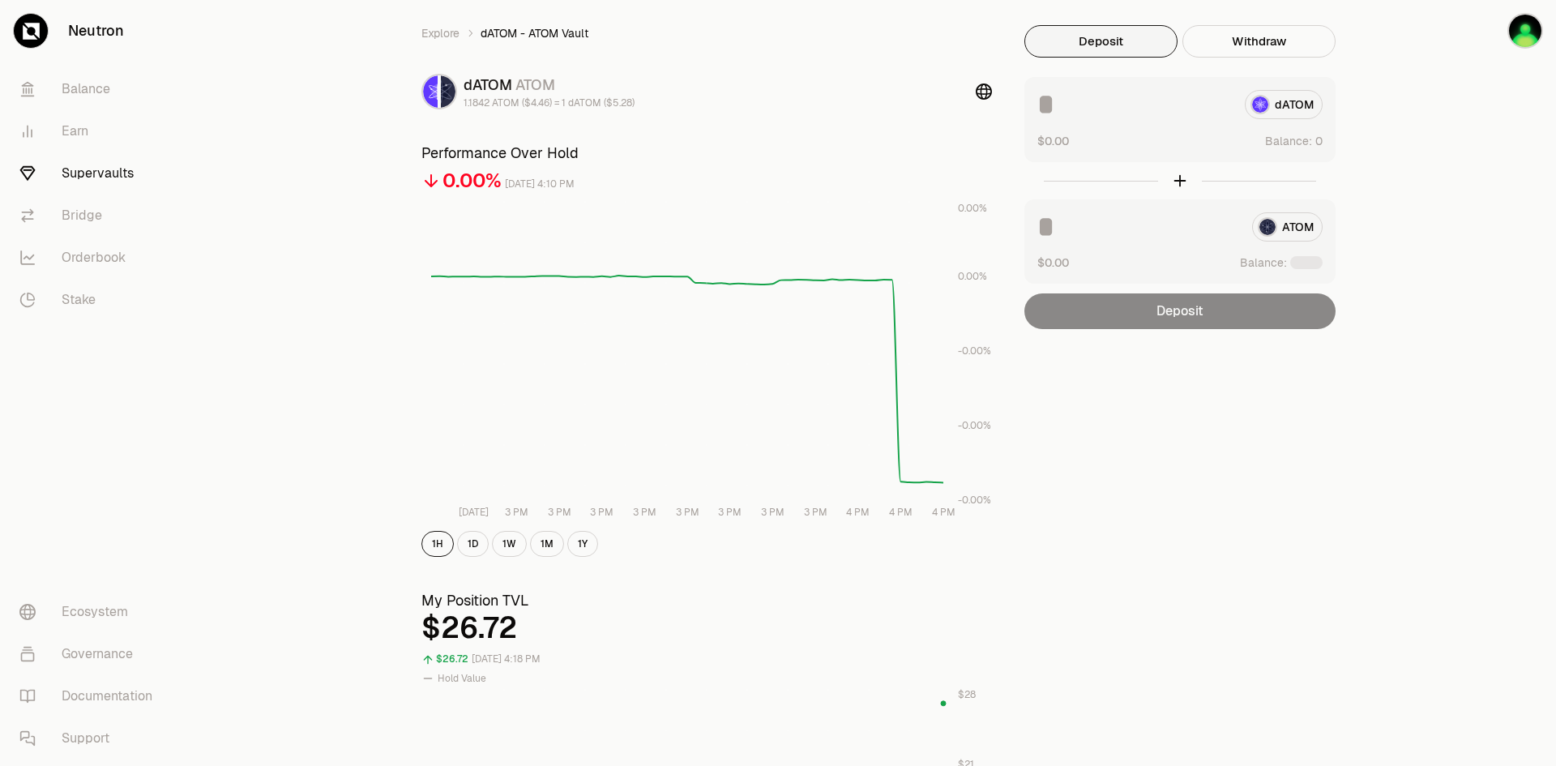
scroll to position [0, 0]
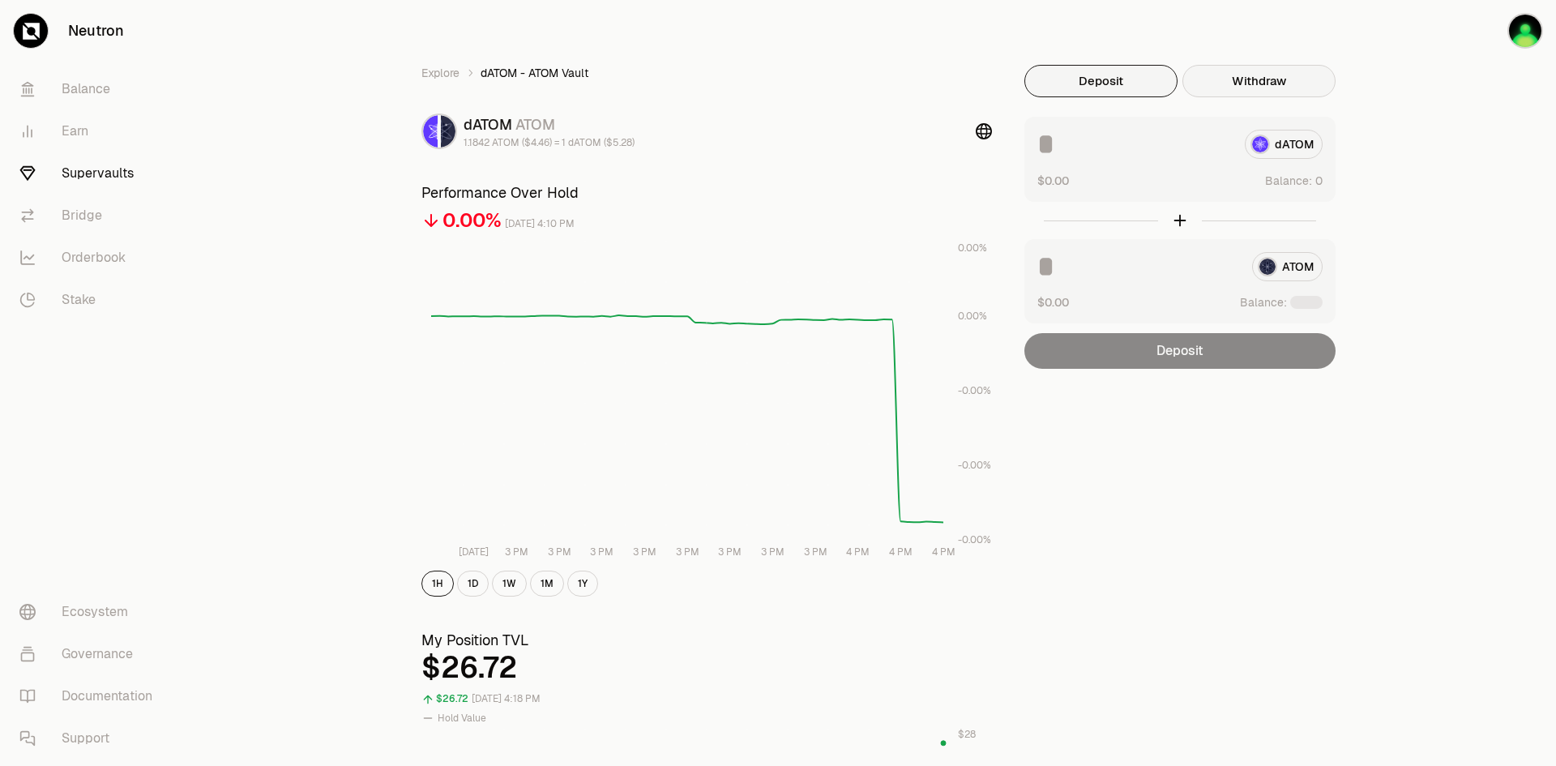
click at [1234, 74] on button "Withdraw" at bounding box center [1259, 81] width 153 height 32
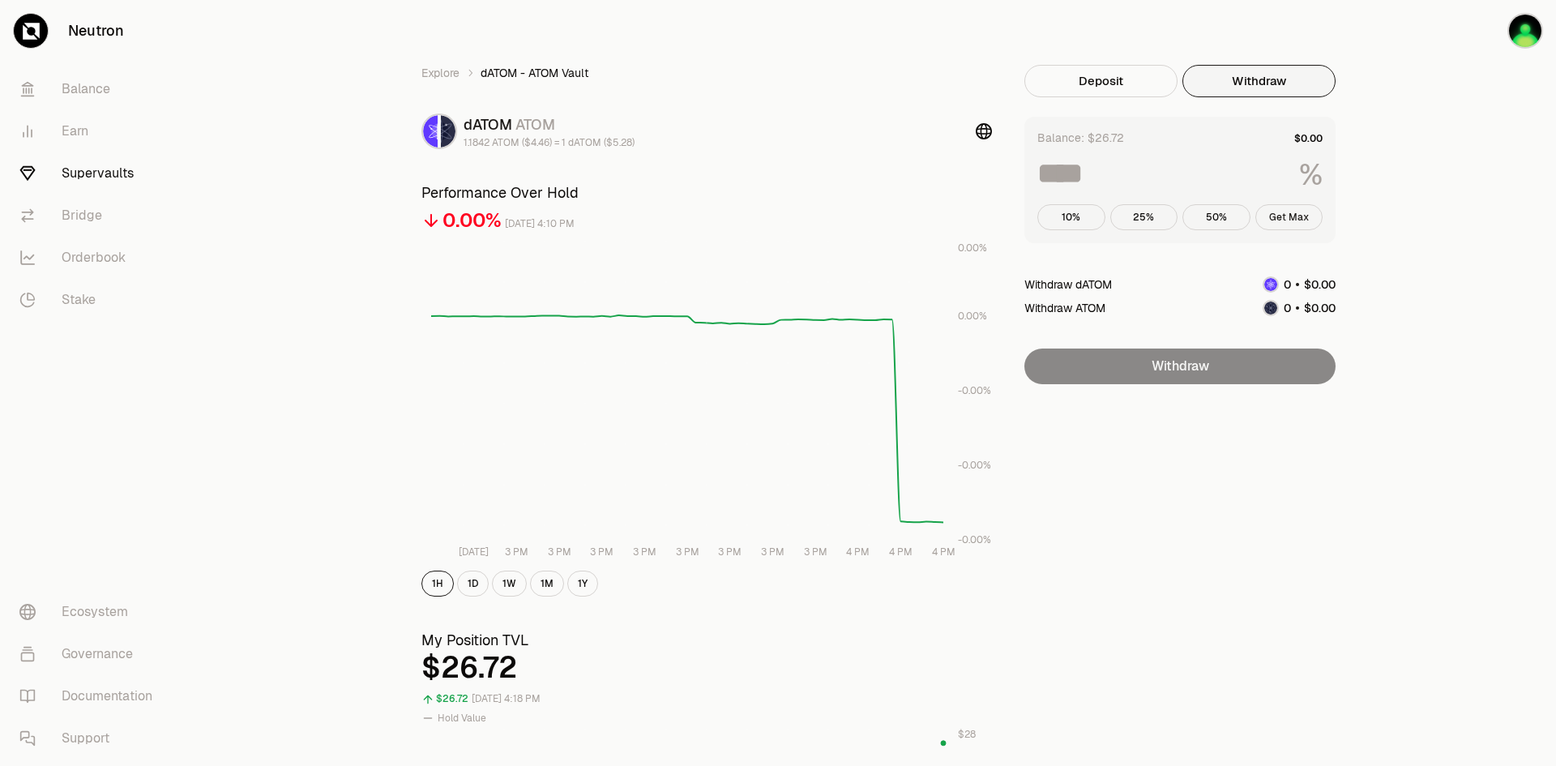
click at [1296, 216] on button "Get Max" at bounding box center [1290, 217] width 68 height 26
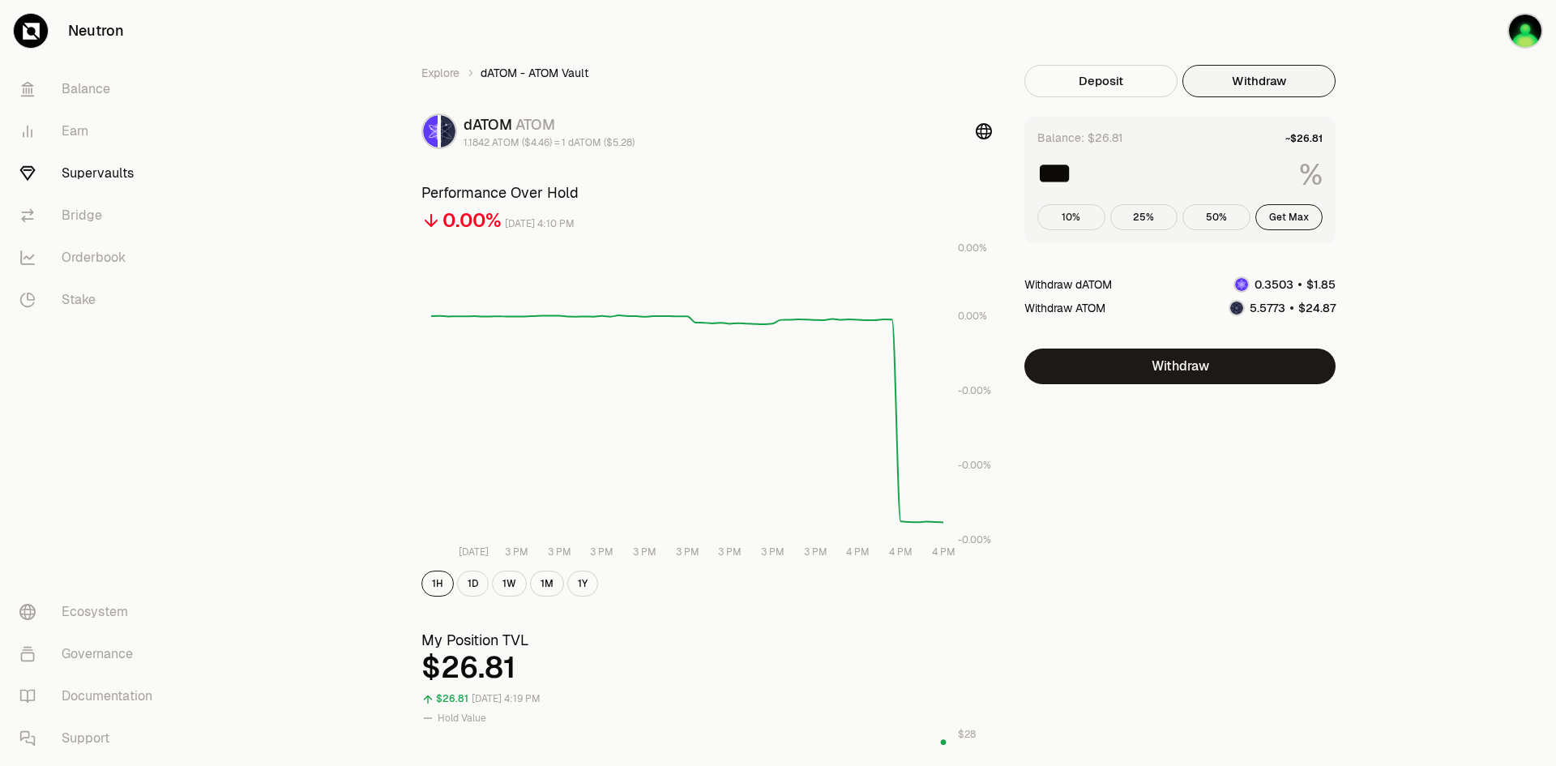
click at [1059, 219] on button "10%" at bounding box center [1072, 217] width 68 height 26
click at [1128, 218] on button "25%" at bounding box center [1145, 217] width 68 height 26
click at [1218, 220] on button "50%" at bounding box center [1217, 217] width 68 height 26
click at [1273, 215] on button "Get Max" at bounding box center [1290, 217] width 68 height 26
type input "***"
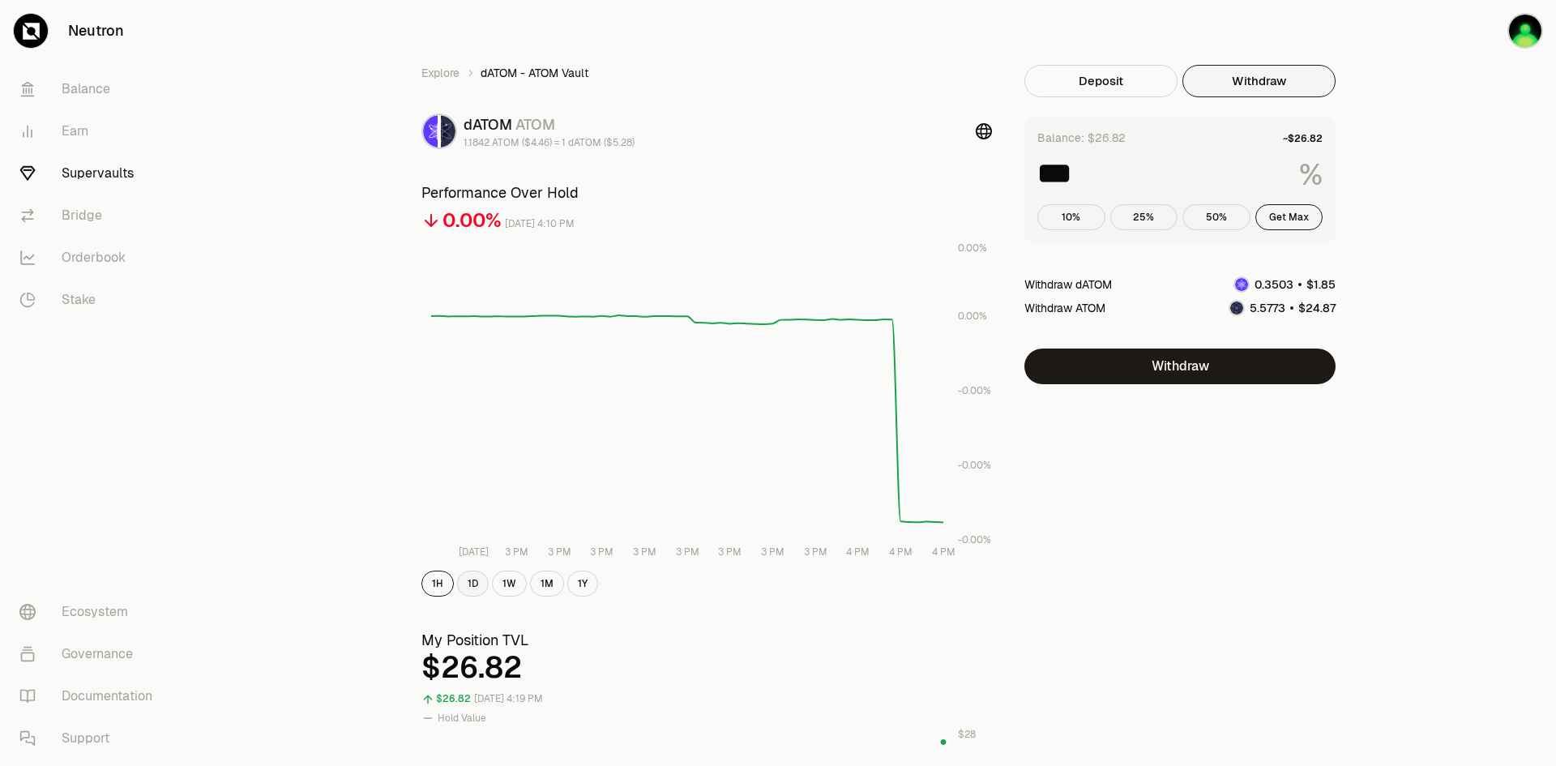
click at [468, 587] on button "1D" at bounding box center [473, 584] width 32 height 26
click at [596, 584] on button "1Y" at bounding box center [582, 584] width 31 height 26
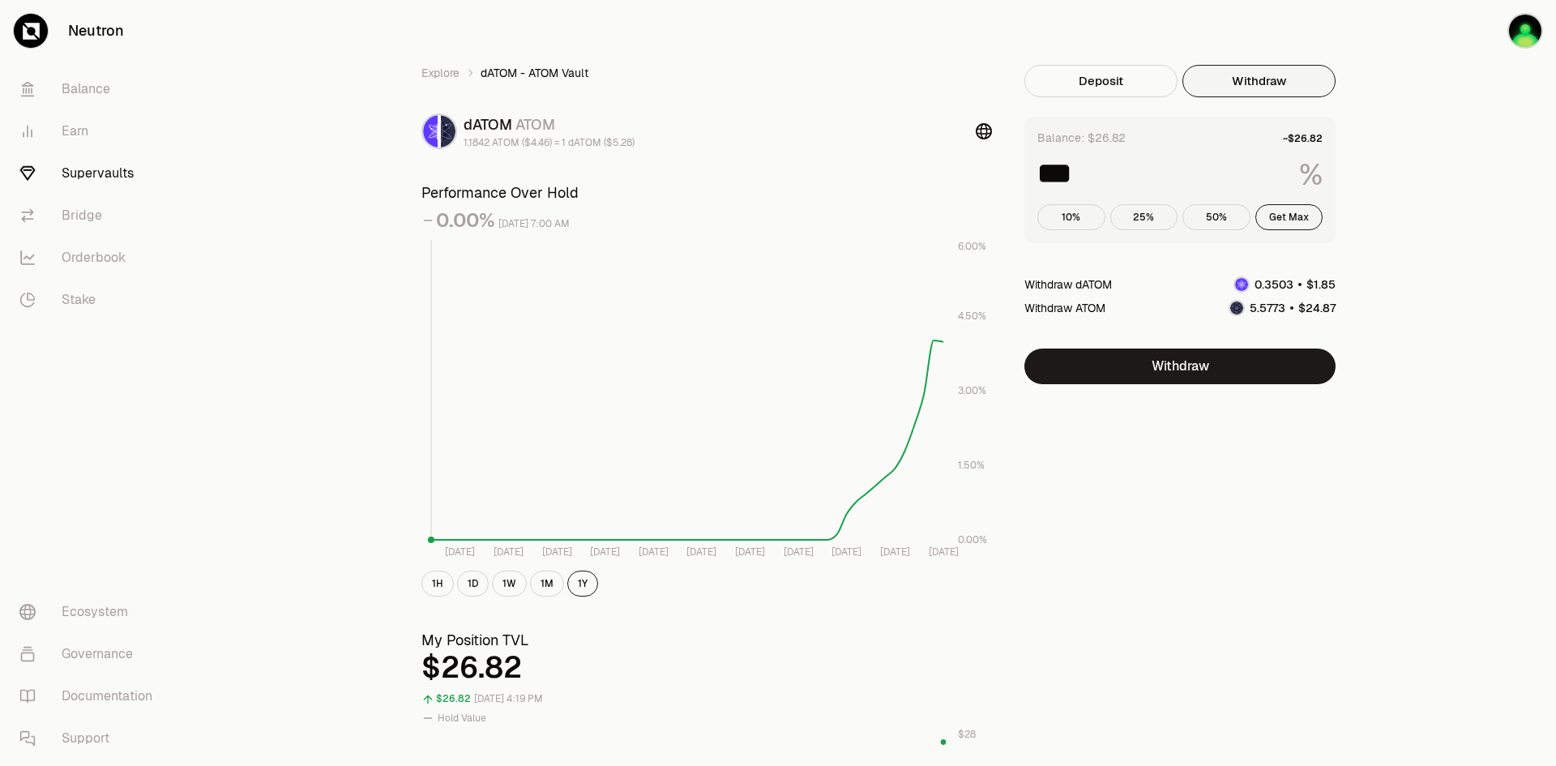
click at [942, 559] on icon "Sep 9 Oct 14 Nov 18 Dec 23 Jan 27 Mar 3 Apr 7 May 12 Jun 16 Jul 21 Aug 25 0.00%…" at bounding box center [707, 400] width 571 height 321
click at [942, 547] on tspan "Aug 25" at bounding box center [944, 552] width 30 height 13
click at [940, 534] on rect at bounding box center [687, 391] width 512 height 302
click at [939, 534] on rect at bounding box center [687, 391] width 512 height 302
click at [883, 552] on tspan "[DATE]" at bounding box center [895, 552] width 30 height 13
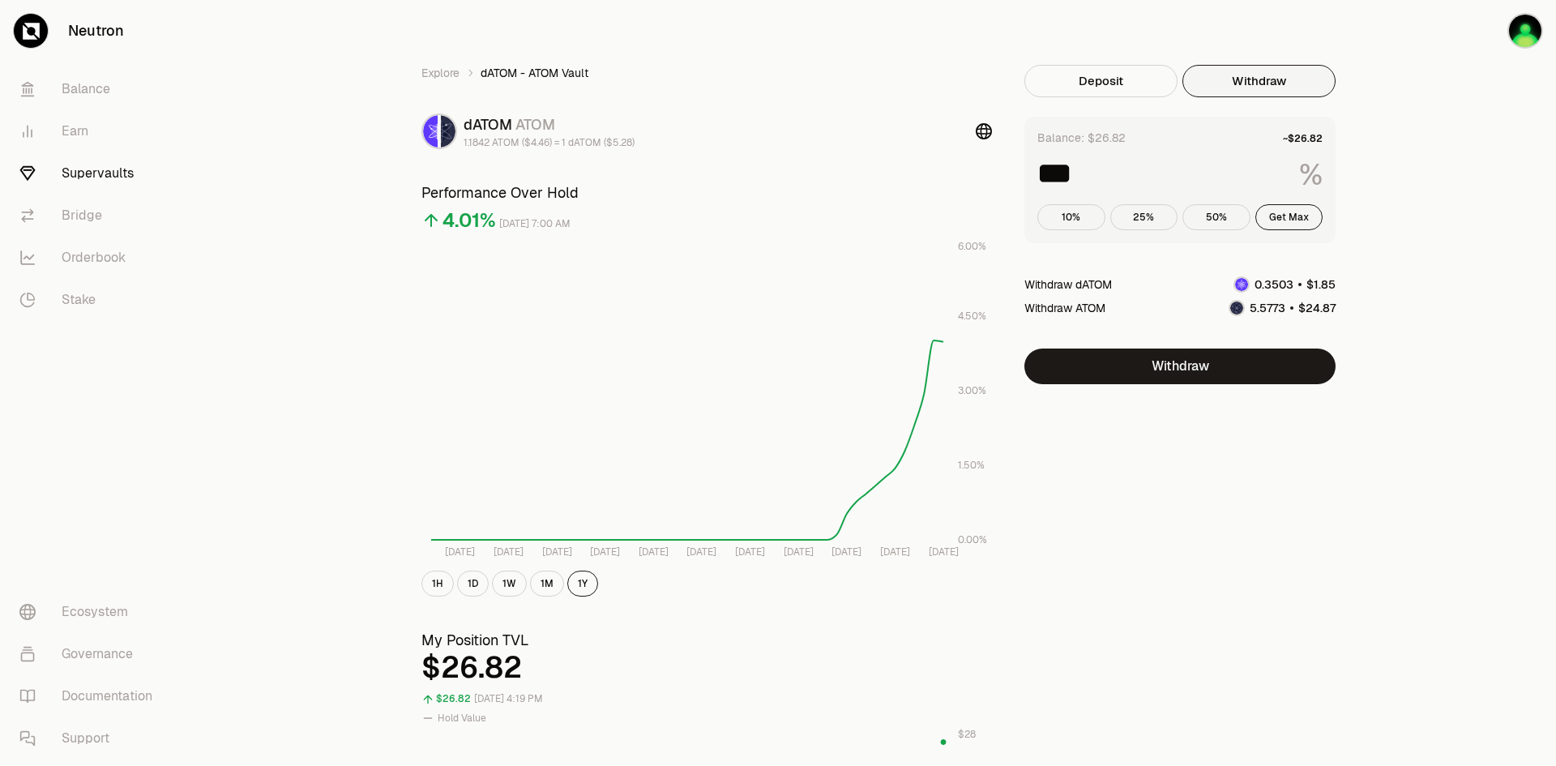
click at [852, 554] on tspan "[DATE]" at bounding box center [847, 552] width 30 height 13
click at [76, 132] on link "Earn" at bounding box center [90, 131] width 169 height 42
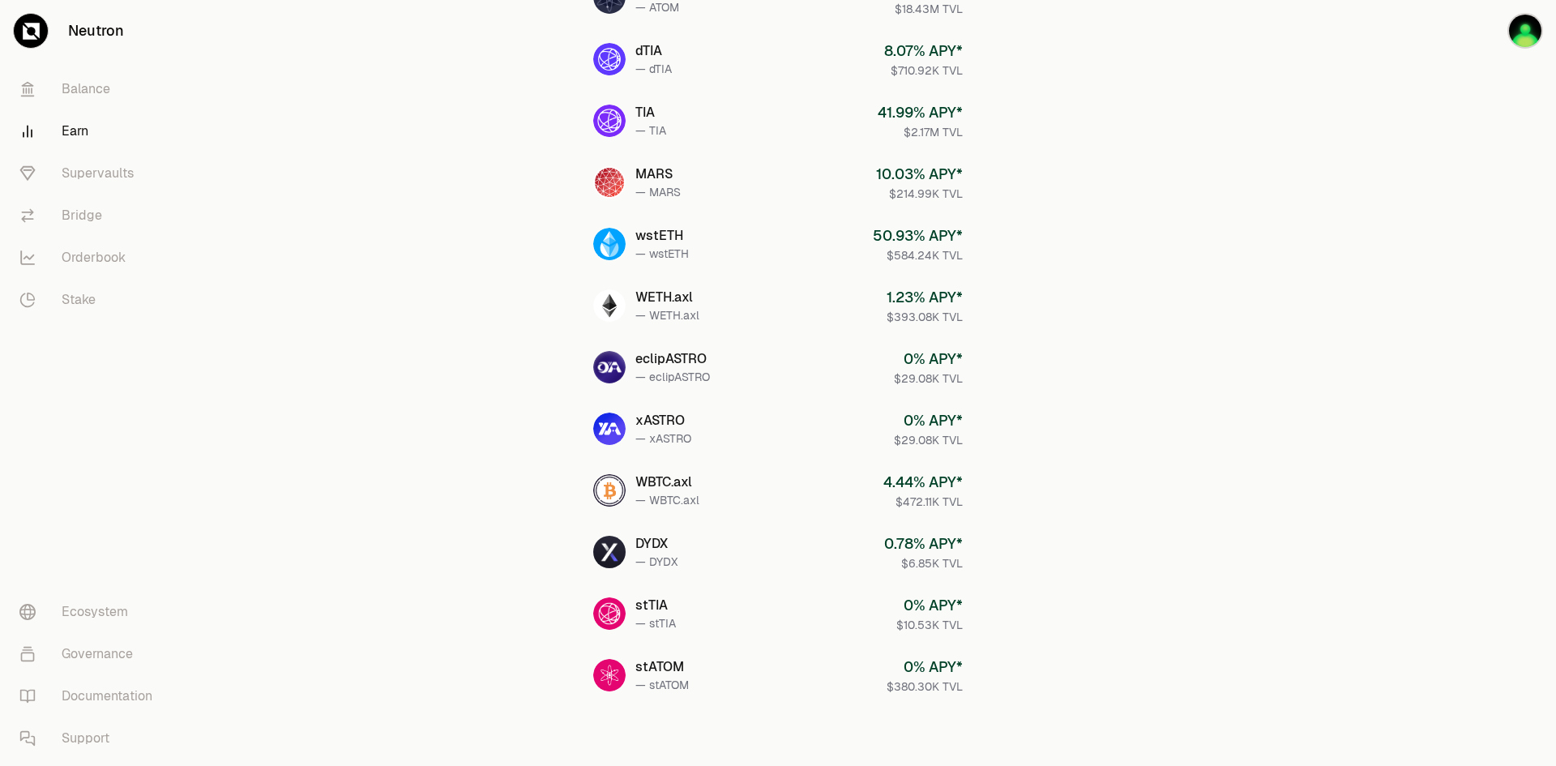
scroll to position [573, 0]
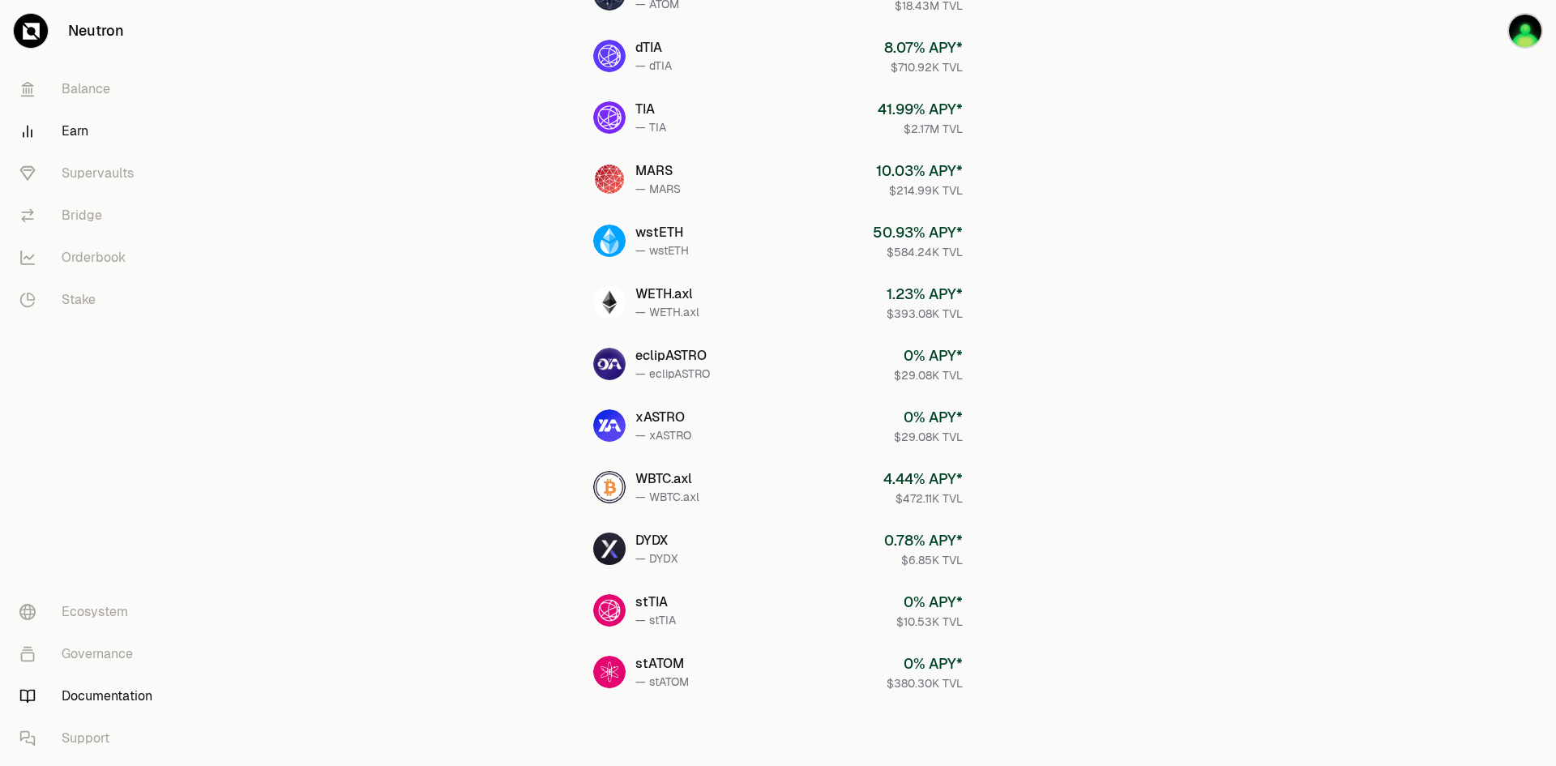
click at [90, 696] on link "Documentation" at bounding box center [90, 696] width 169 height 42
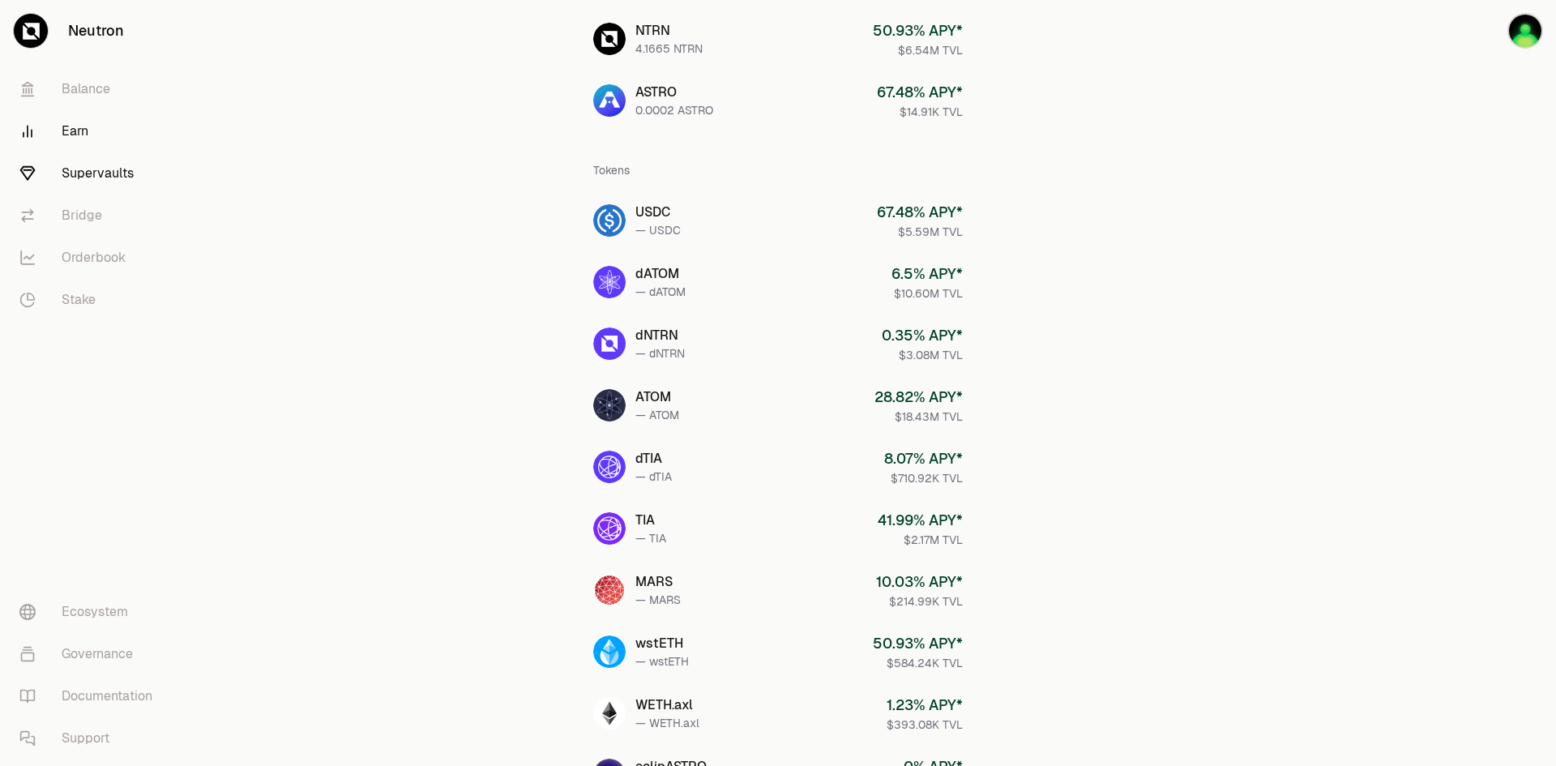
scroll to position [0, 0]
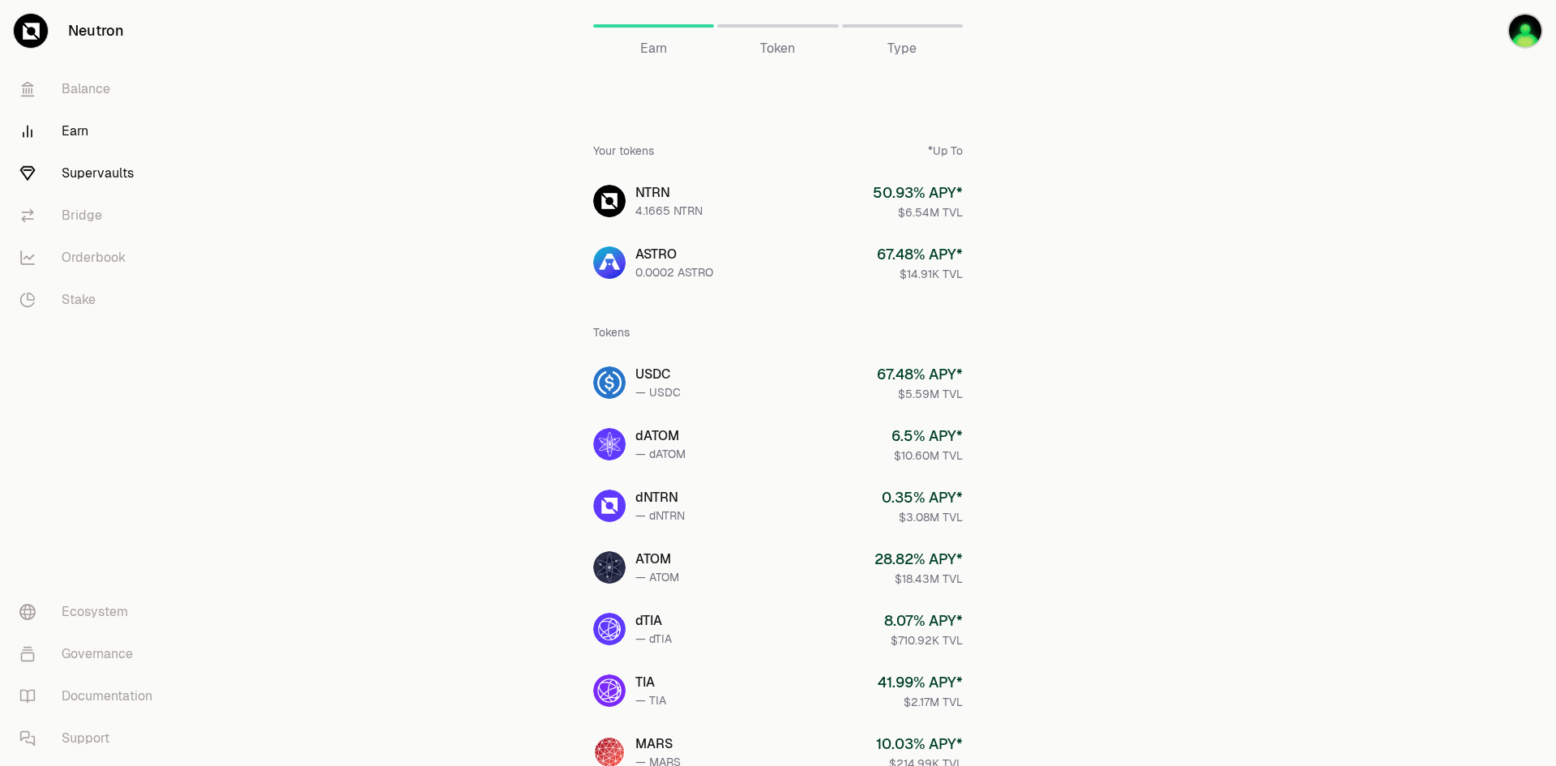
click at [74, 180] on link "Supervaults" at bounding box center [90, 173] width 169 height 42
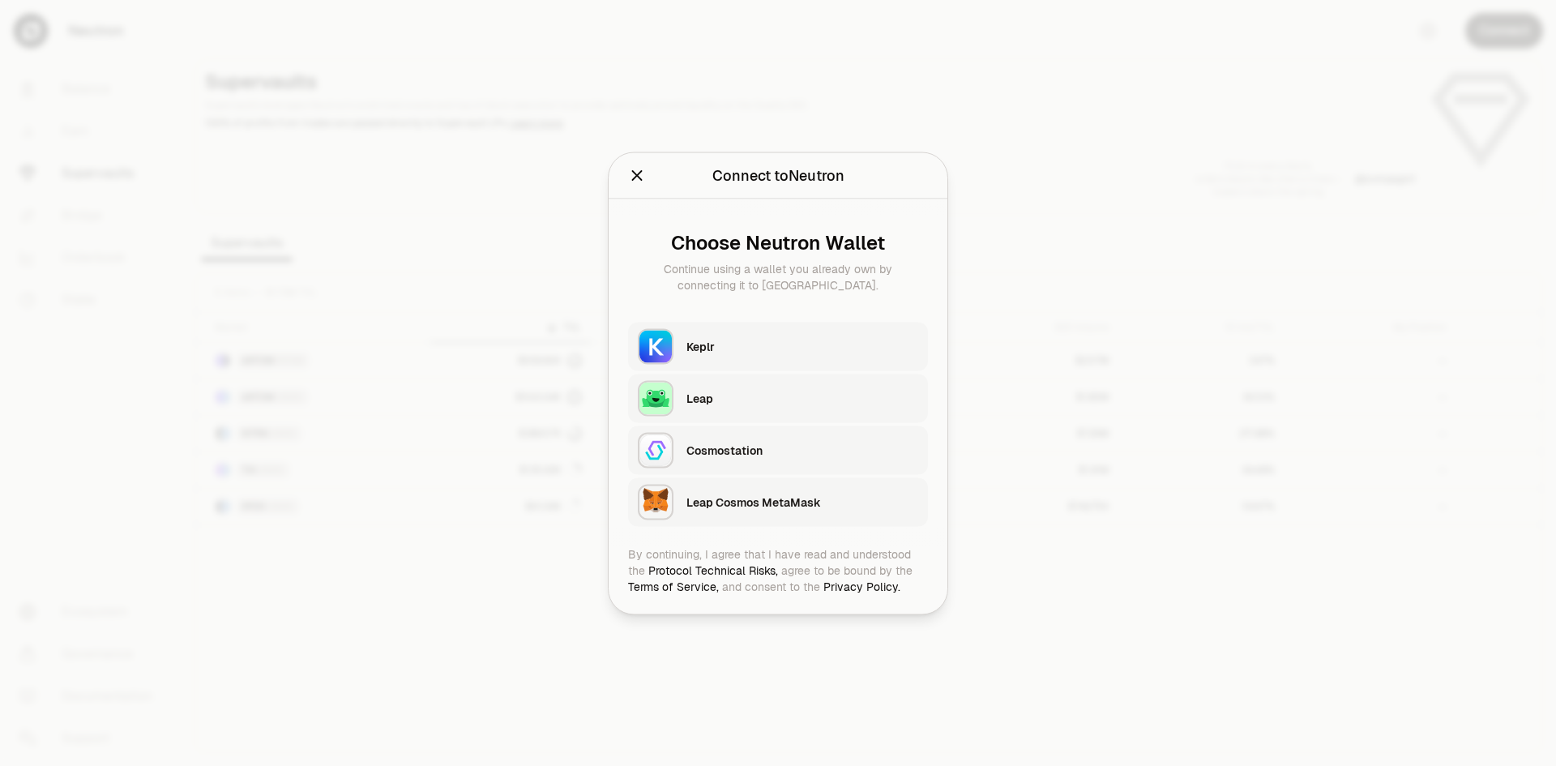
click at [760, 353] on div "Keplr" at bounding box center [803, 346] width 232 height 16
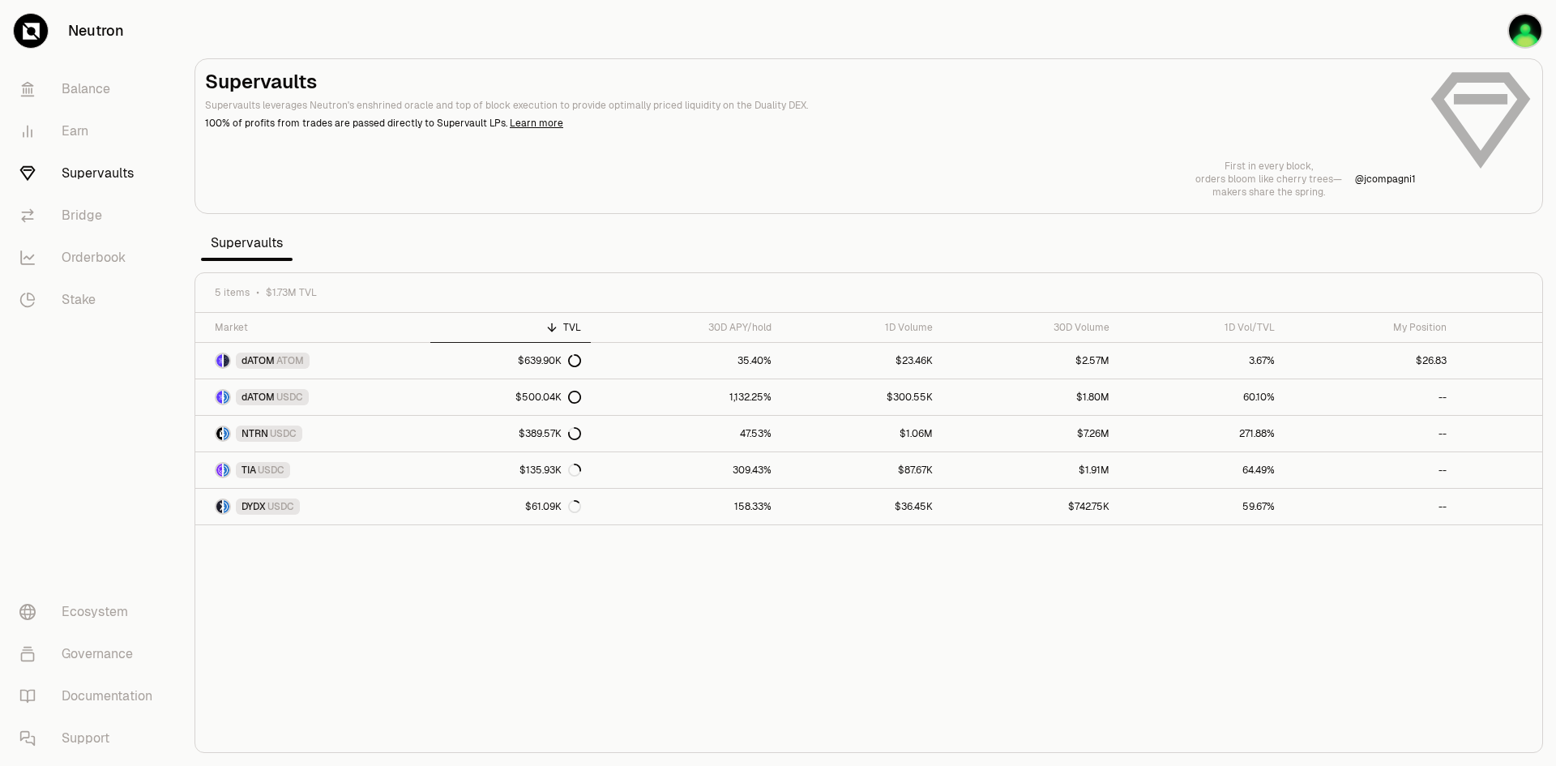
click at [1294, 186] on p "makers share the spring." at bounding box center [1269, 192] width 147 height 13
click at [524, 122] on link "Learn more" at bounding box center [537, 123] width 54 height 13
click at [574, 362] on icon at bounding box center [574, 360] width 13 height 13
click at [566, 327] on div "TVL" at bounding box center [511, 327] width 142 height 13
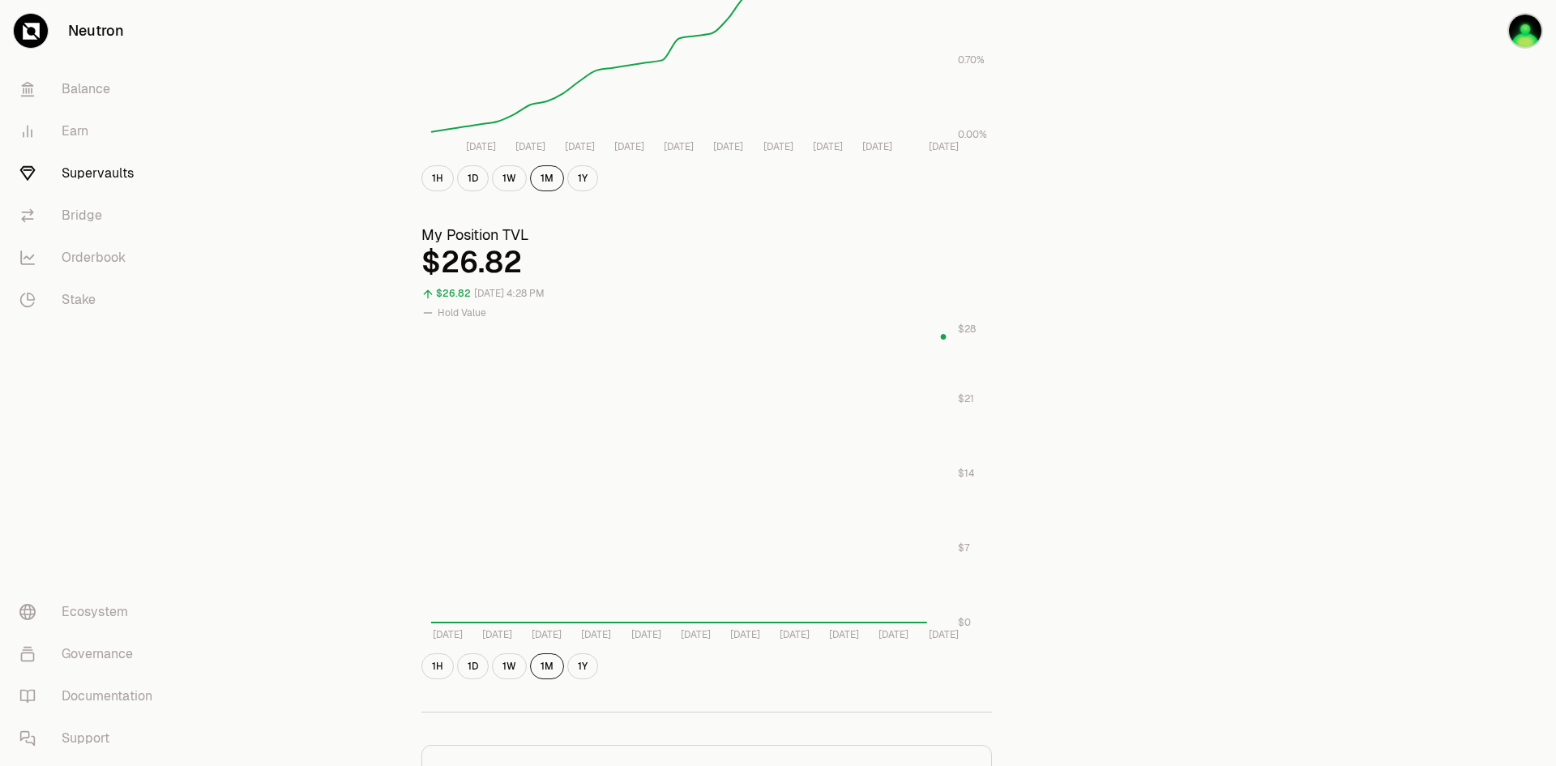
scroll to position [781, 0]
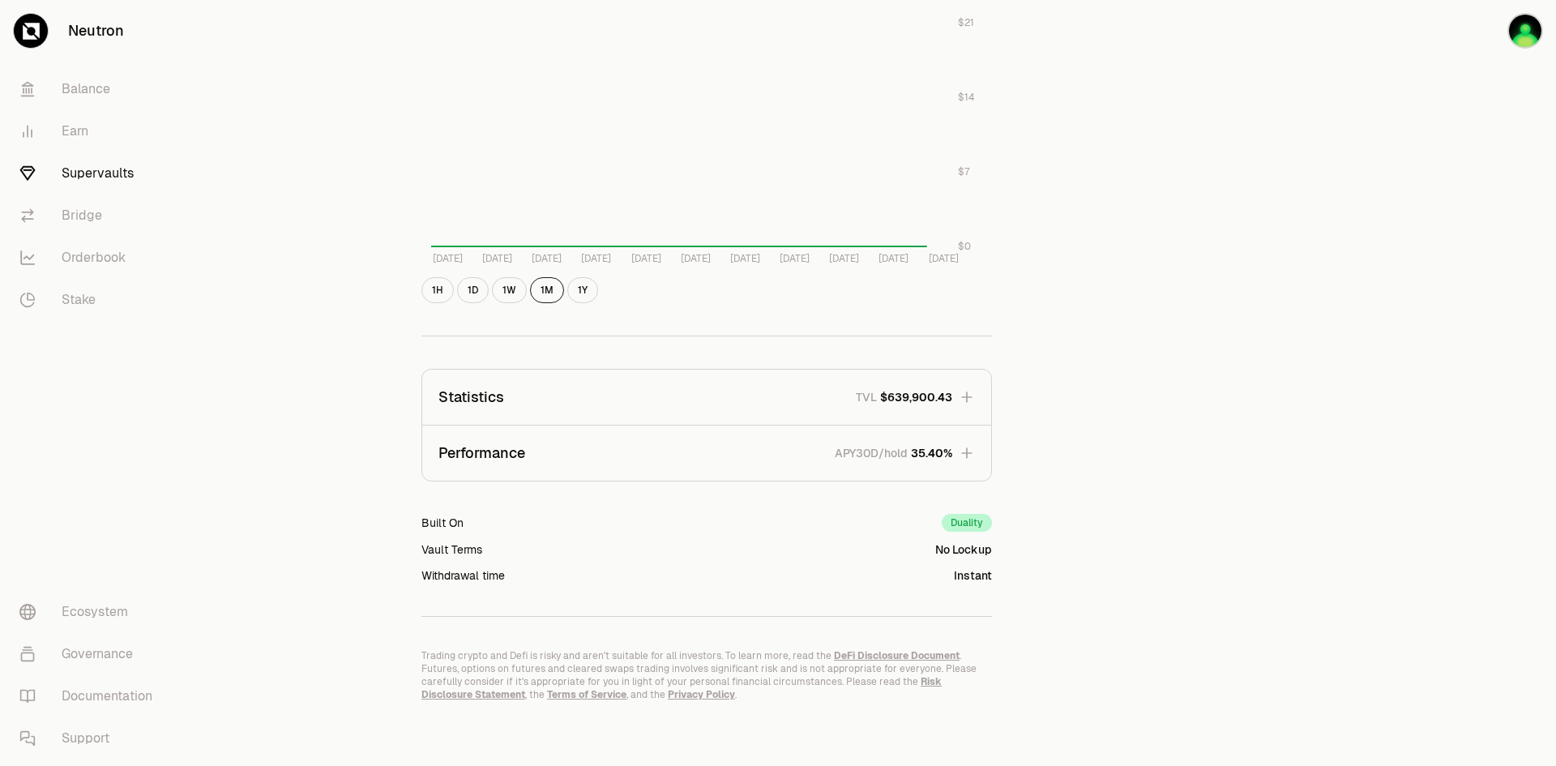
click at [584, 666] on p "Futures, options on futures and cleared swaps trading involves significant risk…" at bounding box center [707, 681] width 571 height 39
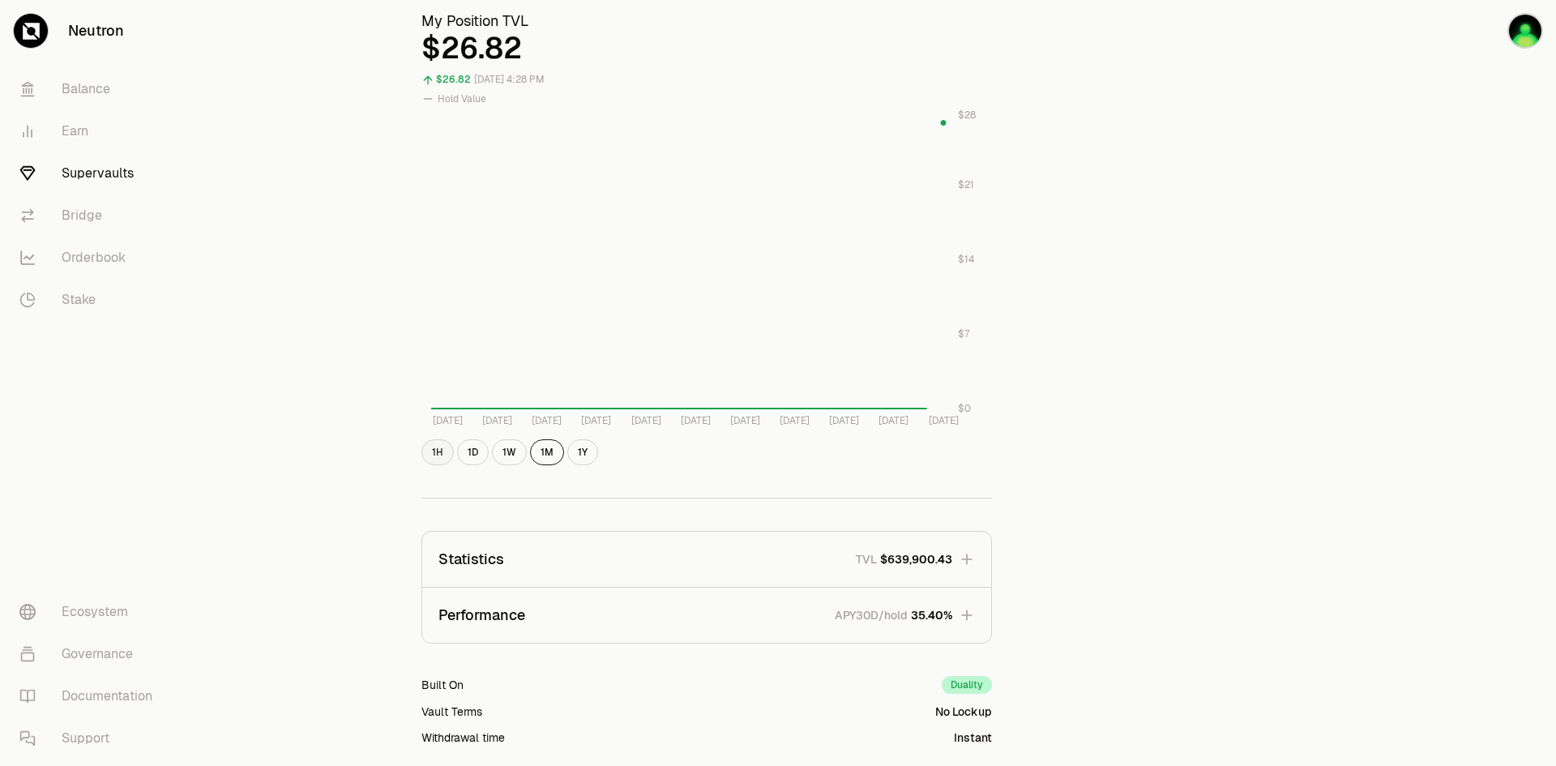
click at [442, 449] on button "1H" at bounding box center [438, 452] width 32 height 26
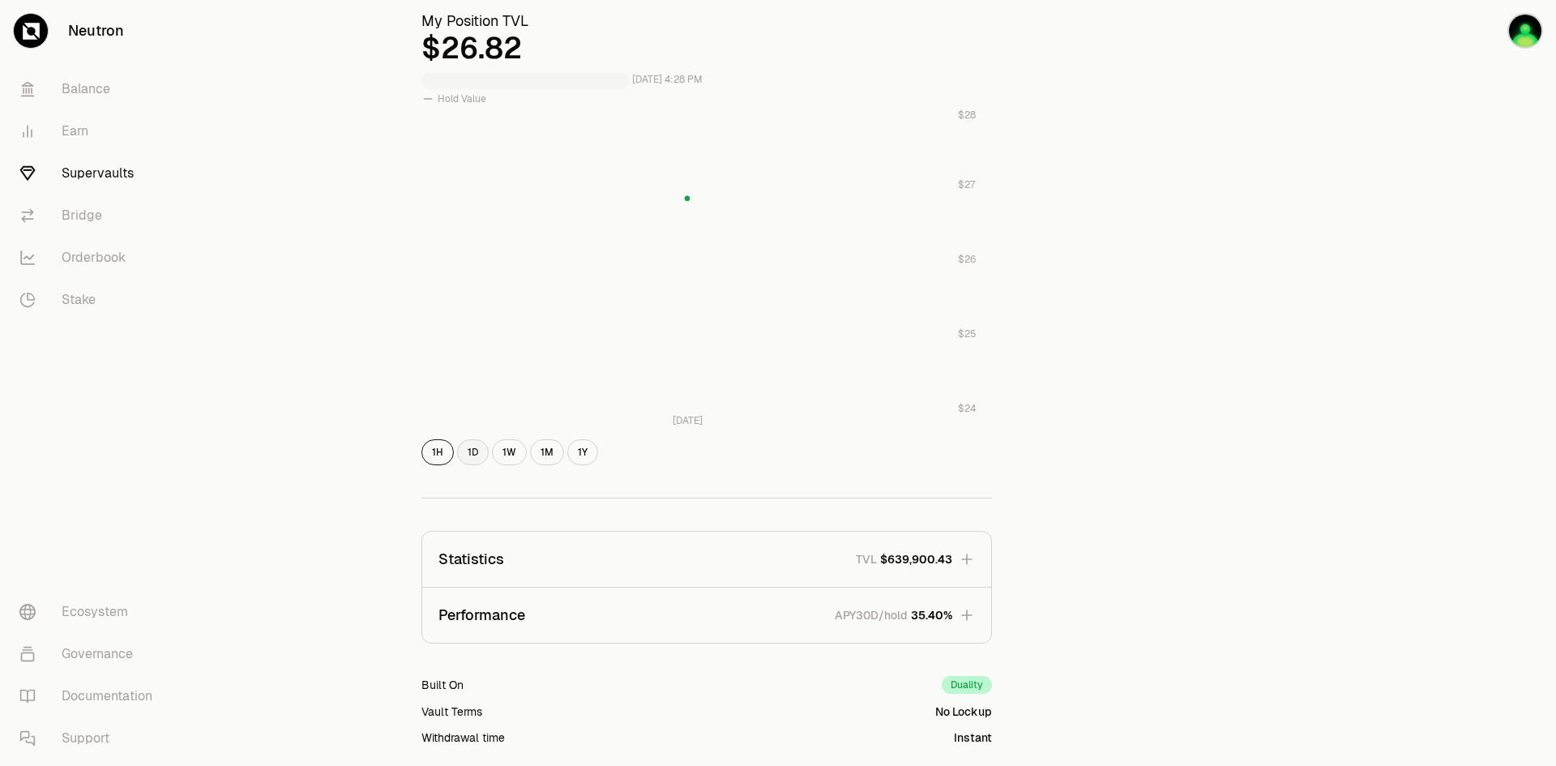
click at [481, 455] on button "1D" at bounding box center [473, 452] width 32 height 26
click at [519, 457] on button "1W" at bounding box center [509, 452] width 35 height 26
click at [546, 451] on button "1M" at bounding box center [547, 452] width 34 height 26
click at [596, 453] on button "1Y" at bounding box center [582, 452] width 31 height 26
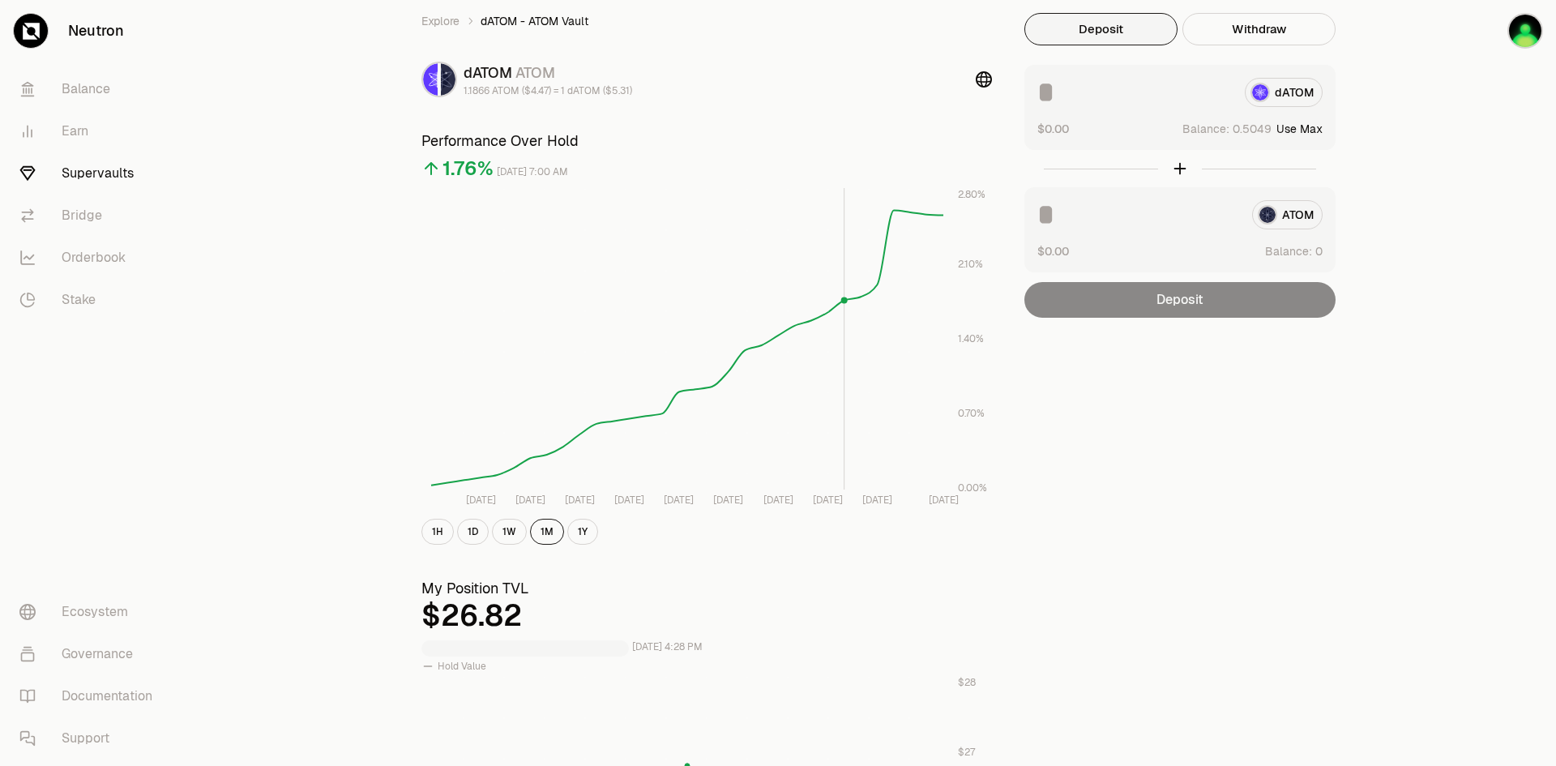
scroll to position [0, 0]
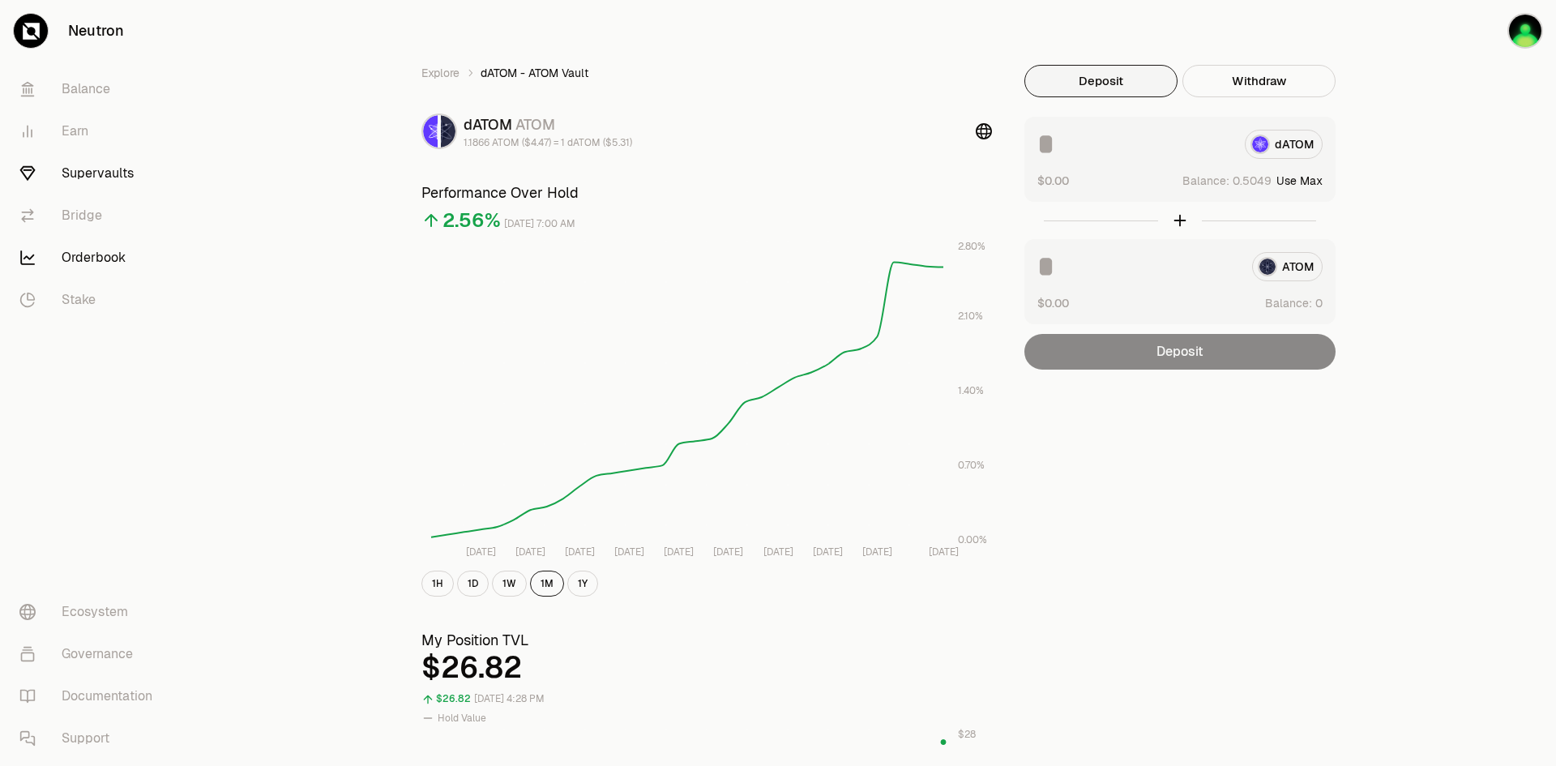
click at [91, 260] on link "Orderbook" at bounding box center [90, 258] width 169 height 42
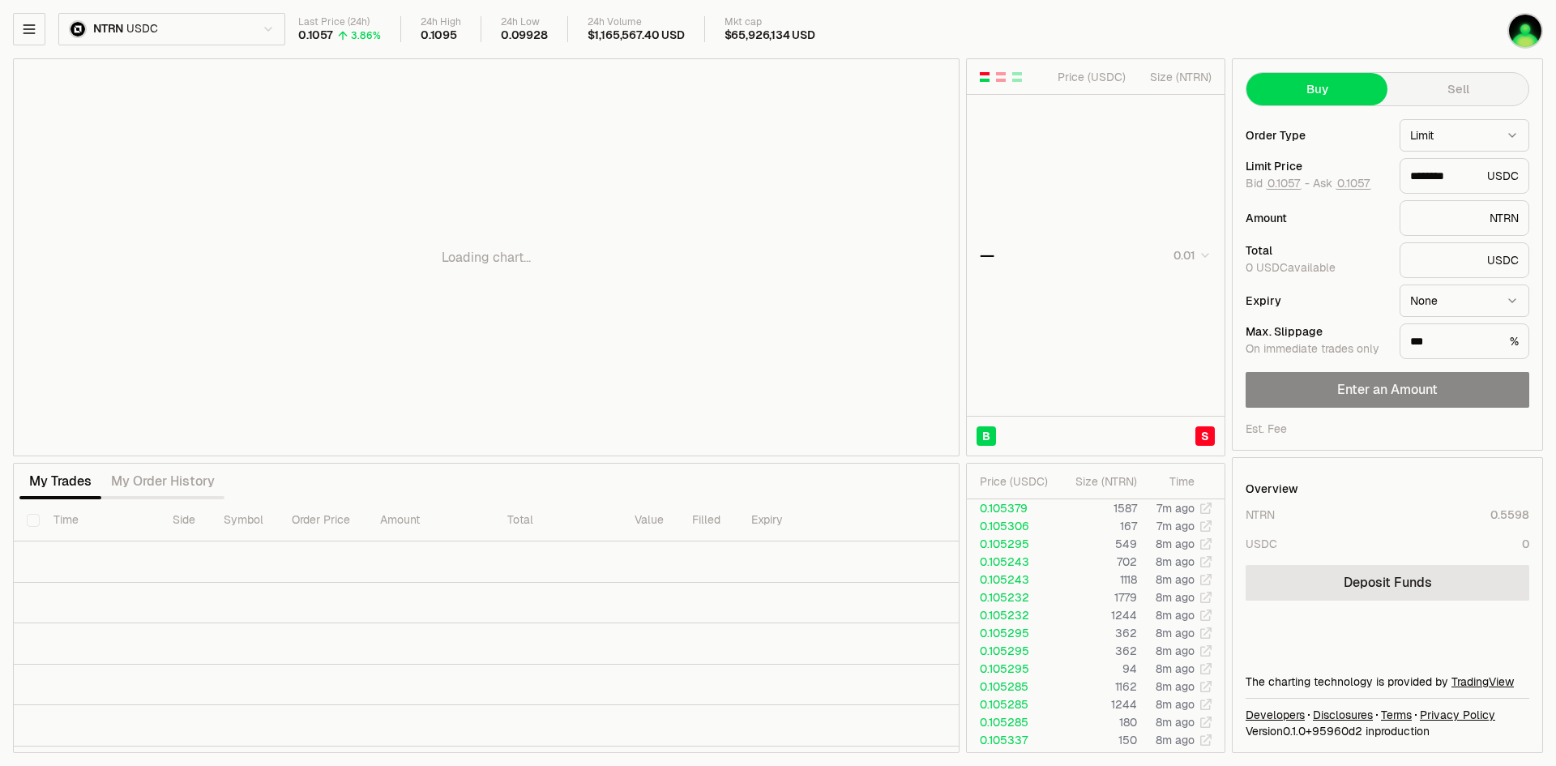
type input "********"
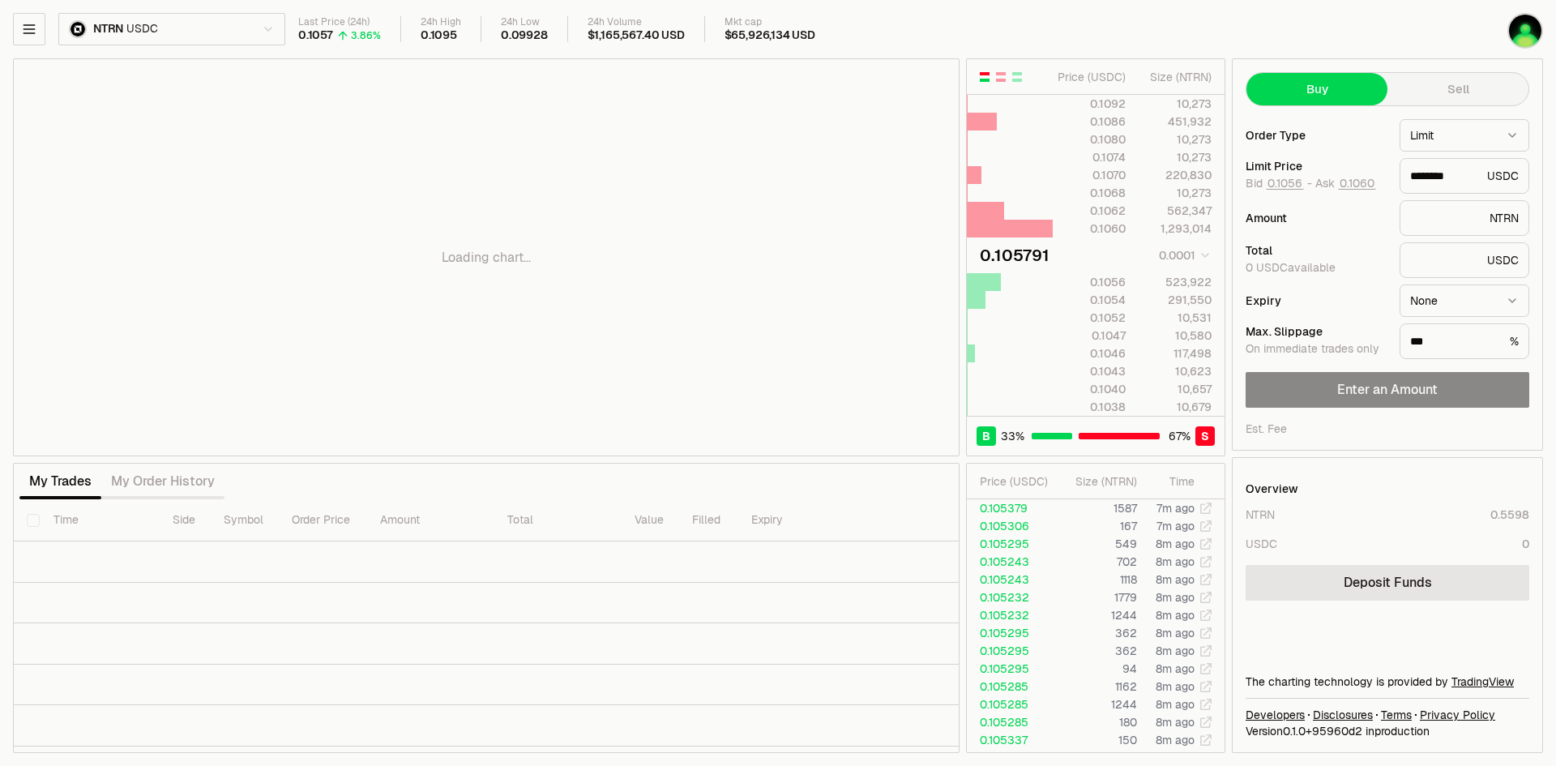
click at [208, 22] on html "Neutron Balance Earn Supervaults Bridge Orderbook Stake Ecosystem Governance Do…" at bounding box center [778, 383] width 1556 height 766
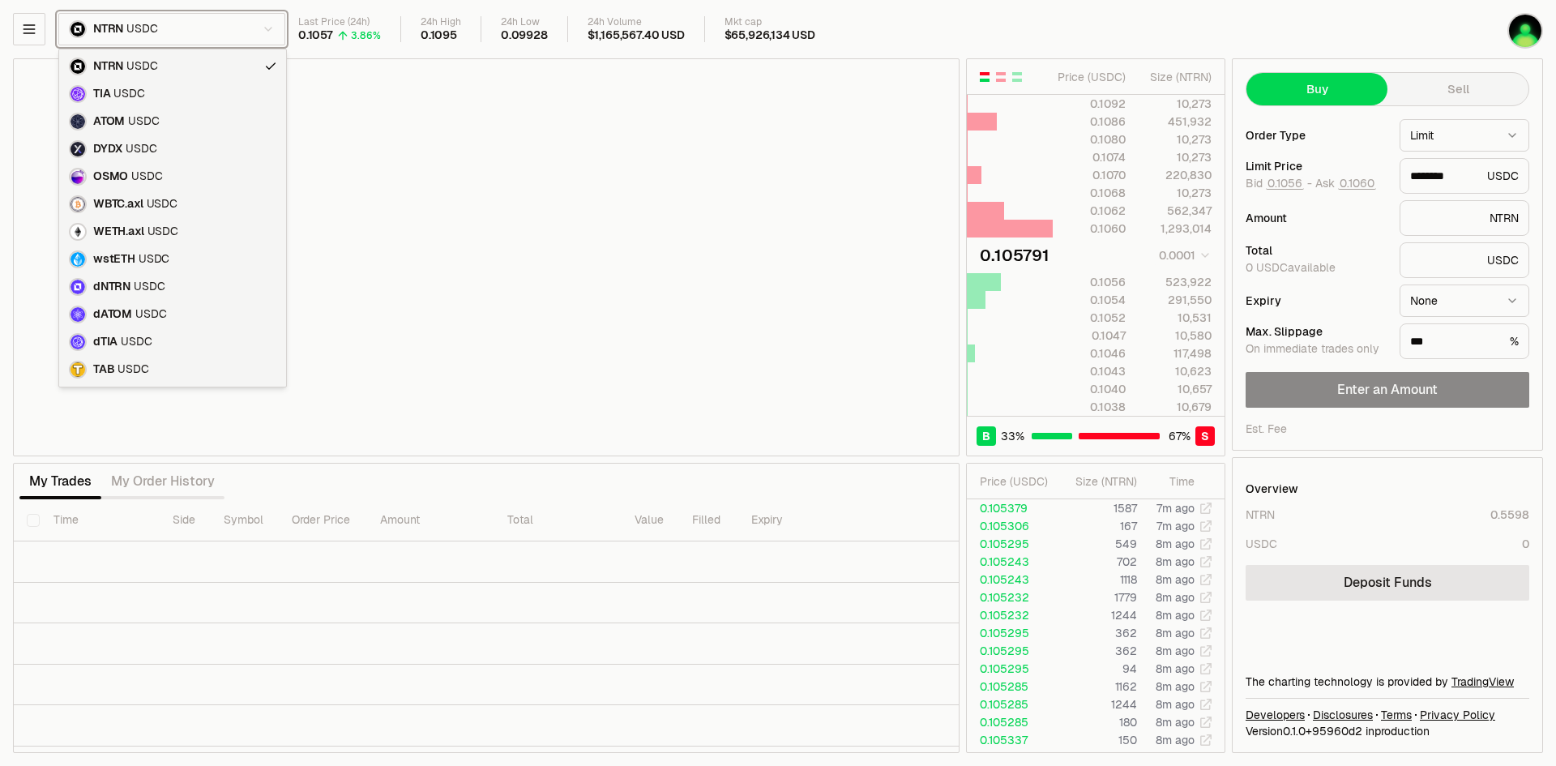
click at [246, 28] on html "Neutron Balance Earn Supervaults Bridge Orderbook Stake Ecosystem Governance Do…" at bounding box center [778, 383] width 1556 height 766
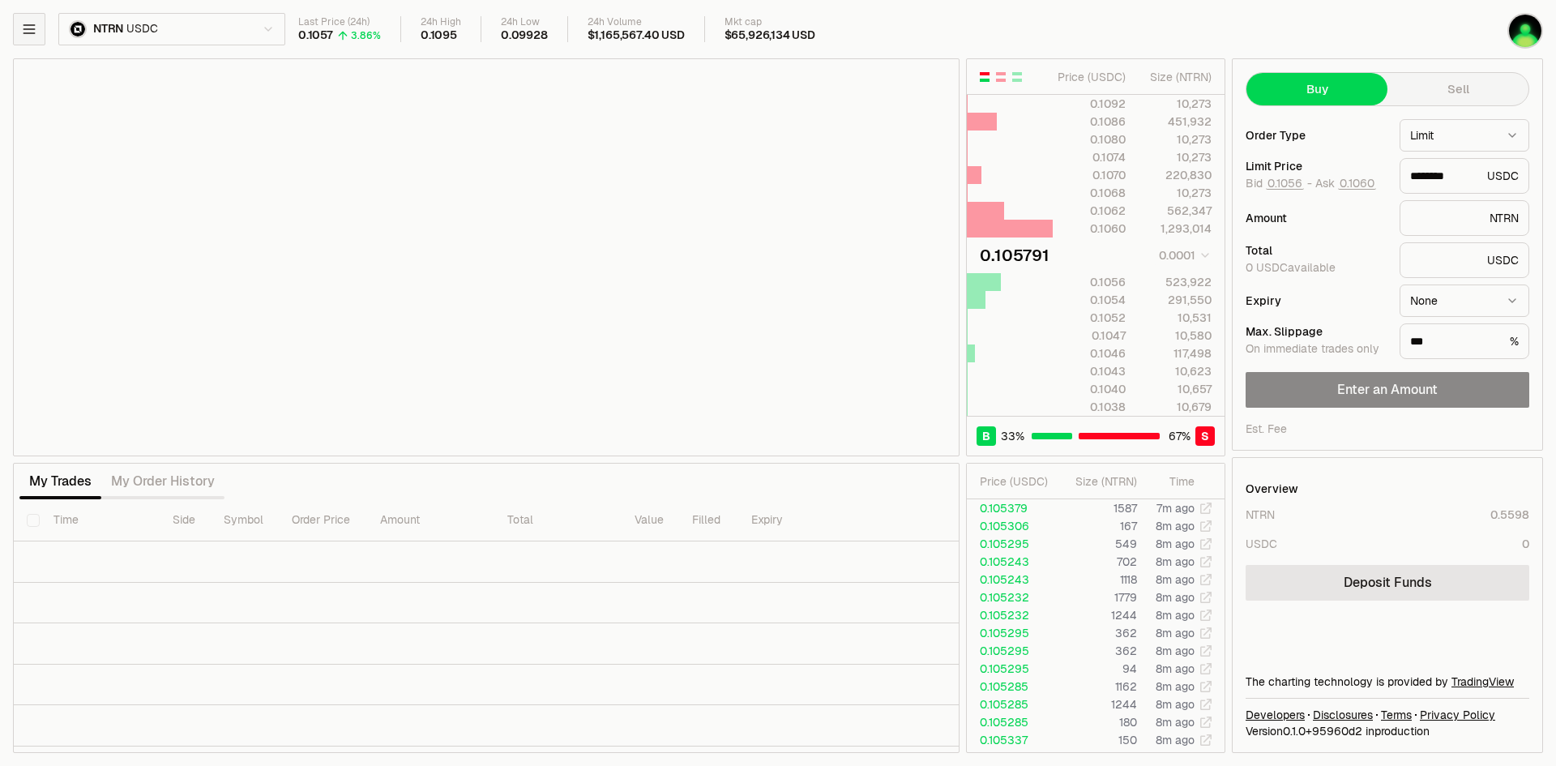
click at [28, 36] on icon "button" at bounding box center [29, 29] width 16 height 16
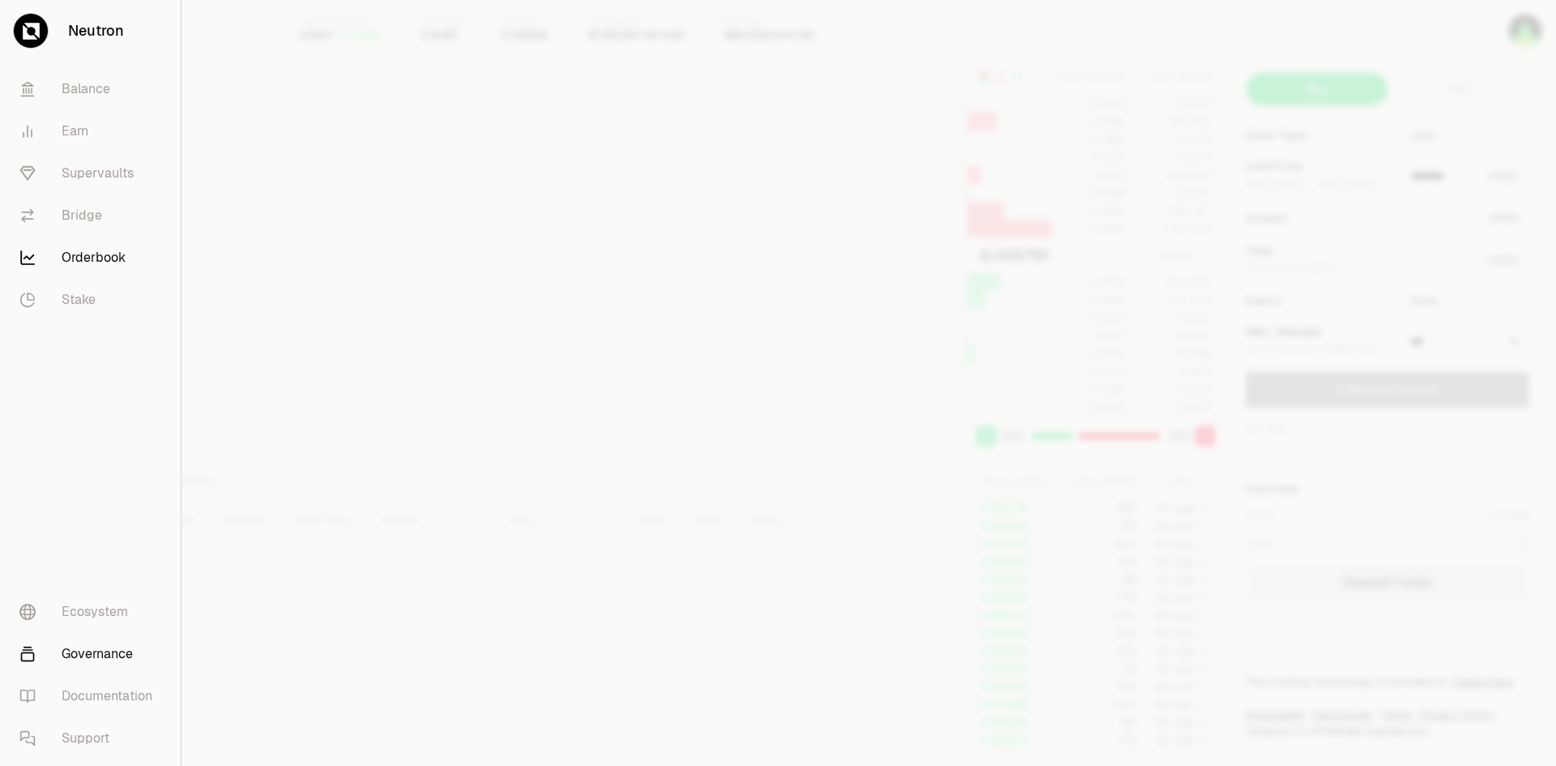
click at [90, 660] on link "Governance" at bounding box center [90, 654] width 168 height 42
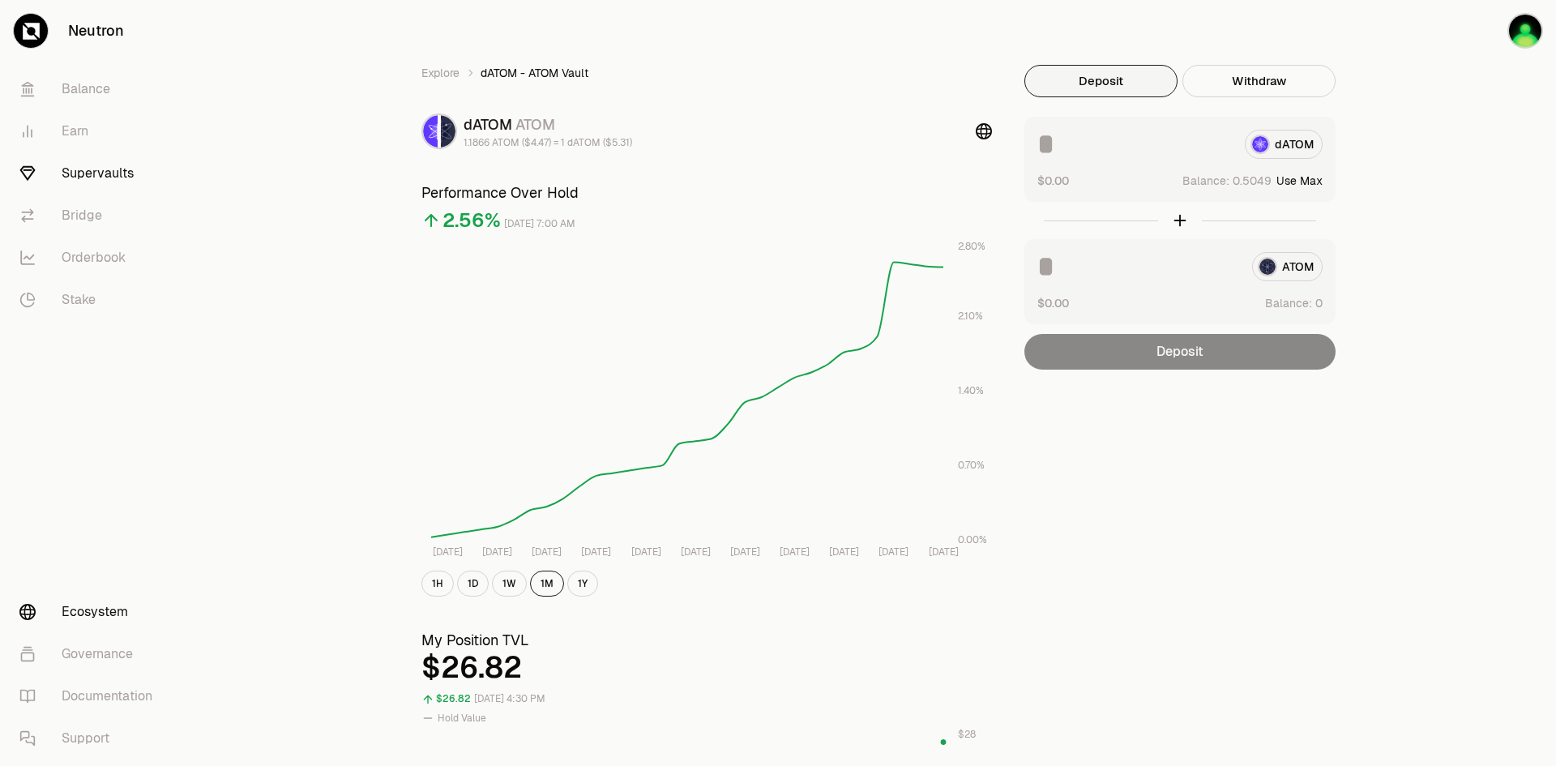
click at [106, 613] on link "Ecosystem" at bounding box center [90, 612] width 169 height 42
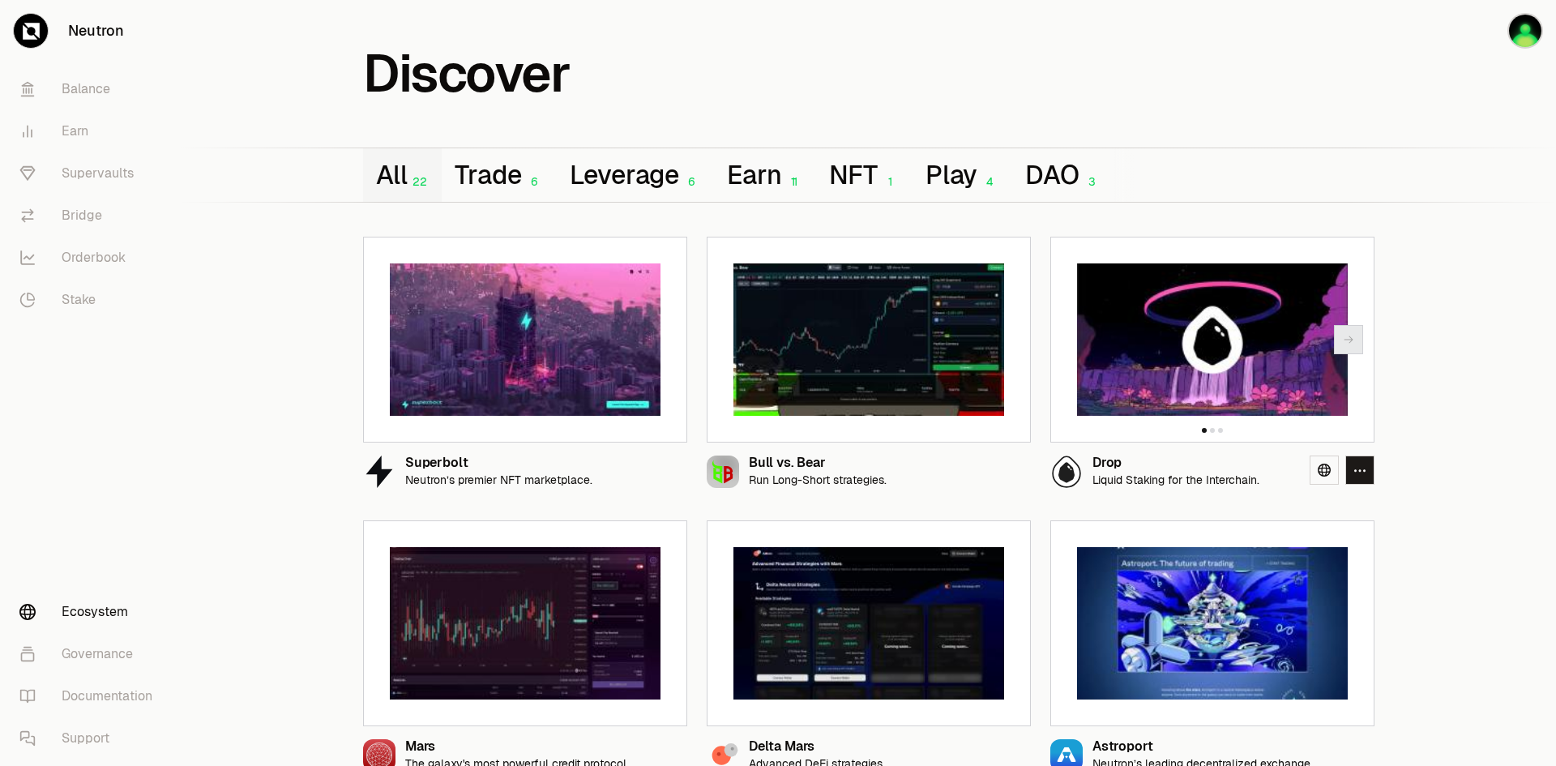
click at [1145, 484] on p "Liquid Staking for the Interchain." at bounding box center [1176, 480] width 167 height 14
click at [1217, 361] on img at bounding box center [1212, 339] width 271 height 152
click at [1108, 462] on div "Drop" at bounding box center [1176, 463] width 167 height 14
click at [1090, 464] on div "Drop Liquid Staking for the Interchain." at bounding box center [1155, 472] width 209 height 32
click at [1357, 474] on icon "button" at bounding box center [1360, 471] width 13 height 14
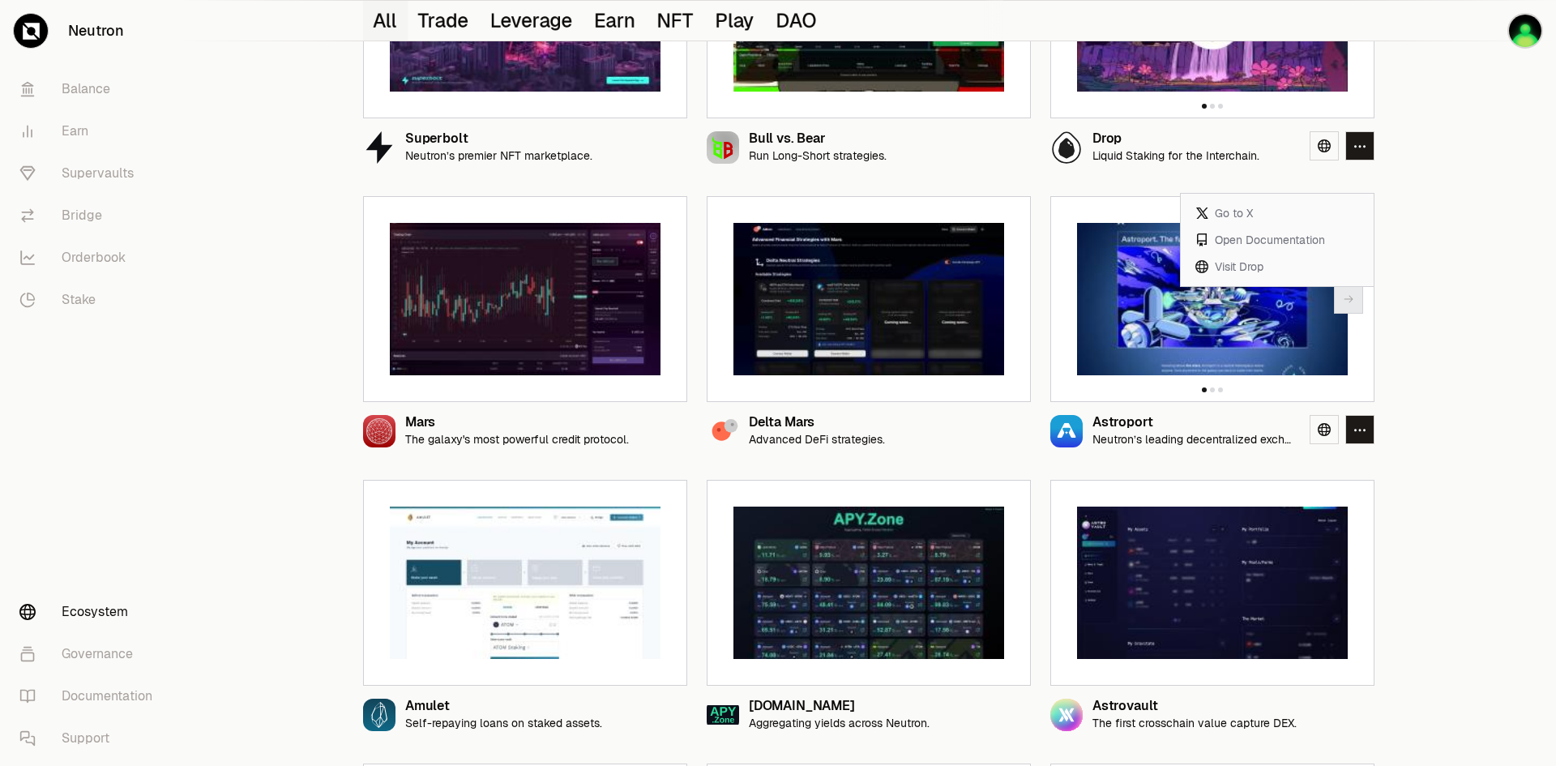
scroll to position [81, 0]
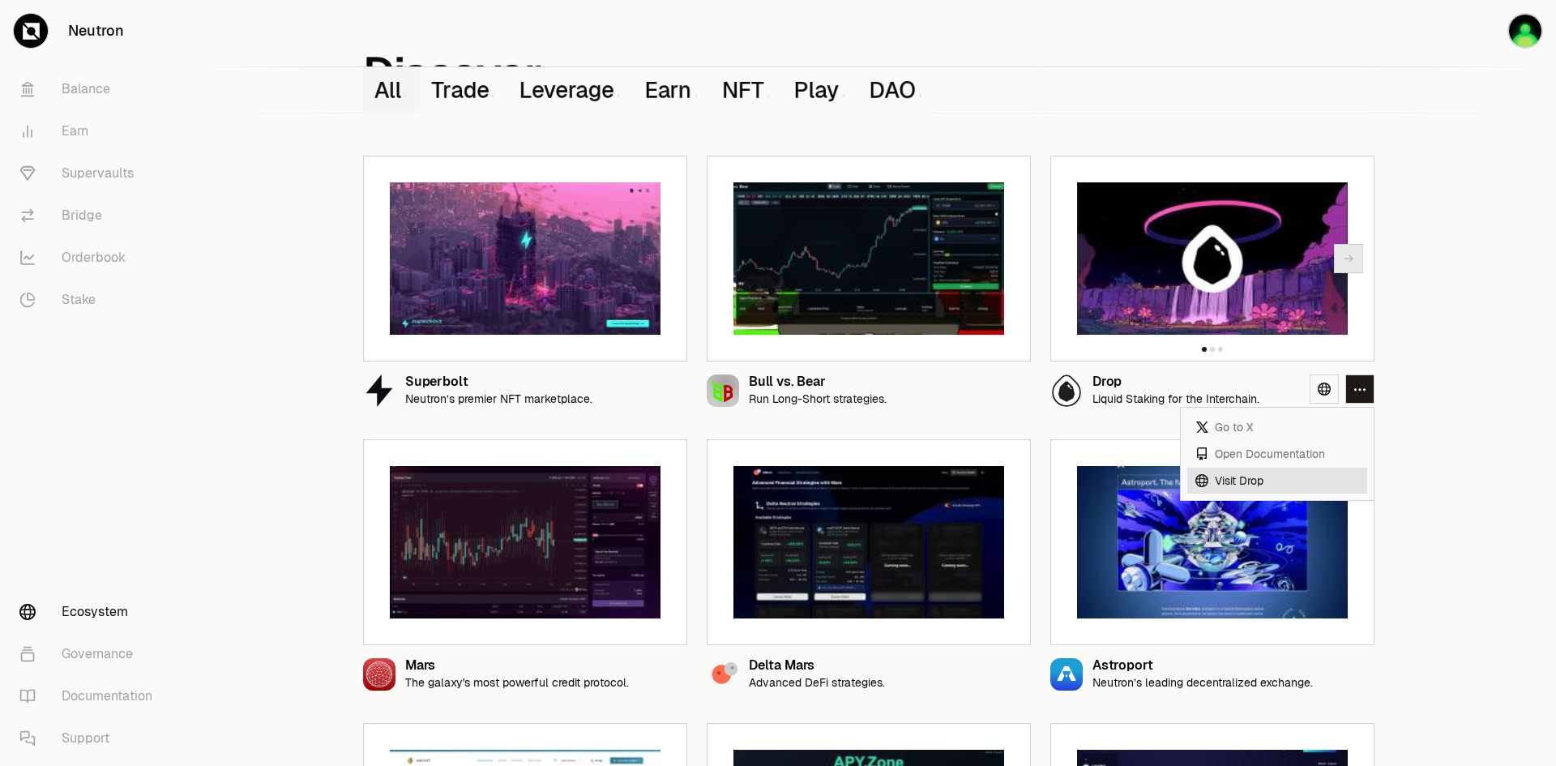
click at [1221, 481] on link "Visit Drop" at bounding box center [1278, 481] width 180 height 27
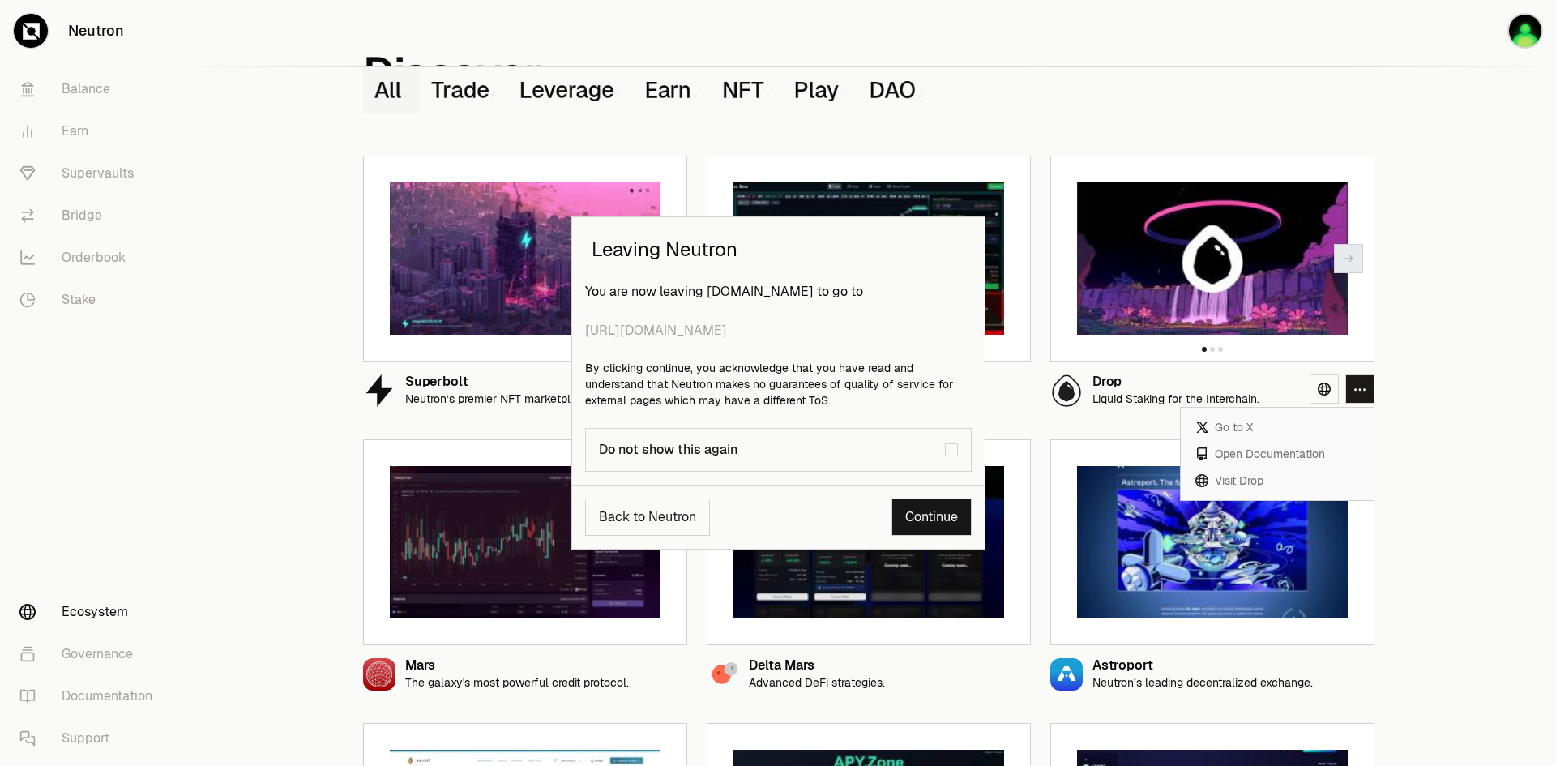
click at [926, 518] on link "Continue" at bounding box center [932, 517] width 80 height 37
